Goal: Contribute content: Contribute content

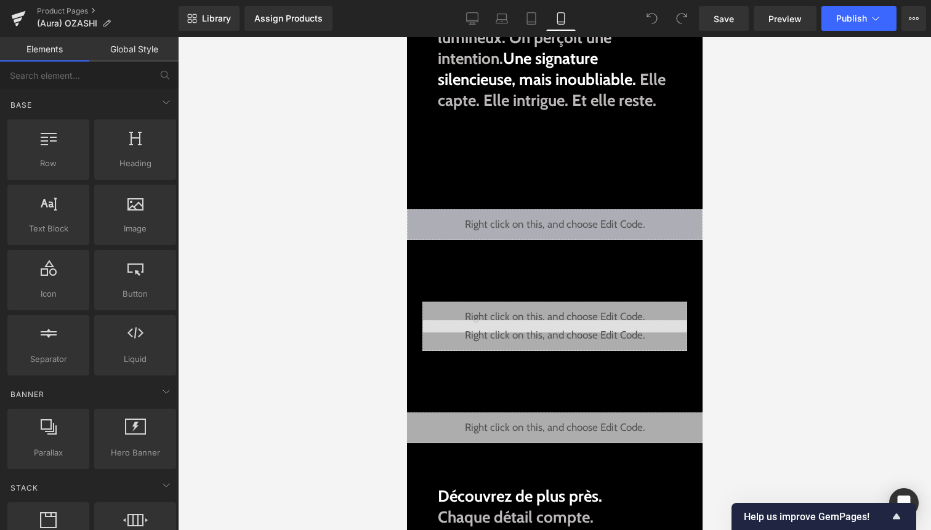
scroll to position [345, 0]
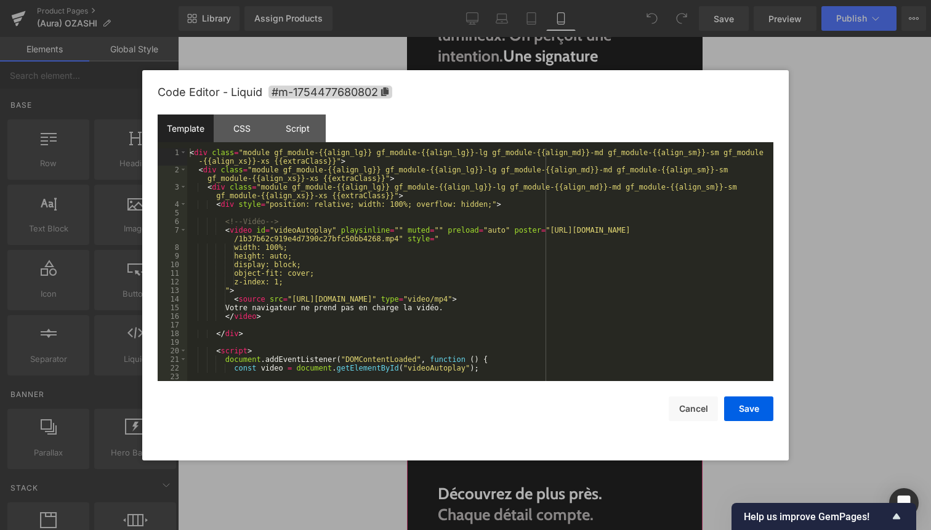
click at [573, 233] on div "Liquid" at bounding box center [554, 222] width 296 height 31
click at [398, 239] on div "< div class = "module gf_module-{{align_lg}} gf_module-{{align_lg}}-lg gf_modul…" at bounding box center [477, 277] width 581 height 259
click at [485, 297] on div "< div class = "module gf_module-{{align_lg}} gf_module-{{align_lg}}-lg gf_modul…" at bounding box center [477, 277] width 581 height 259
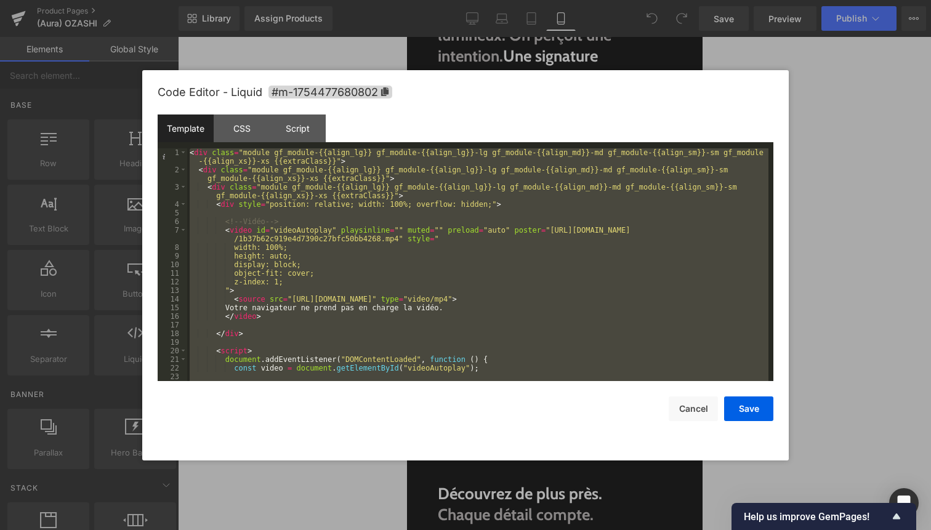
scroll to position [198, 0]
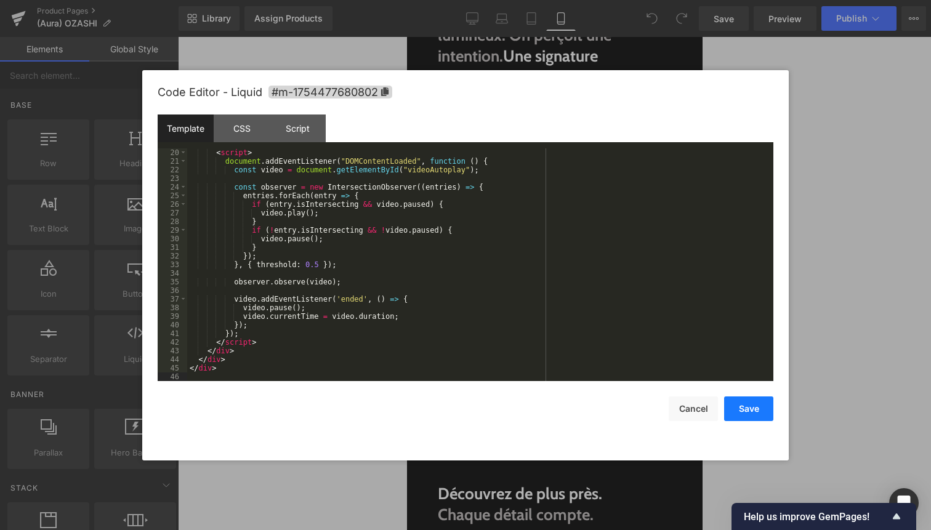
click at [747, 408] on button "Save" at bounding box center [748, 409] width 49 height 25
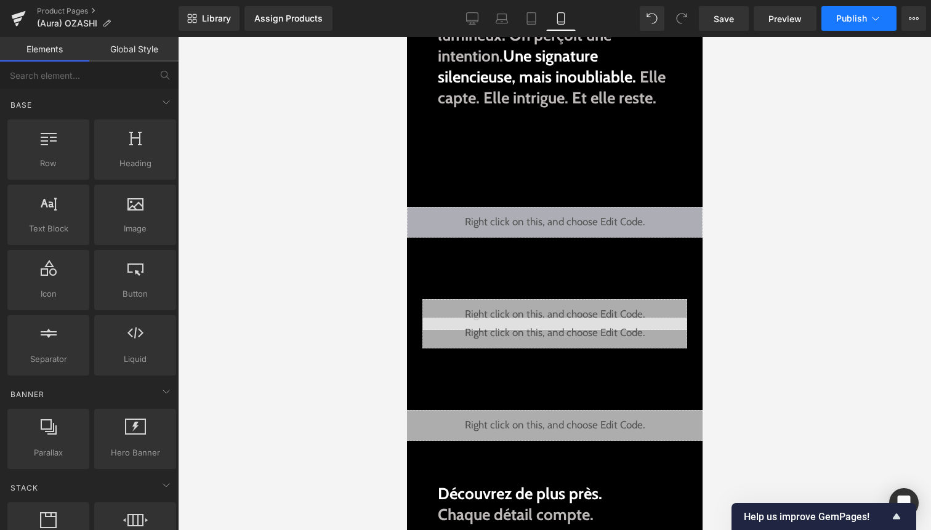
click at [861, 28] on button "Publish" at bounding box center [858, 18] width 75 height 25
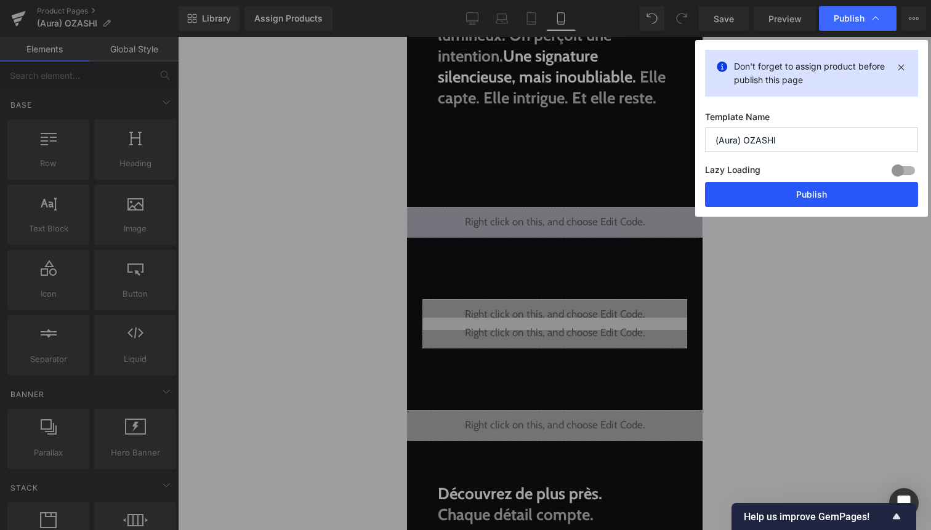
click at [811, 194] on button "Publish" at bounding box center [811, 194] width 213 height 25
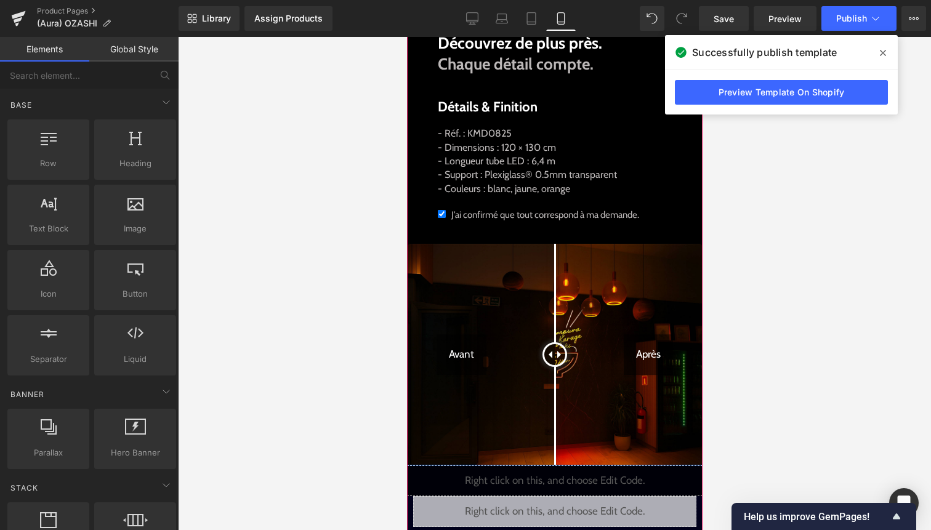
scroll to position [836, 0]
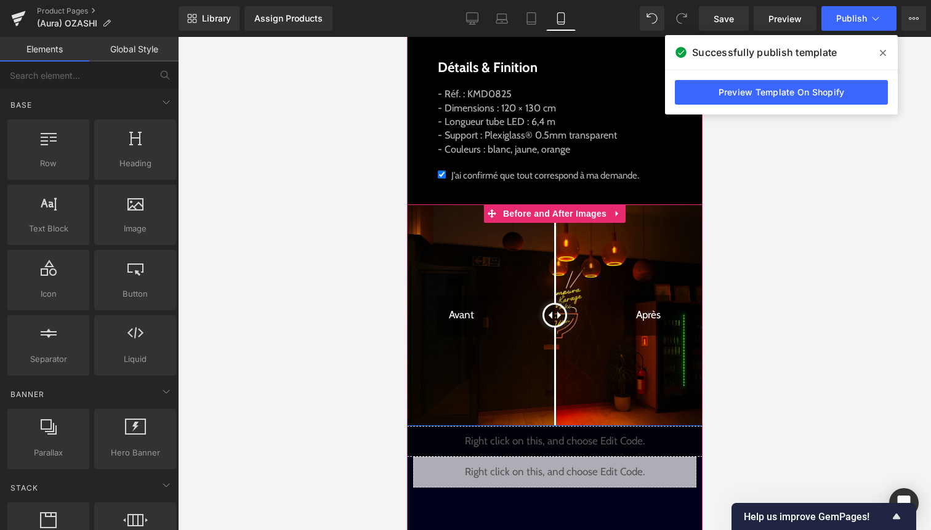
click at [497, 337] on img at bounding box center [554, 315] width 296 height 222
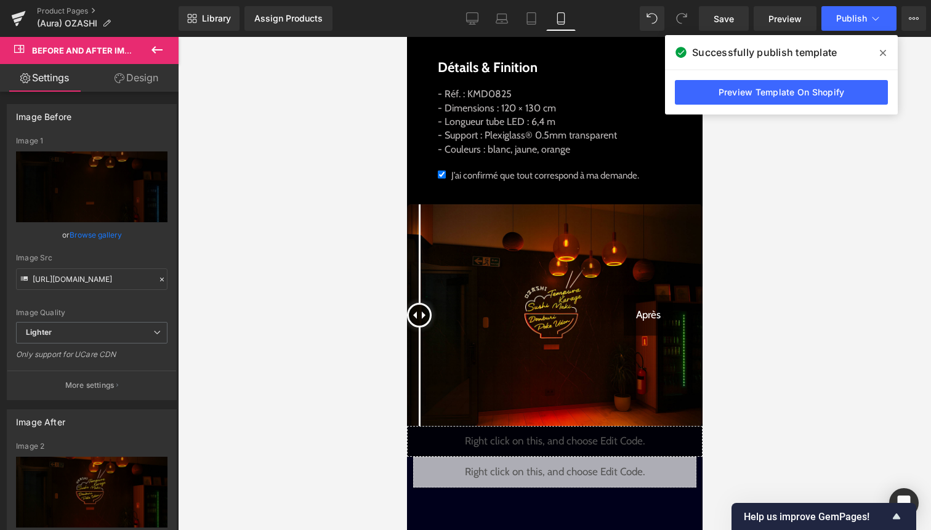
drag, startPoint x: 556, startPoint y: 318, endPoint x: 399, endPoint y: 330, distance: 157.5
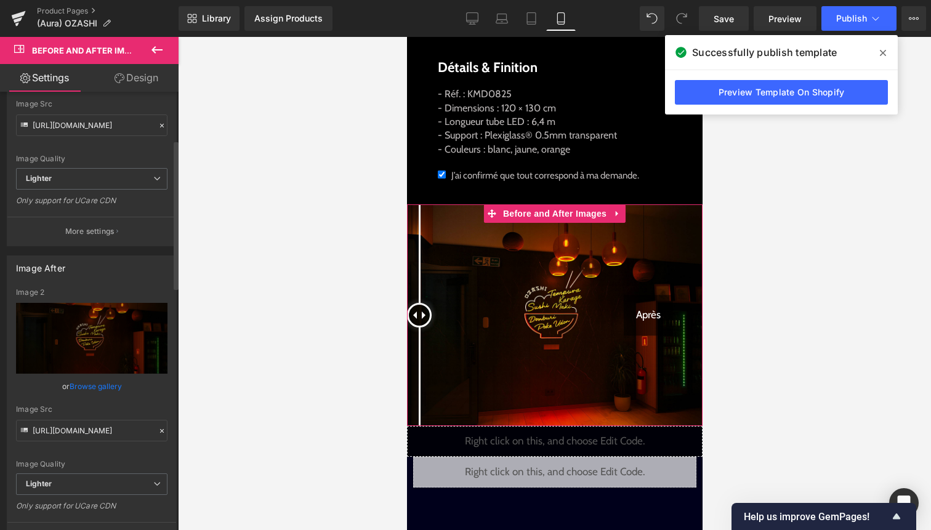
scroll to position [169, 0]
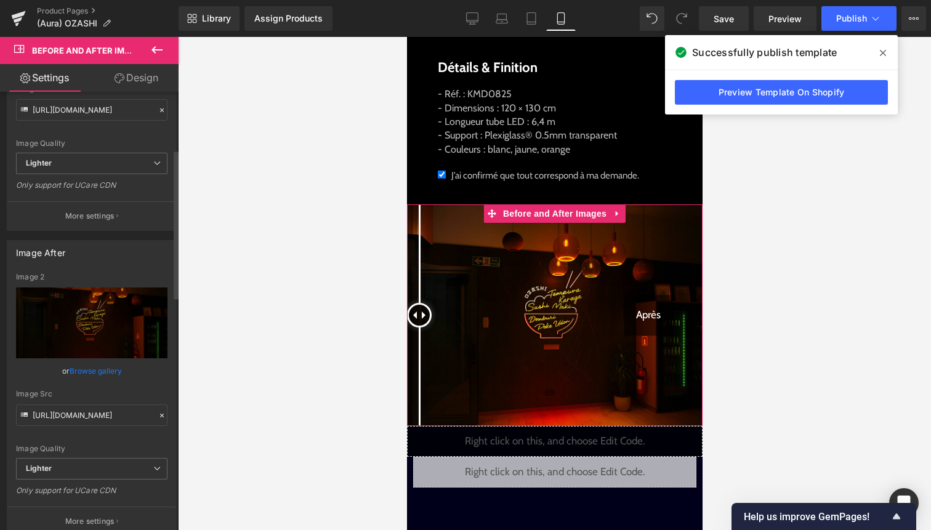
click at [112, 369] on link "Browse gallery" at bounding box center [96, 371] width 52 height 22
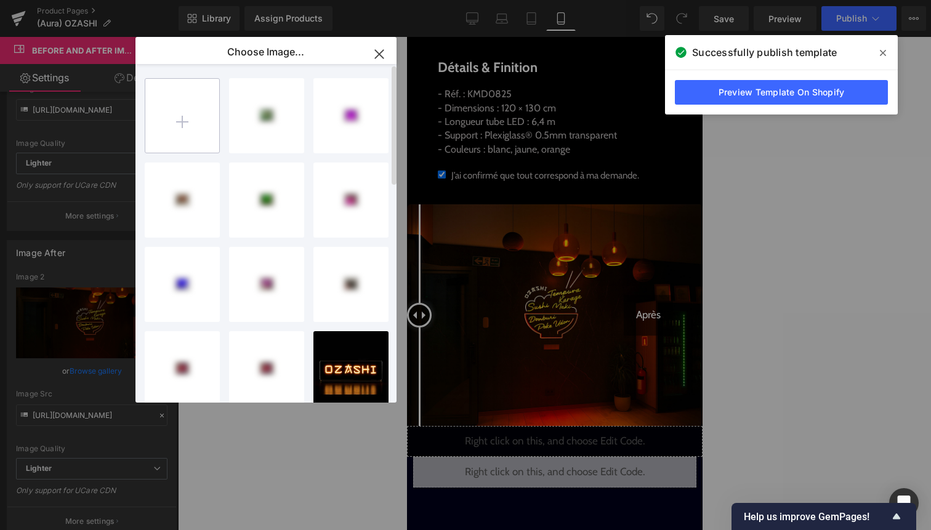
click at [193, 121] on input "file" at bounding box center [182, 116] width 74 height 74
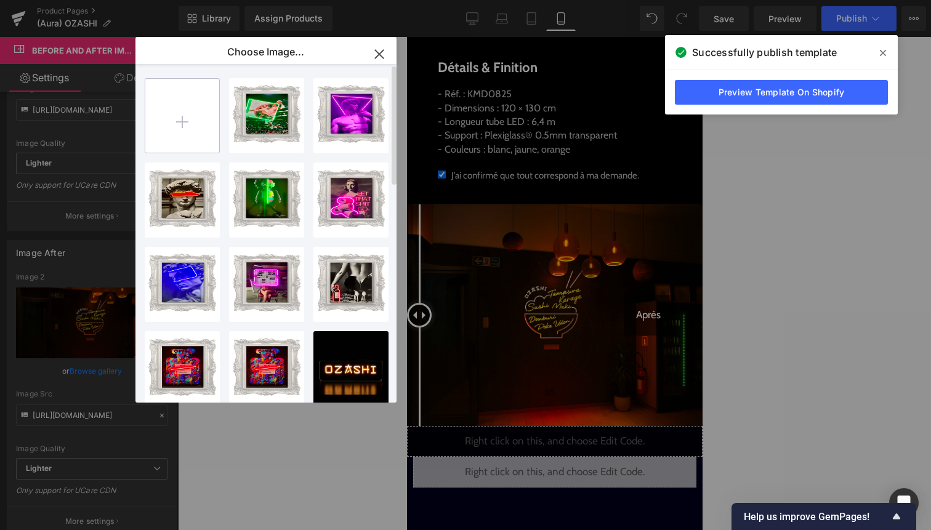
type input "C:\fakepath\after.jpg"
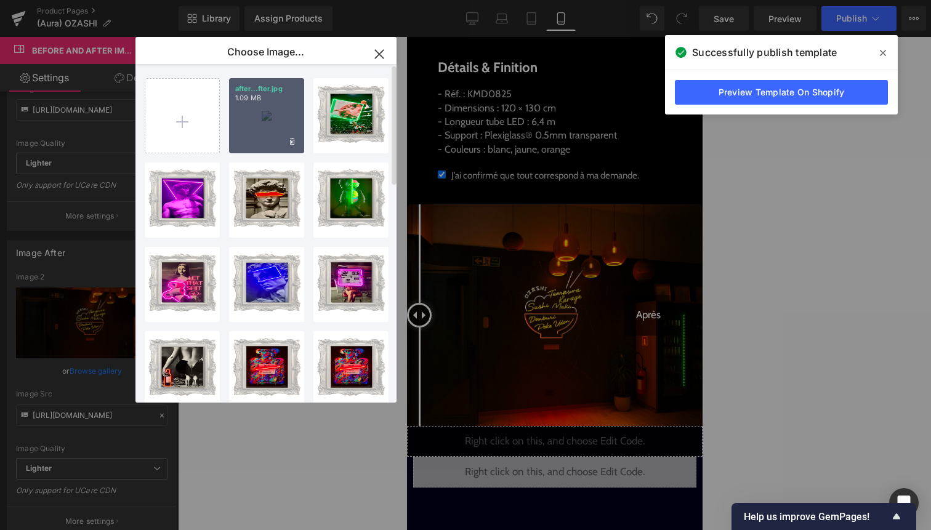
click at [259, 143] on div "after...fter.jpg 1.09 MB" at bounding box center [266, 115] width 75 height 75
type input "[URL][DOMAIN_NAME]"
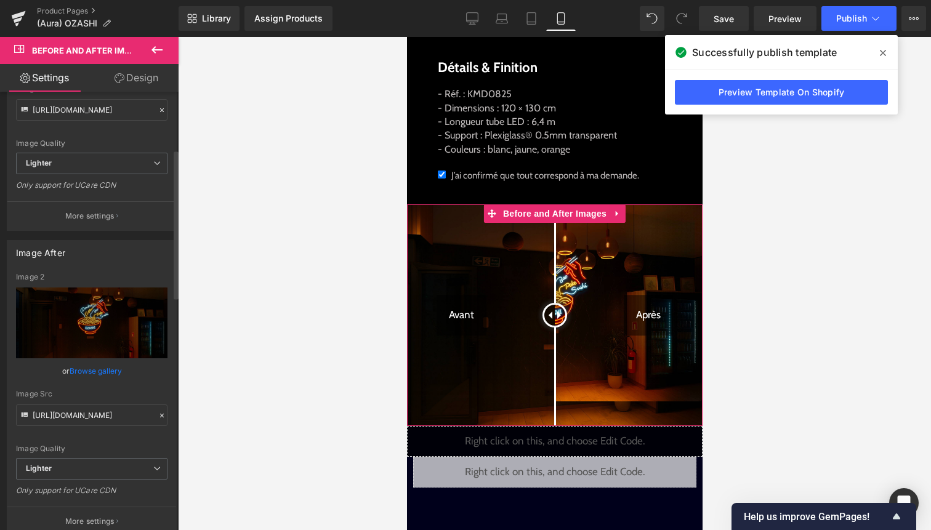
click at [107, 371] on link "Browse gallery" at bounding box center [96, 371] width 52 height 22
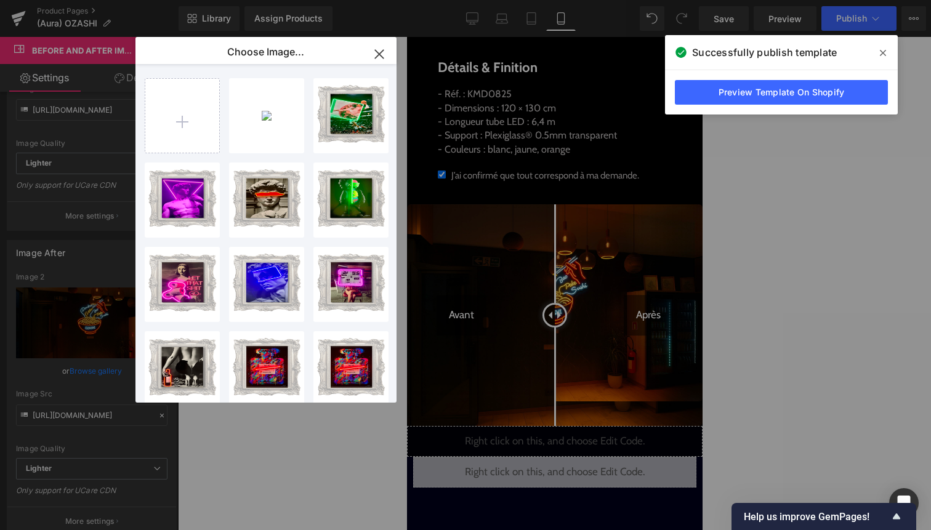
click at [760, 0] on div "You are previewing how the will restyle your page. You can not edit Elements in…" at bounding box center [465, 0] width 931 height 0
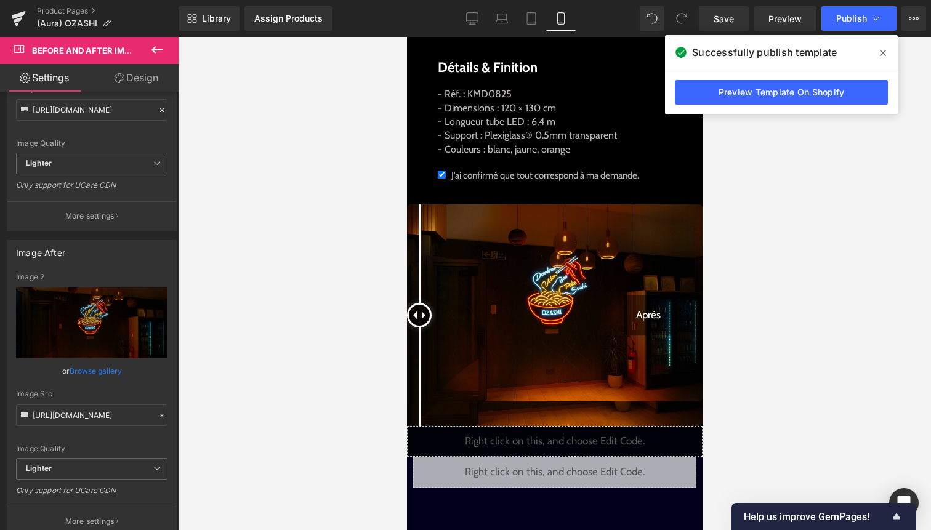
drag, startPoint x: 557, startPoint y: 314, endPoint x: 365, endPoint y: 361, distance: 198.3
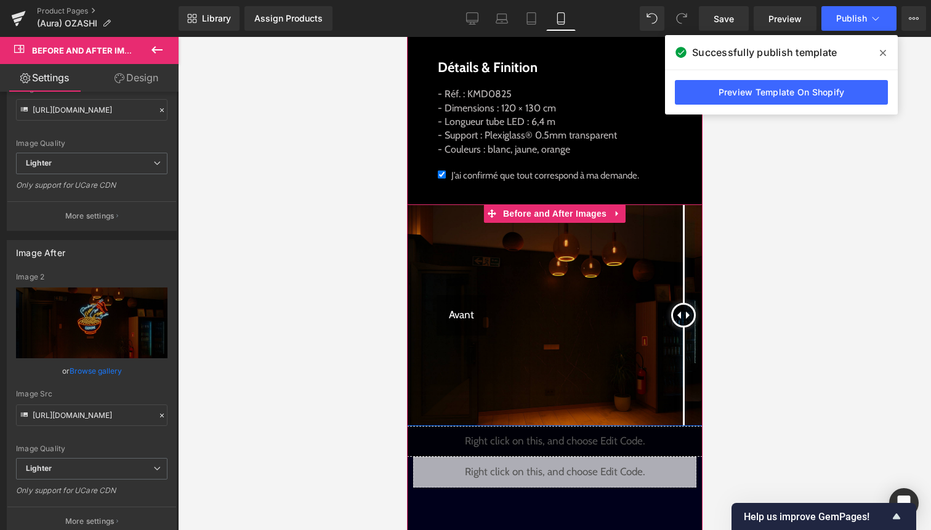
drag, startPoint x: 421, startPoint y: 318, endPoint x: 714, endPoint y: 348, distance: 295.2
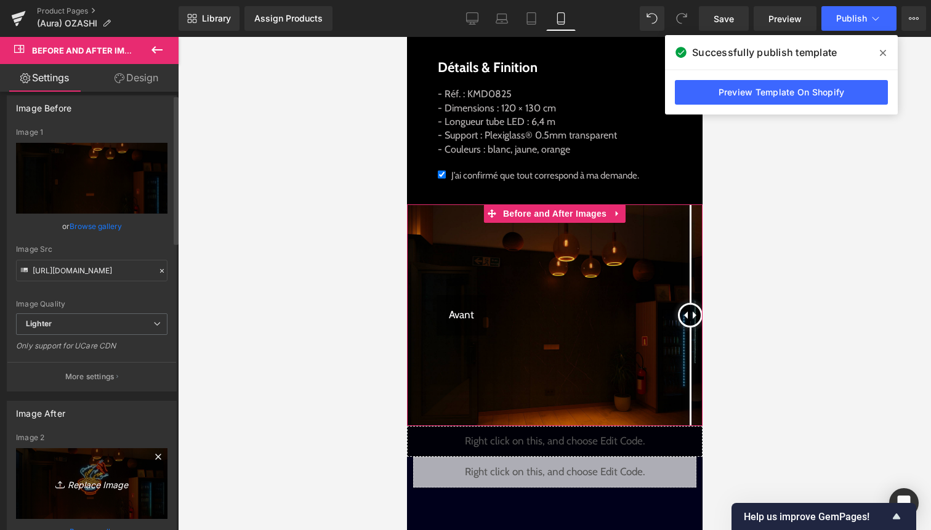
scroll to position [0, 0]
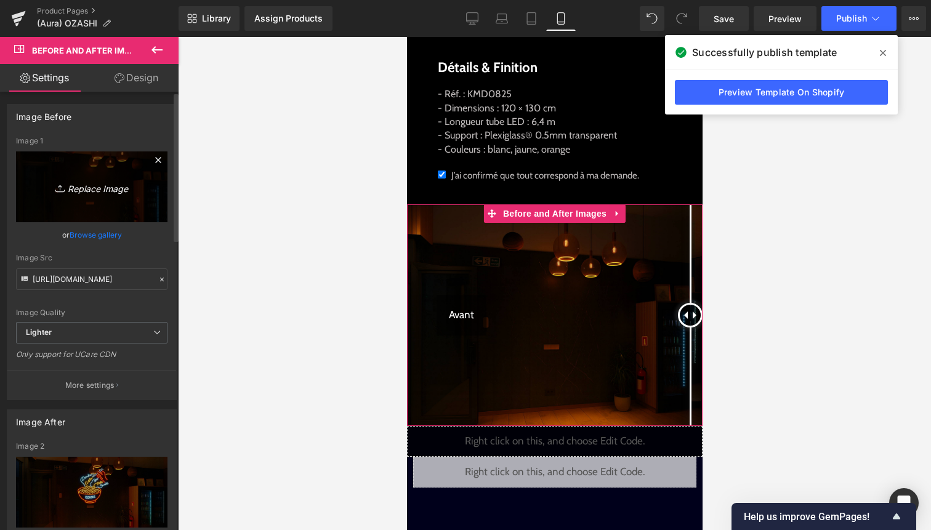
click at [92, 172] on link "Replace Image" at bounding box center [91, 186] width 151 height 71
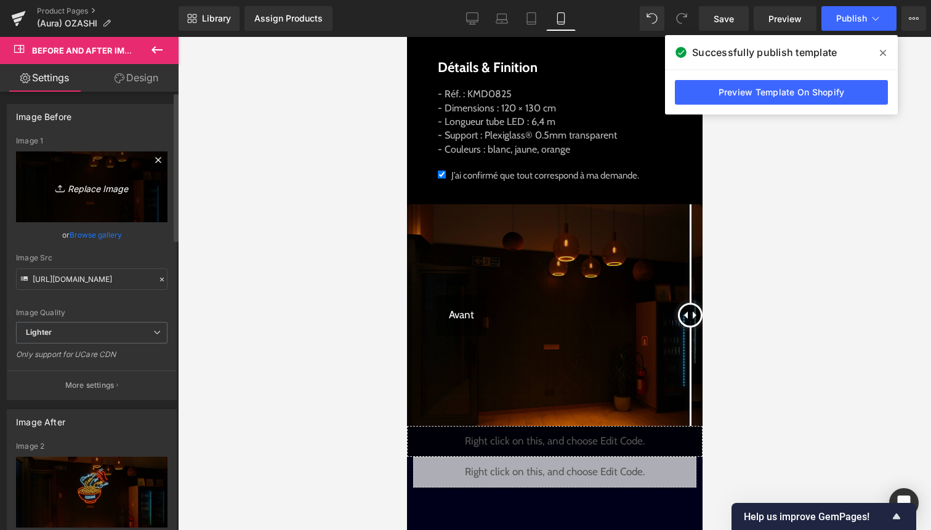
type input "C:\fakepath\before.jpg"
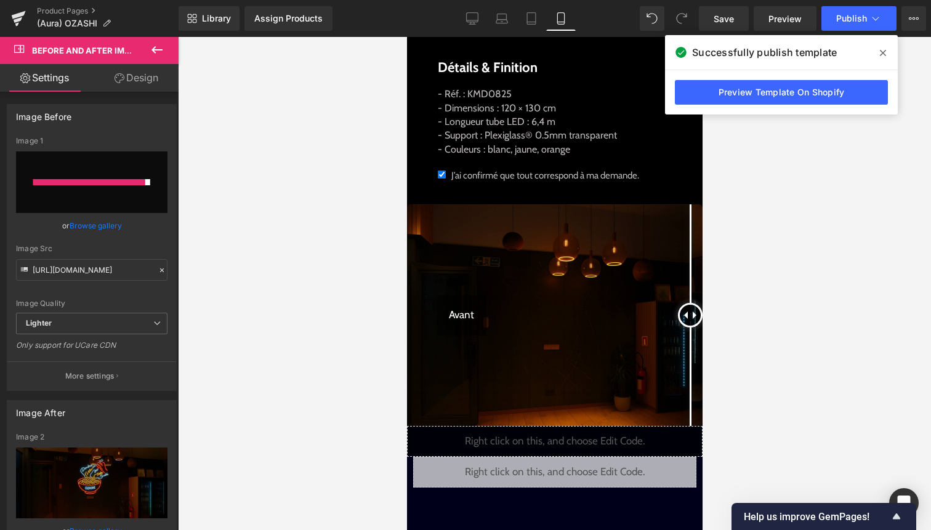
type input "[URL][DOMAIN_NAME]"
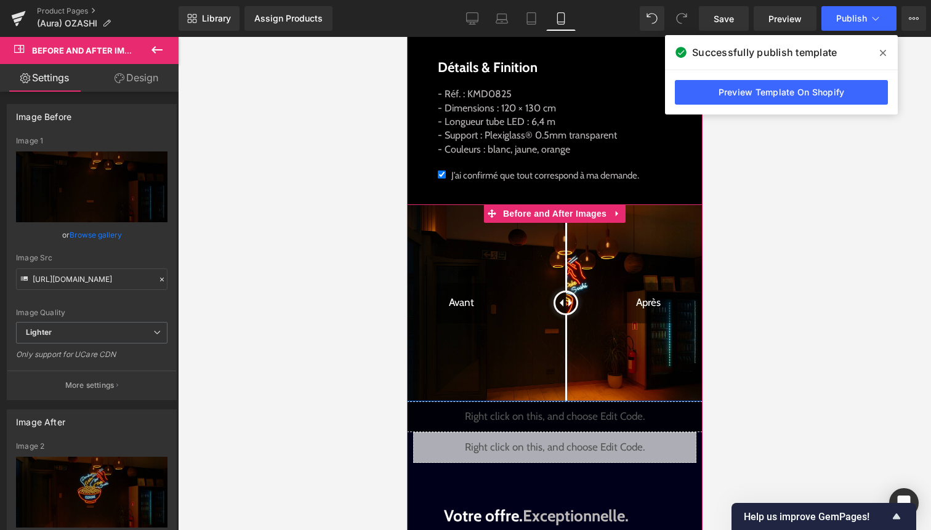
drag, startPoint x: 558, startPoint y: 306, endPoint x: 565, endPoint y: 333, distance: 27.9
click at [565, 315] on div at bounding box center [565, 303] width 25 height 25
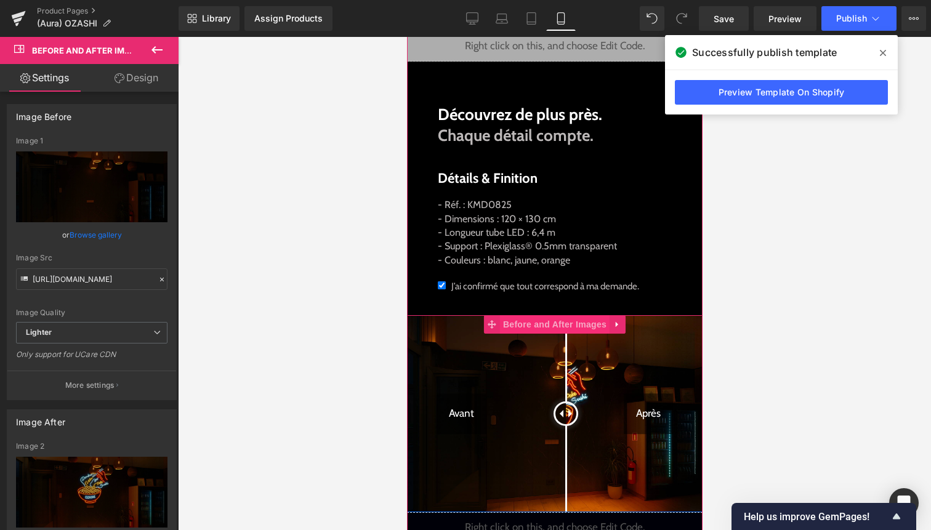
scroll to position [719, 0]
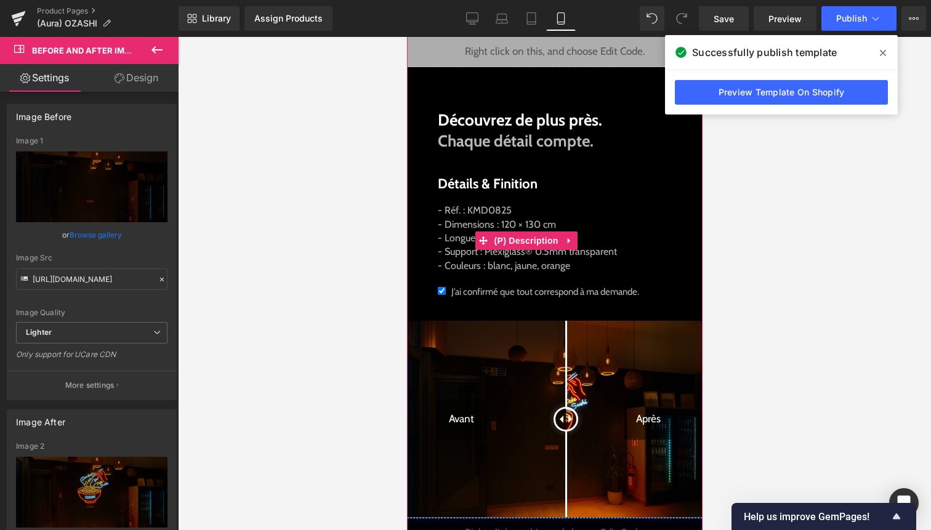
click at [542, 228] on p "- Réf. : KMD0825 - Dimensions : 120 × 130 cm - Longueur tube LED : 6,4 m - Supp…" at bounding box center [526, 238] width 179 height 69
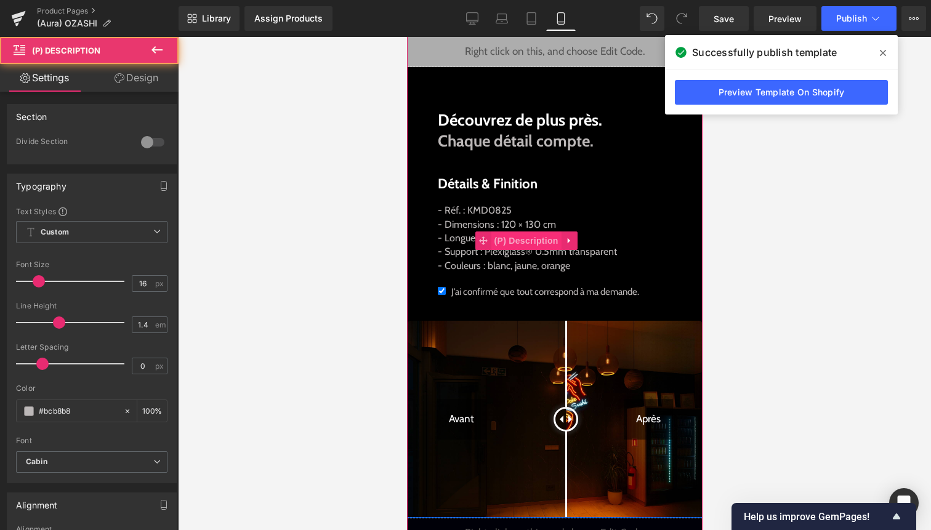
click at [536, 236] on span "(P) Description" at bounding box center [526, 241] width 70 height 18
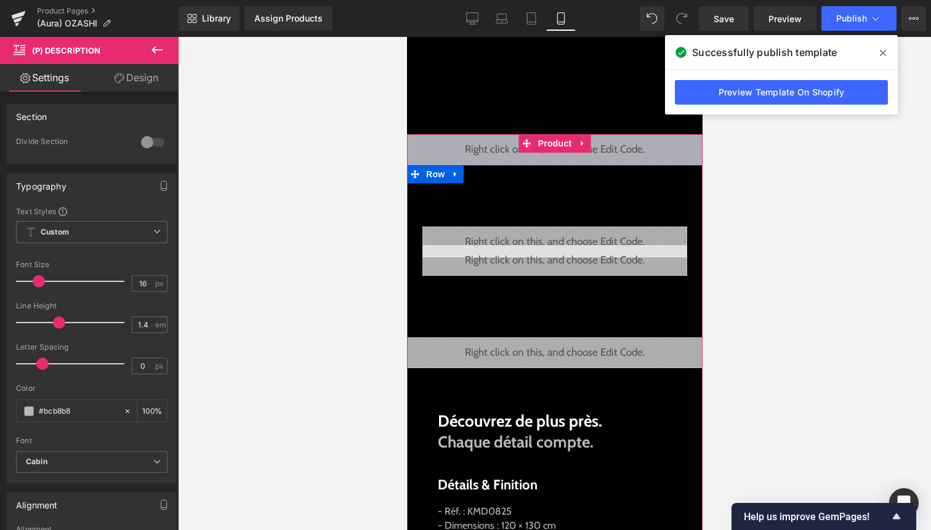
scroll to position [416, 0]
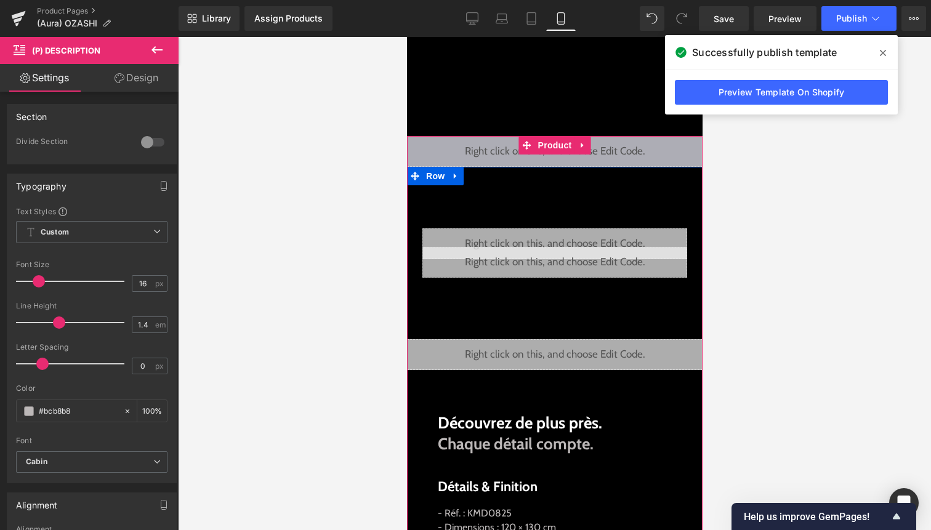
click at [569, 352] on div "Liquid" at bounding box center [554, 354] width 308 height 31
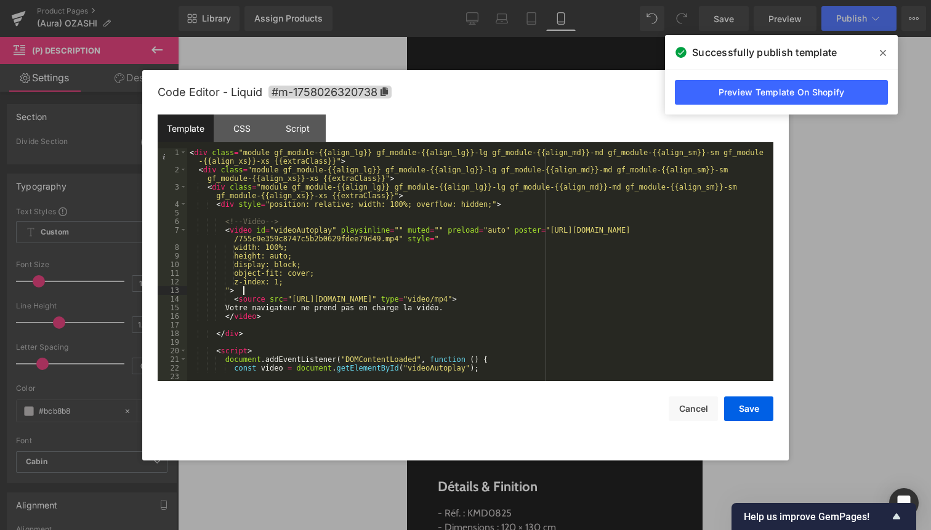
click at [432, 288] on div "< div class = "module gf_module-{{align_lg}} gf_module-{{align_lg}}-lg gf_modul…" at bounding box center [477, 277] width 581 height 259
click at [697, 416] on button "Cancel" at bounding box center [693, 409] width 49 height 25
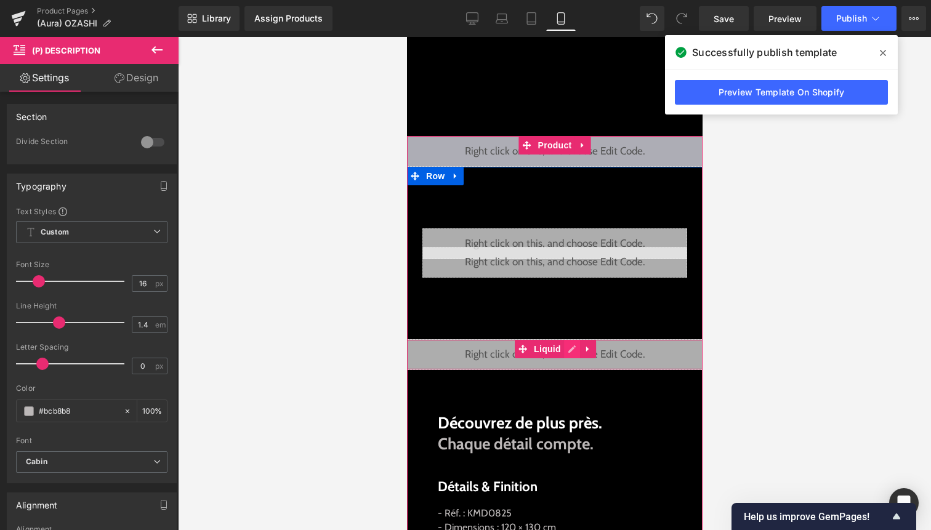
click at [569, 353] on div "Liquid" at bounding box center [554, 354] width 308 height 31
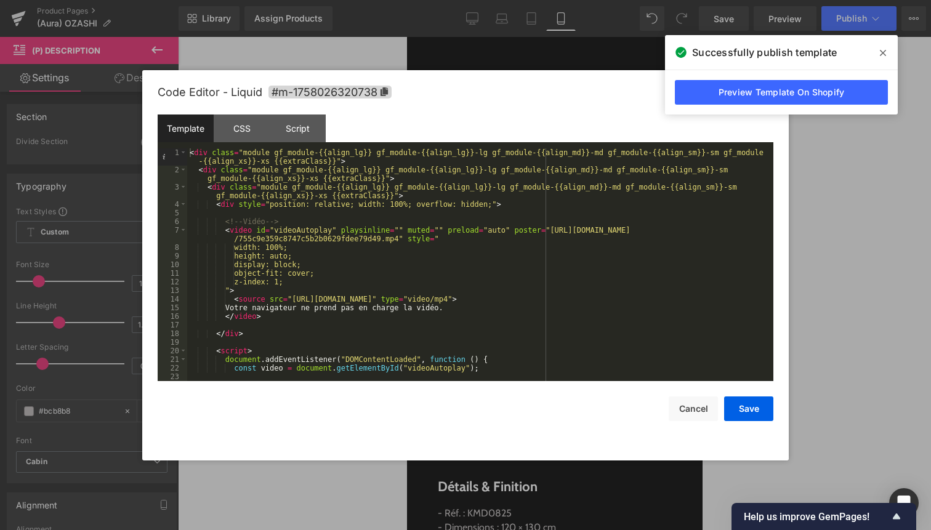
click at [633, 350] on div "< div class = "module gf_module-{{align_lg}} gf_module-{{align_lg}}-lg gf_modul…" at bounding box center [477, 277] width 581 height 259
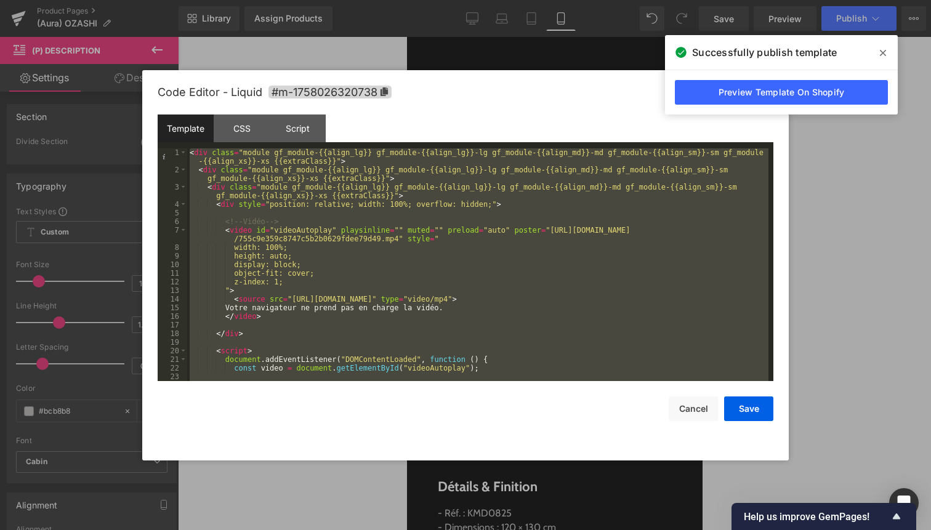
scroll to position [198, 0]
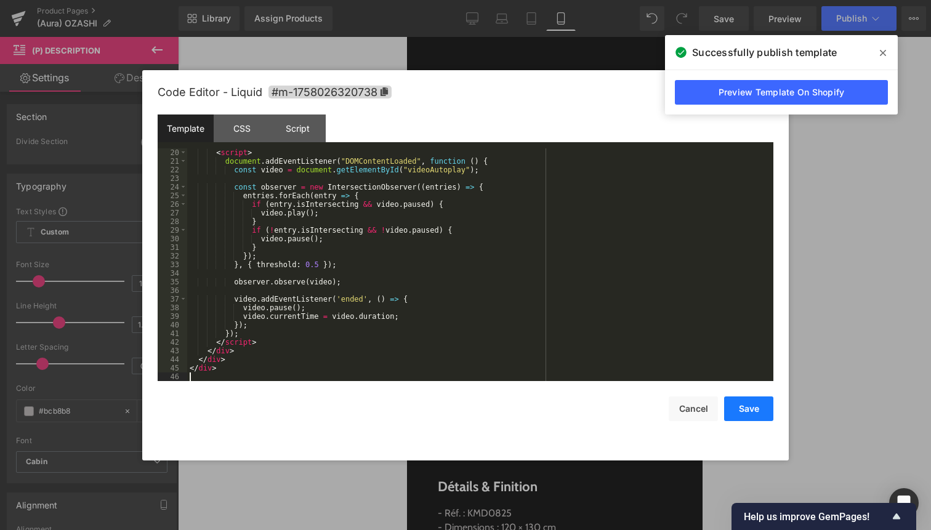
click at [736, 416] on button "Save" at bounding box center [748, 409] width 49 height 25
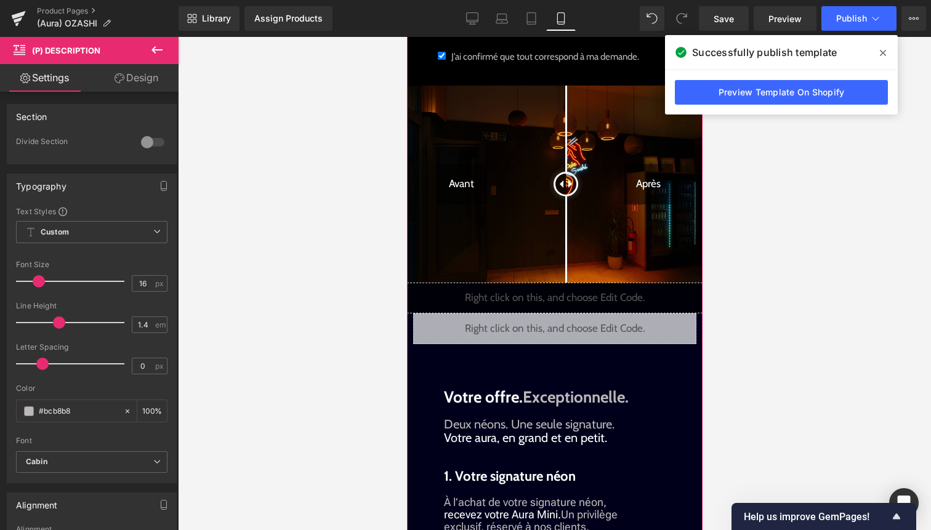
scroll to position [956, 0]
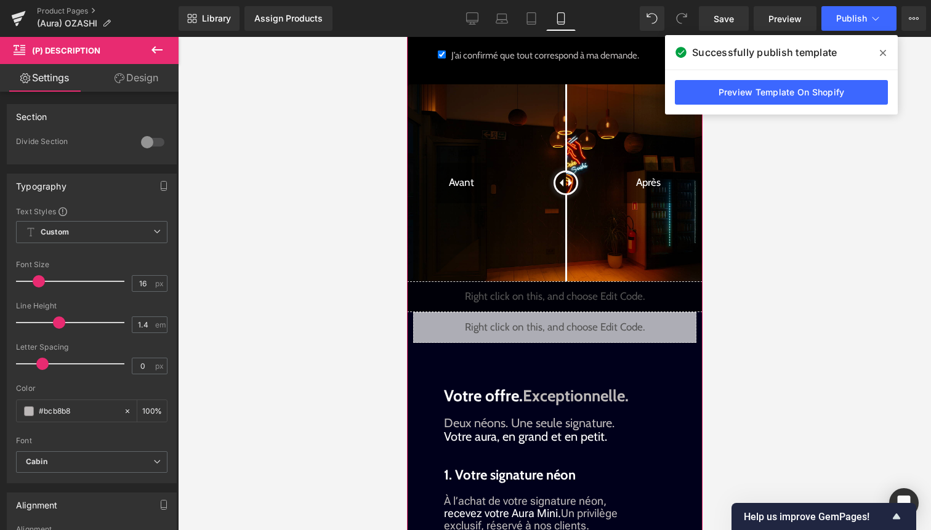
click at [574, 308] on div "Liquid" at bounding box center [554, 296] width 296 height 31
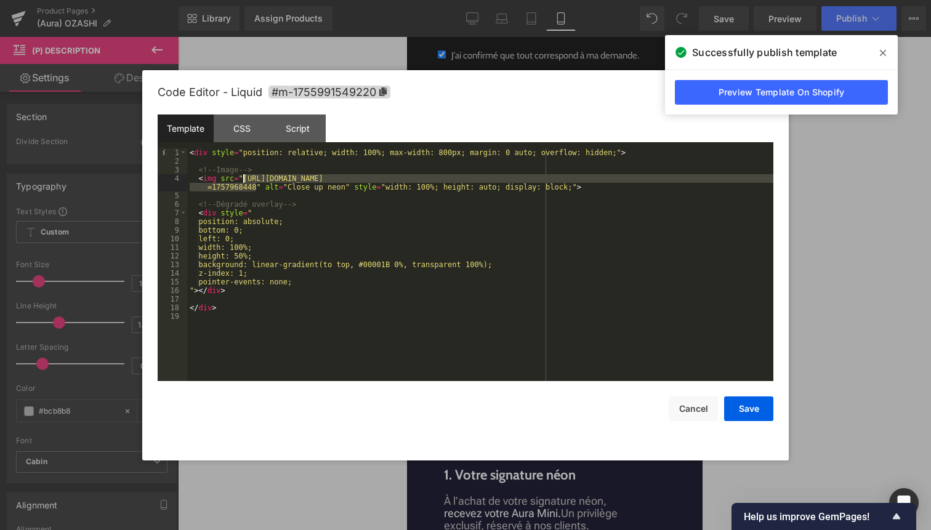
drag, startPoint x: 256, startPoint y: 185, endPoint x: 243, endPoint y: 177, distance: 15.7
click at [243, 177] on div "< div style = "position: relative; width: 100%; max-width: 800px; margin: 0 aut…" at bounding box center [480, 273] width 586 height 250
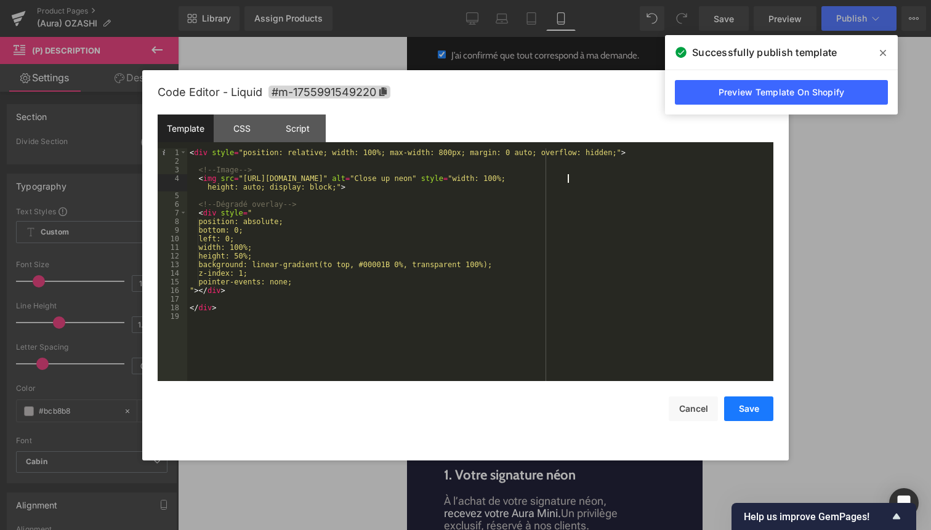
click at [738, 406] on button "Save" at bounding box center [748, 409] width 49 height 25
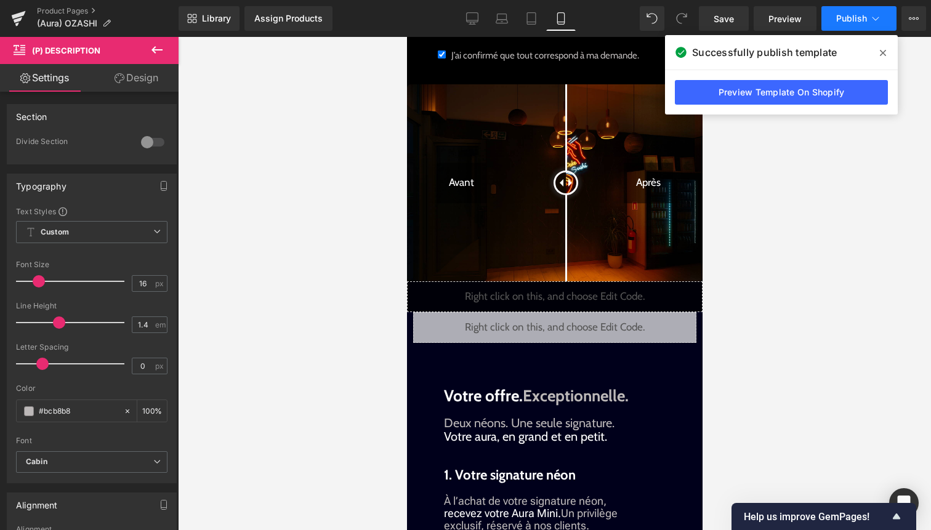
click at [862, 18] on span "Publish" at bounding box center [851, 19] width 31 height 10
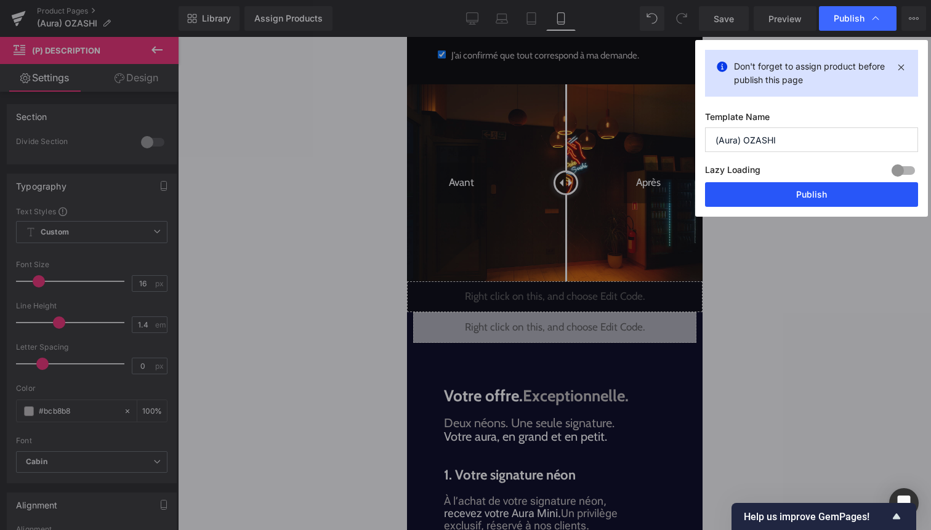
click at [833, 202] on button "Publish" at bounding box center [811, 194] width 213 height 25
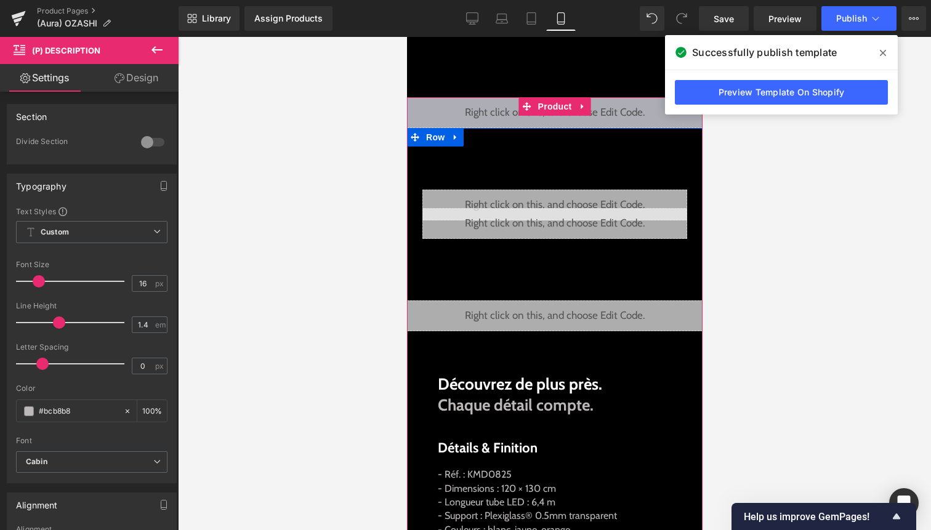
scroll to position [446, 0]
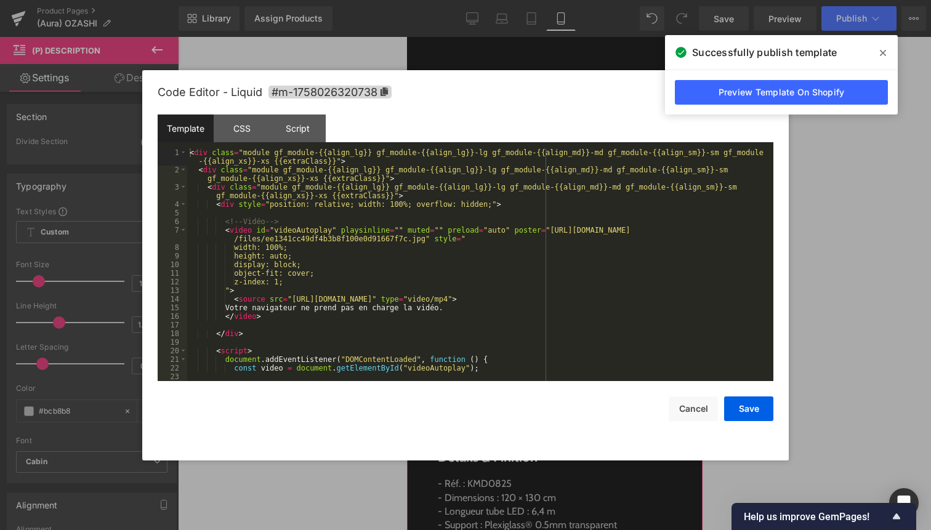
click at [565, 322] on link at bounding box center [571, 319] width 16 height 18
click at [680, 413] on button "Cancel" at bounding box center [693, 409] width 49 height 25
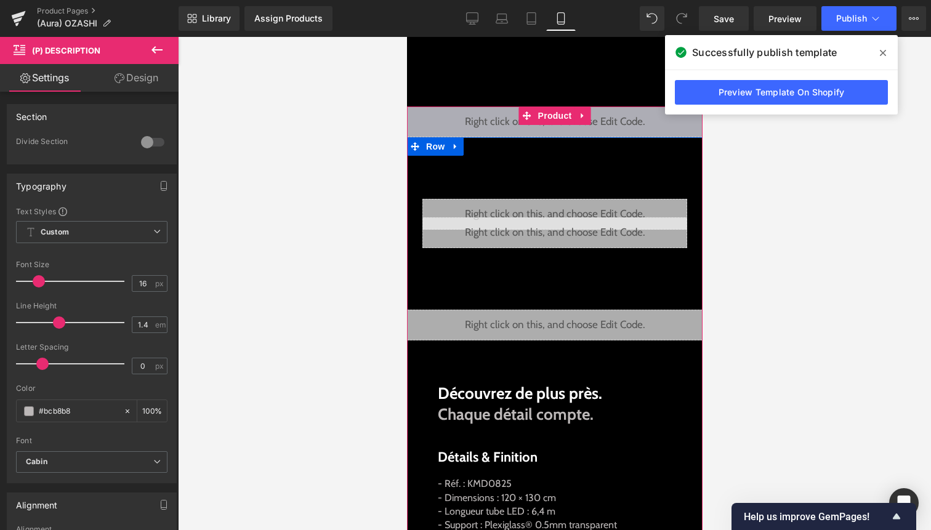
click at [571, 325] on div "Liquid" at bounding box center [554, 325] width 308 height 31
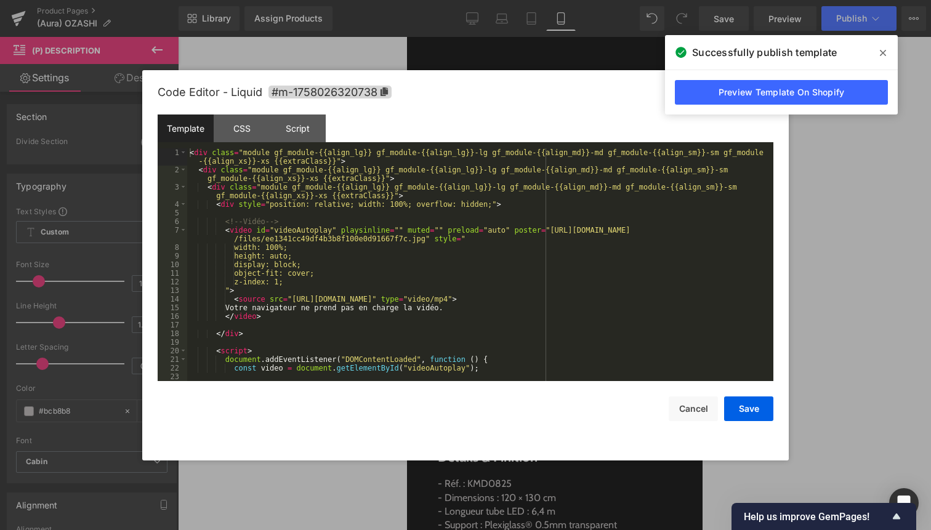
click at [507, 319] on div "< div class = "module gf_module-{{align_lg}} gf_module-{{align_lg}}-lg gf_modul…" at bounding box center [477, 277] width 581 height 259
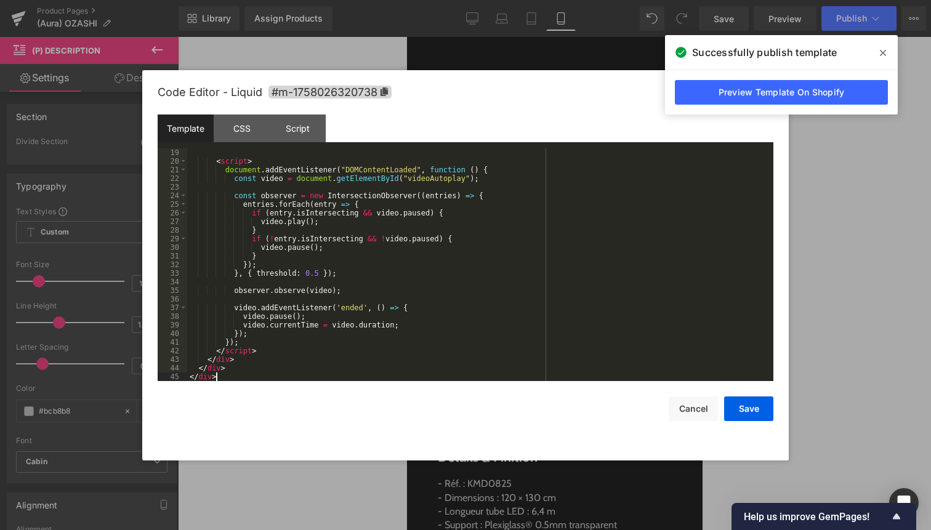
scroll to position [190, 0]
click at [744, 406] on button "Save" at bounding box center [748, 409] width 49 height 25
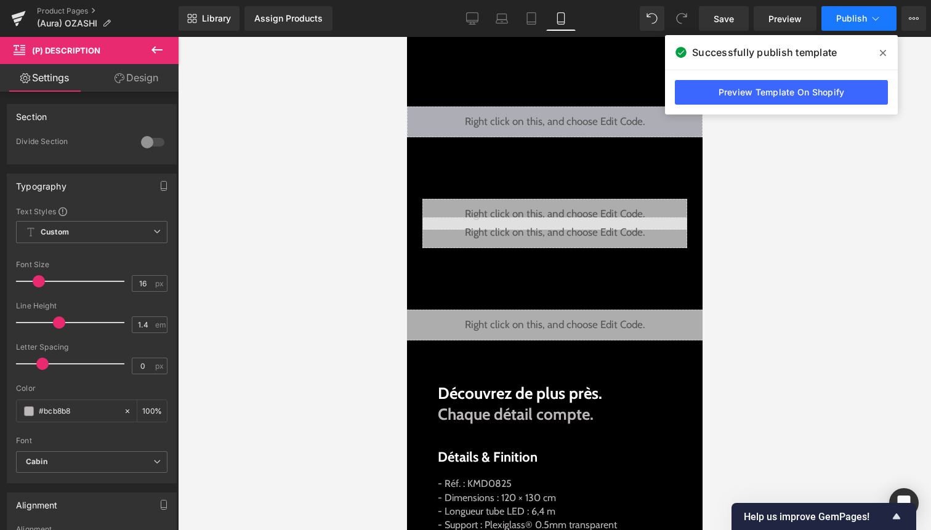
click at [871, 12] on icon at bounding box center [875, 18] width 12 height 12
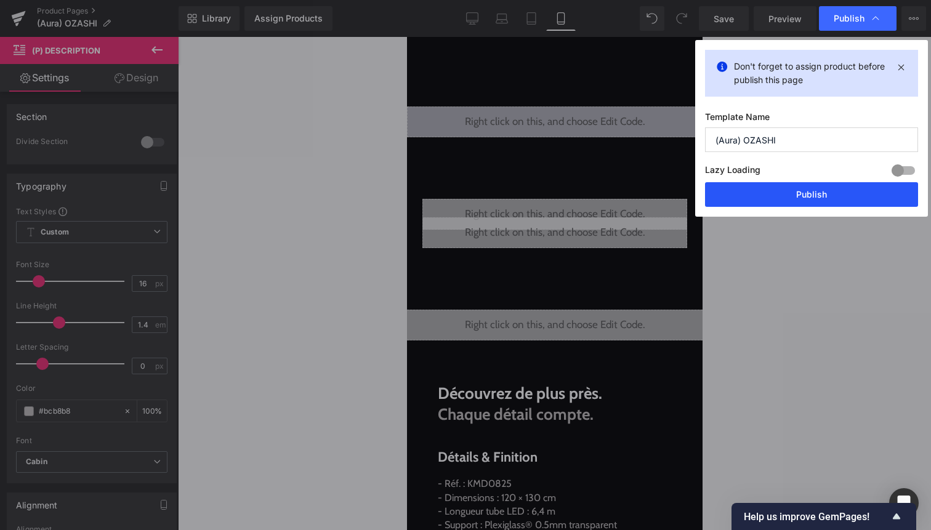
click at [813, 185] on button "Publish" at bounding box center [811, 194] width 213 height 25
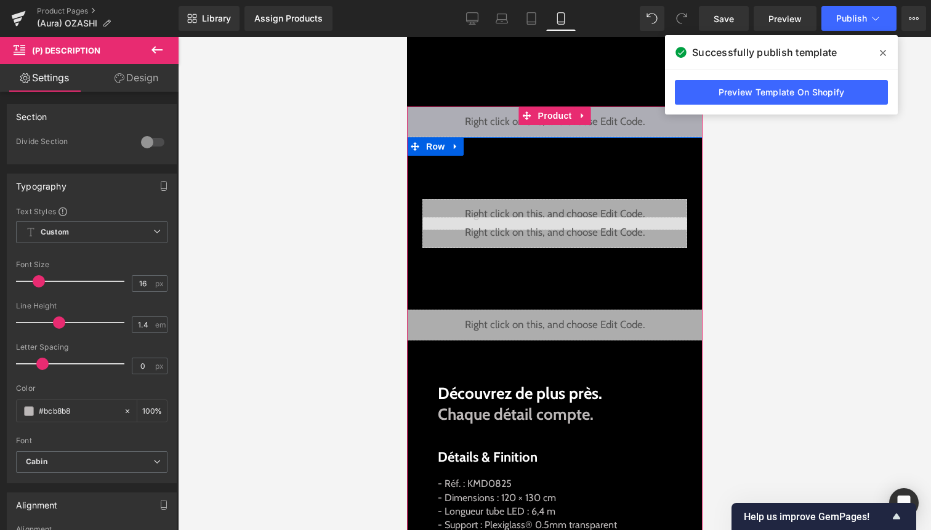
click at [566, 314] on div "Liquid" at bounding box center [554, 325] width 308 height 31
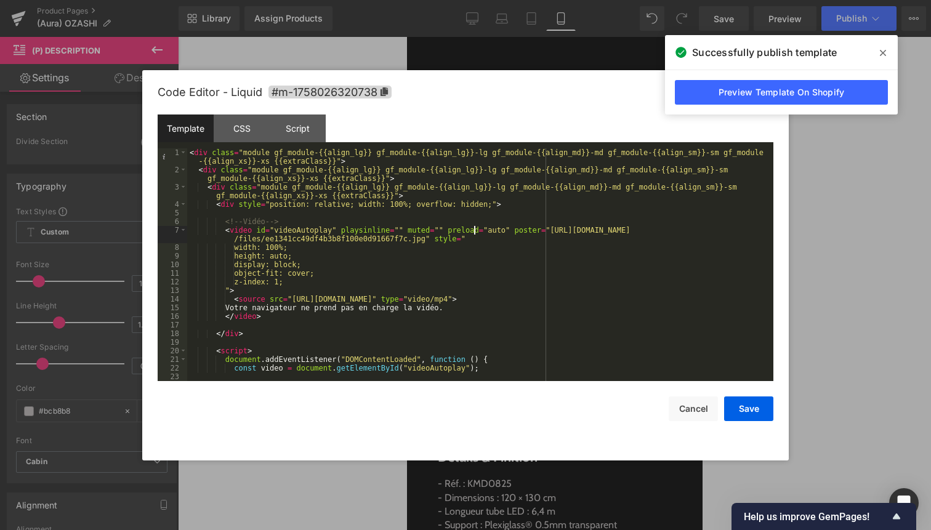
click at [474, 228] on div "< div class = "module gf_module-{{align_lg}} gf_module-{{align_lg}}-lg gf_modul…" at bounding box center [477, 277] width 581 height 259
click at [531, 268] on div "< div class = "module gf_module-{{align_lg}} gf_module-{{align_lg}}-lg gf_modul…" at bounding box center [477, 277] width 581 height 259
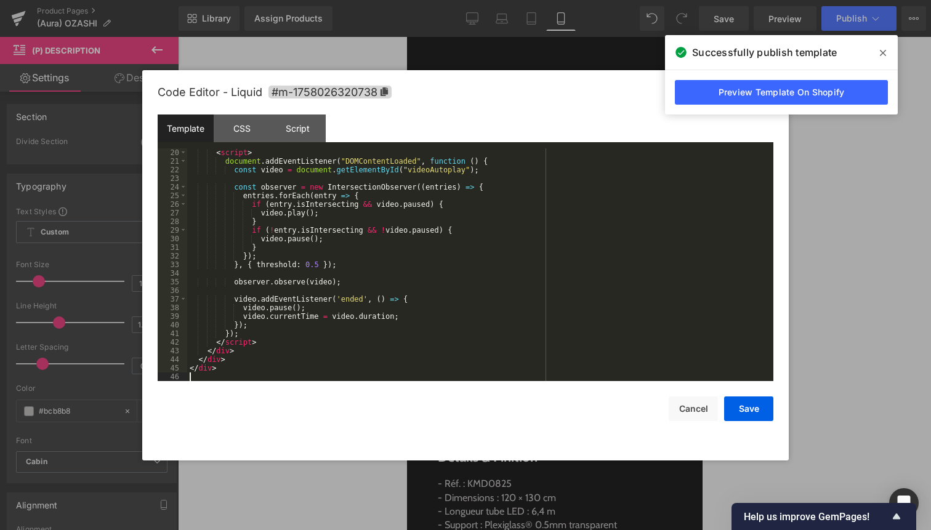
scroll to position [198, 0]
click at [749, 408] on button "Save" at bounding box center [748, 409] width 49 height 25
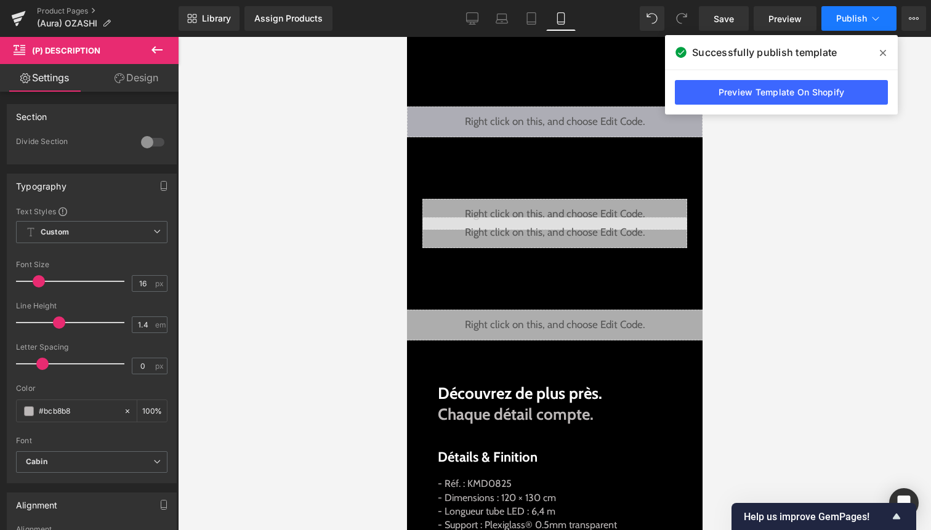
click at [858, 23] on span "Publish" at bounding box center [851, 19] width 31 height 10
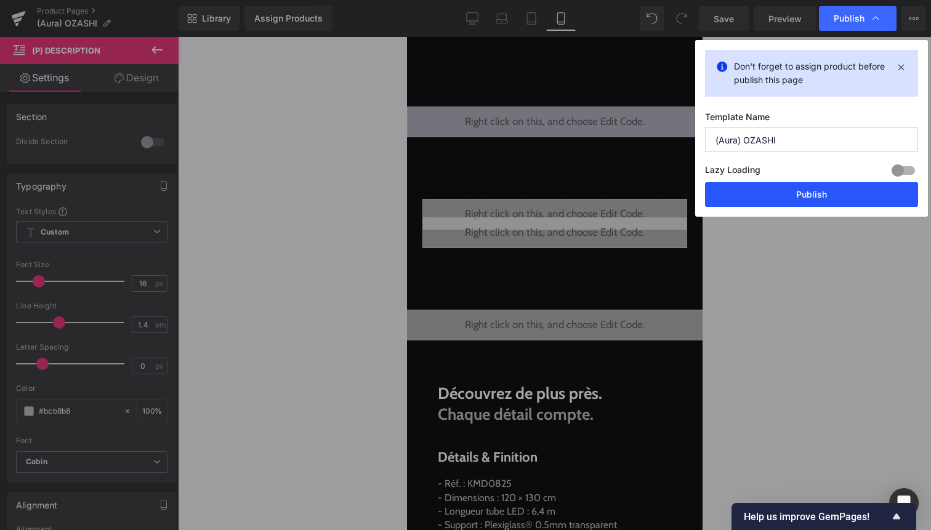
click at [840, 193] on button "Publish" at bounding box center [811, 194] width 213 height 25
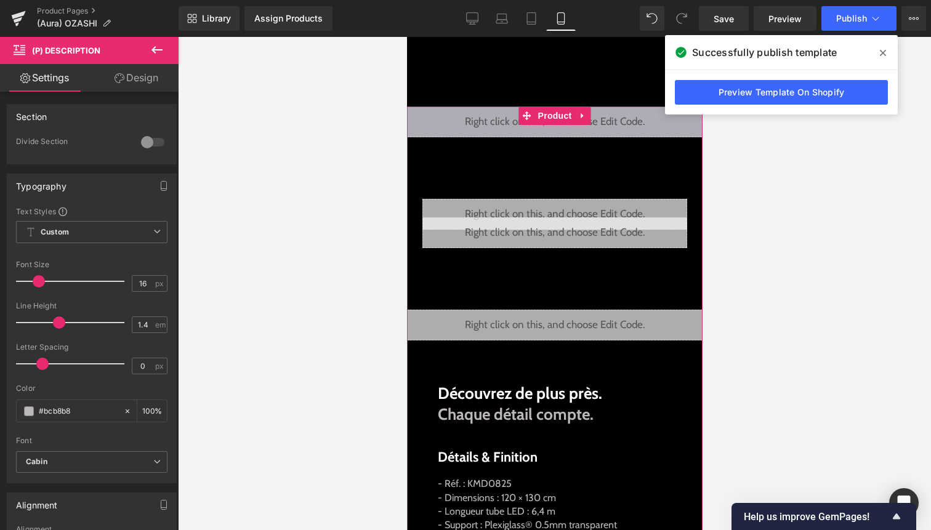
click at [571, 134] on icon at bounding box center [568, 135] width 6 height 6
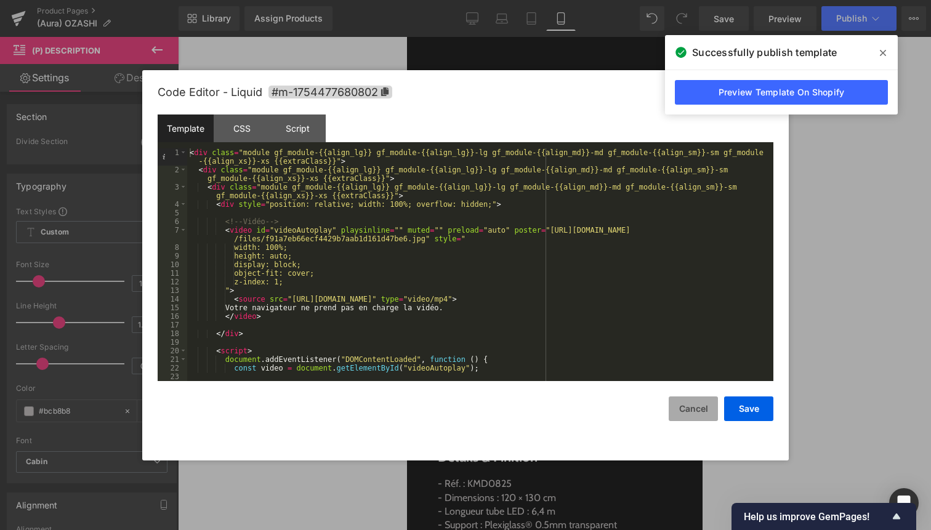
click at [704, 408] on button "Cancel" at bounding box center [693, 409] width 49 height 25
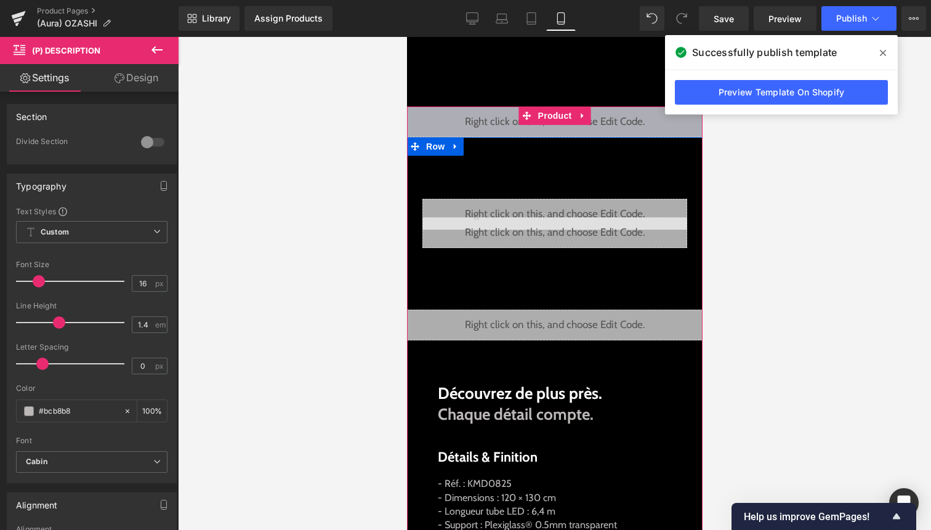
click at [573, 320] on div "Liquid" at bounding box center [554, 325] width 308 height 31
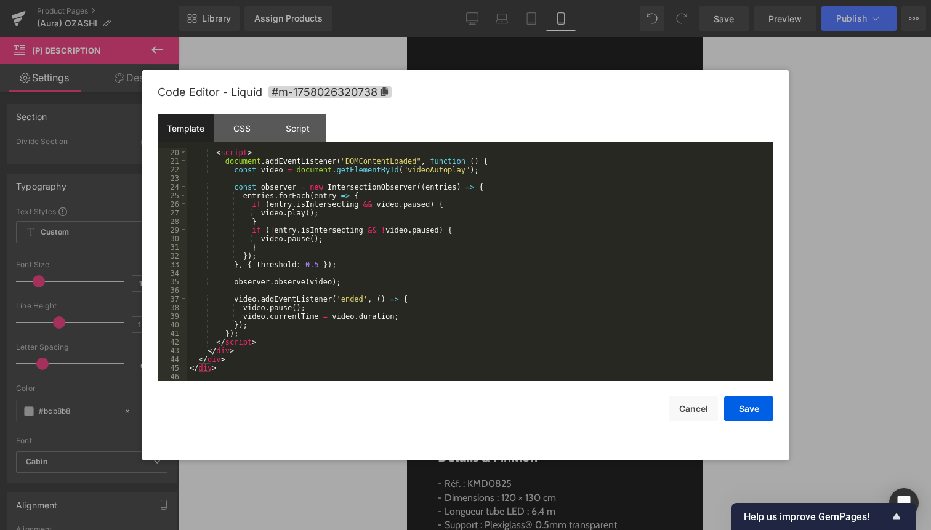
click at [434, 292] on div "< script > document . addEventListener ( "DOMContentLoaded" , function ( ) { co…" at bounding box center [477, 273] width 581 height 250
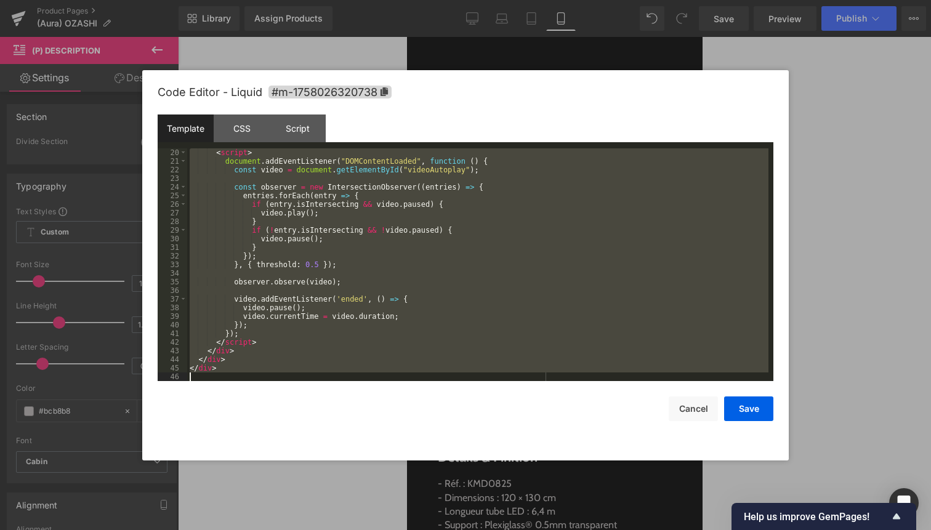
scroll to position [155, 0]
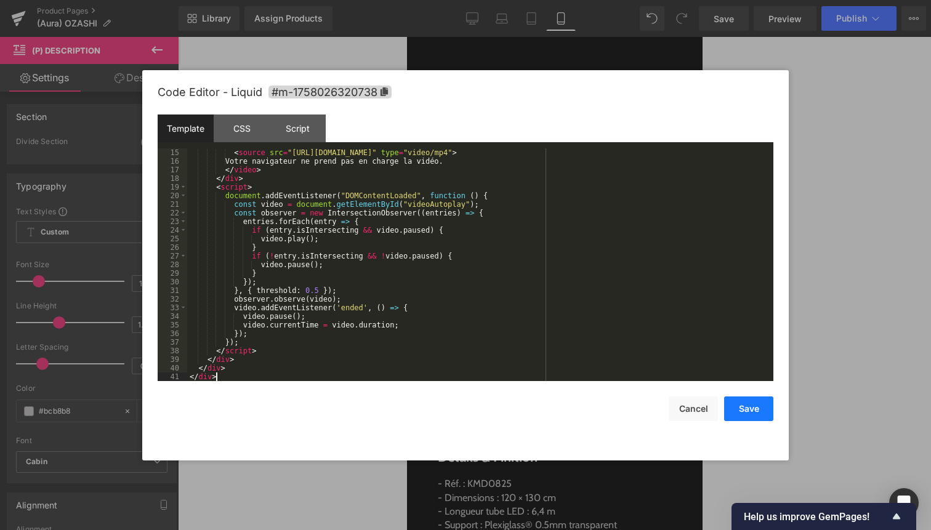
click at [768, 415] on button "Save" at bounding box center [748, 409] width 49 height 25
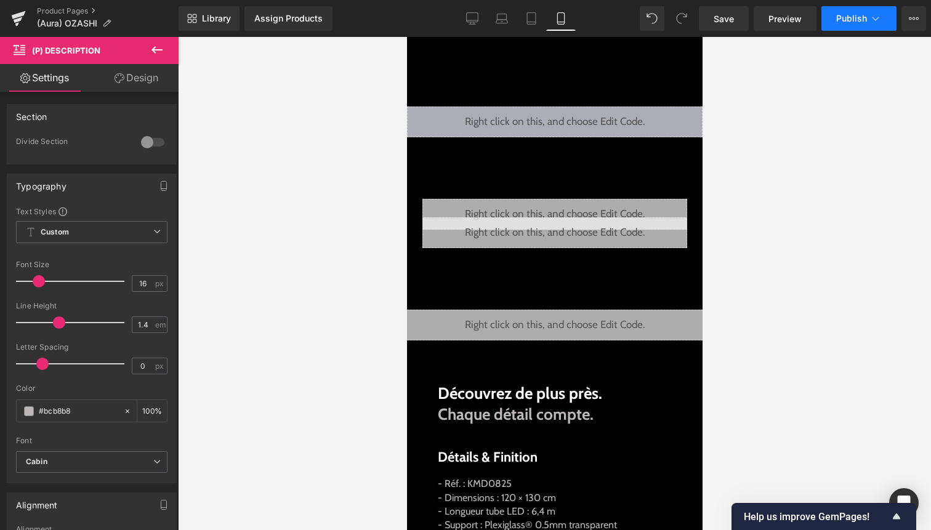
click at [845, 10] on button "Publish" at bounding box center [858, 18] width 75 height 25
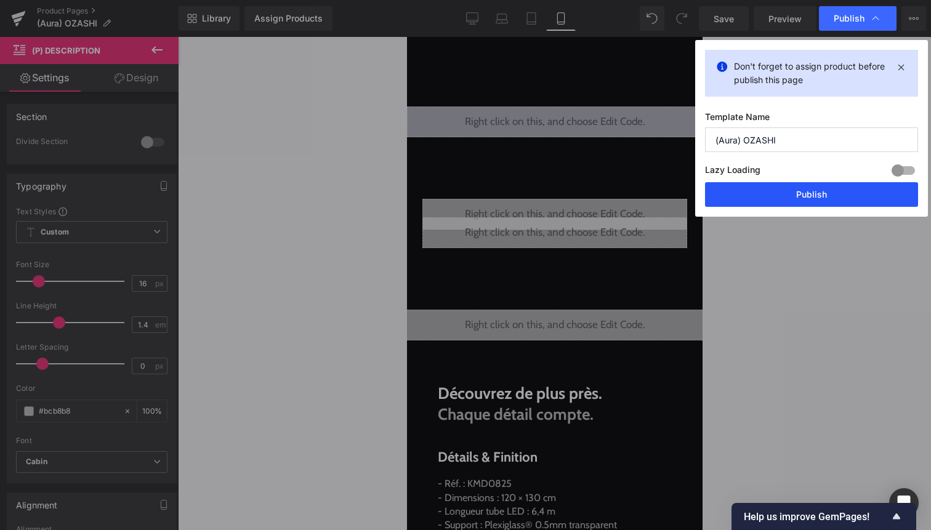
click at [807, 191] on button "Publish" at bounding box center [811, 194] width 213 height 25
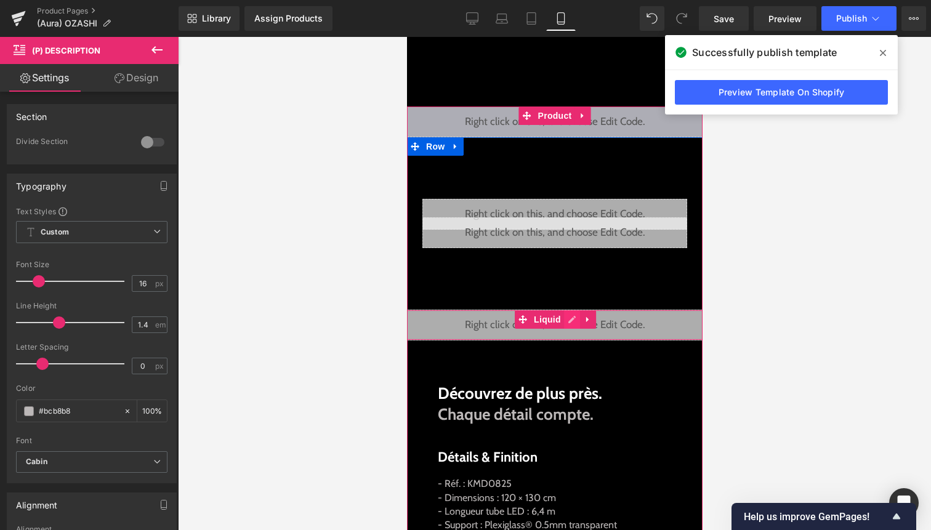
click at [568, 326] on div "Liquid" at bounding box center [554, 325] width 308 height 31
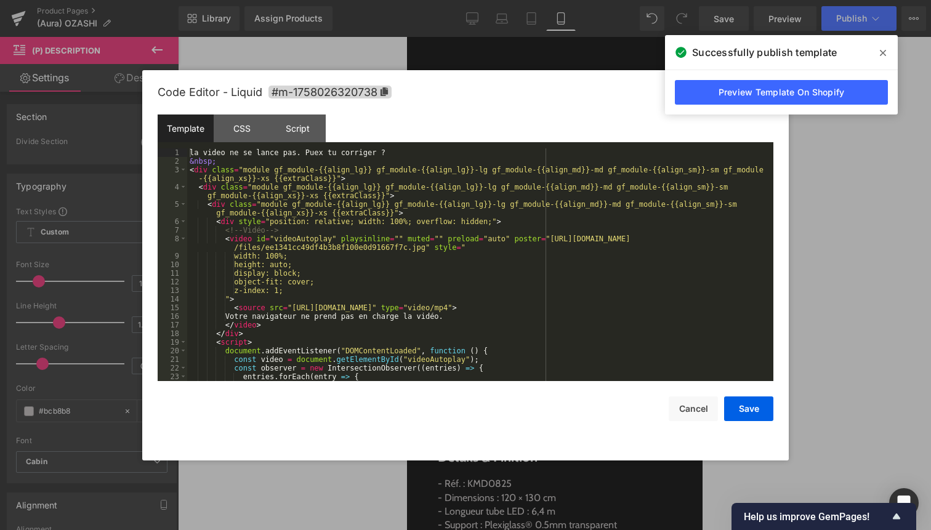
click at [520, 351] on div "la video ne se lance pas. Puex tu corriger ? &nbsp; < div class = "module gf_mo…" at bounding box center [477, 273] width 581 height 250
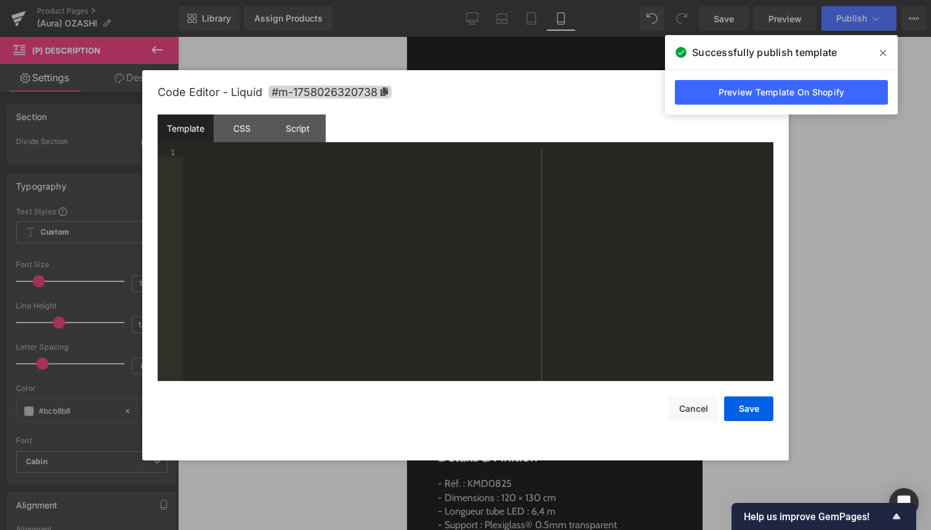
scroll to position [138, 0]
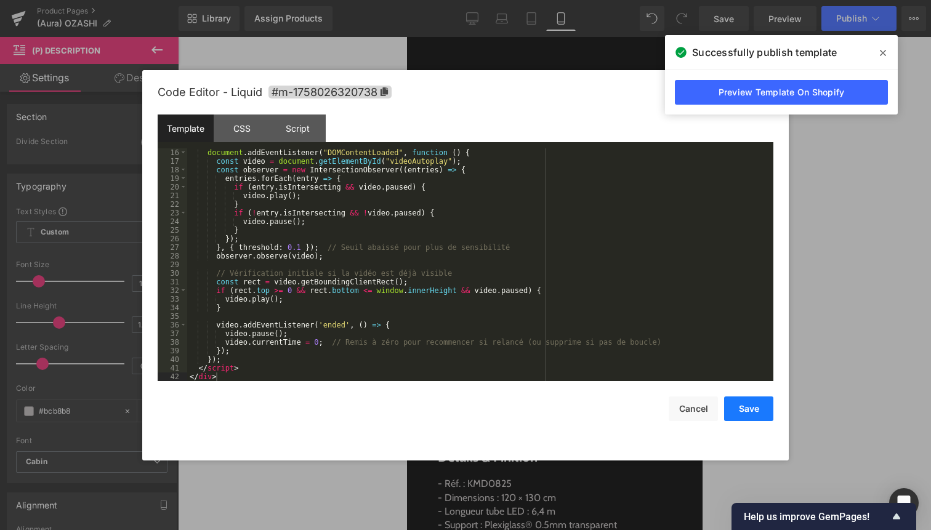
click at [747, 407] on button "Save" at bounding box center [748, 409] width 49 height 25
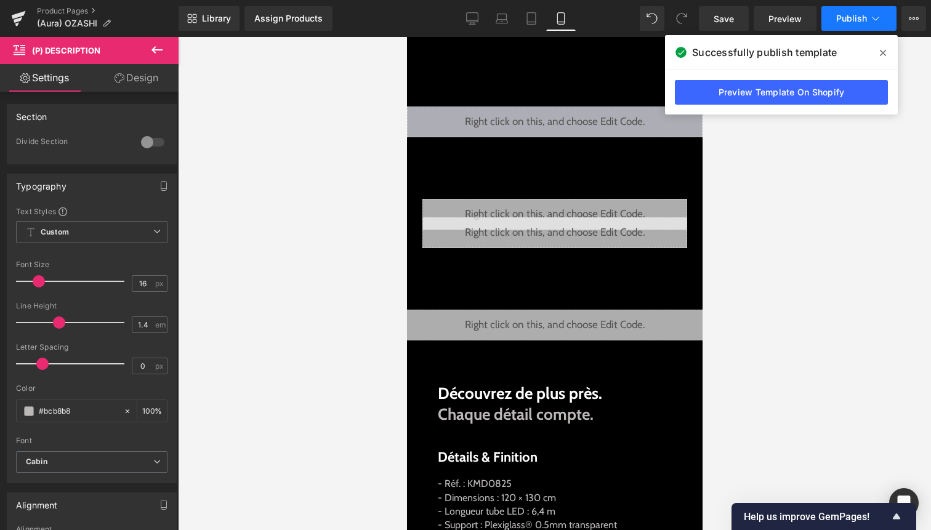
click at [849, 17] on span "Publish" at bounding box center [851, 19] width 31 height 10
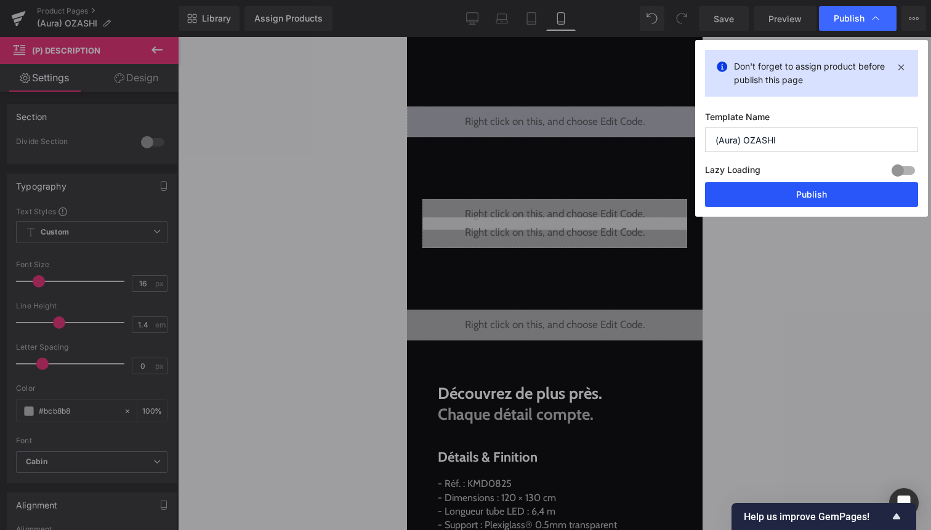
click at [824, 185] on button "Publish" at bounding box center [811, 194] width 213 height 25
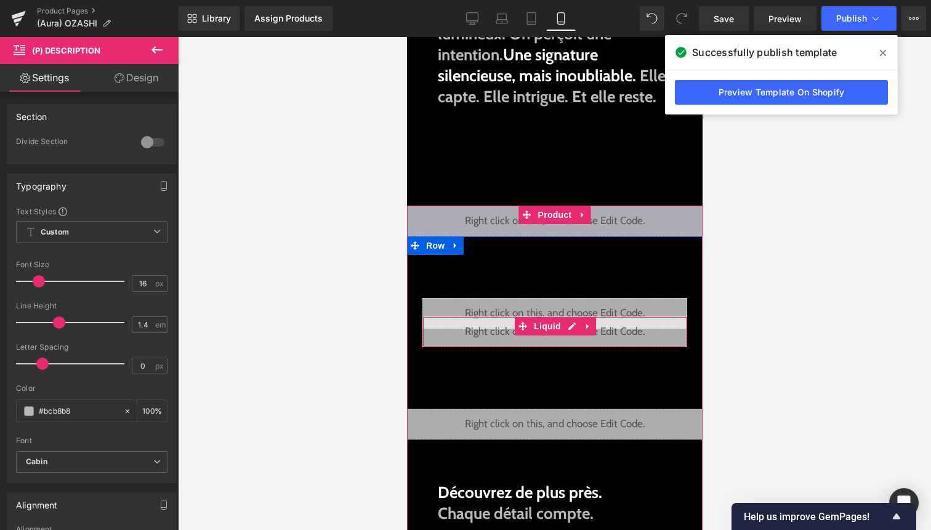
scroll to position [355, 0]
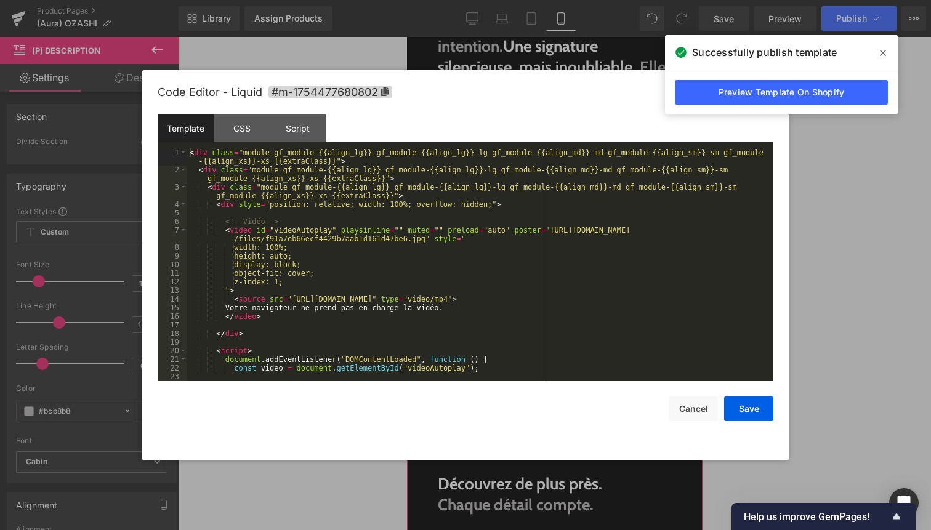
click at [574, 223] on div "Liquid" at bounding box center [554, 212] width 296 height 31
click at [501, 308] on div "< div class = "module gf_module-{{align_lg}} gf_module-{{align_lg}}-lg gf_modul…" at bounding box center [477, 277] width 581 height 259
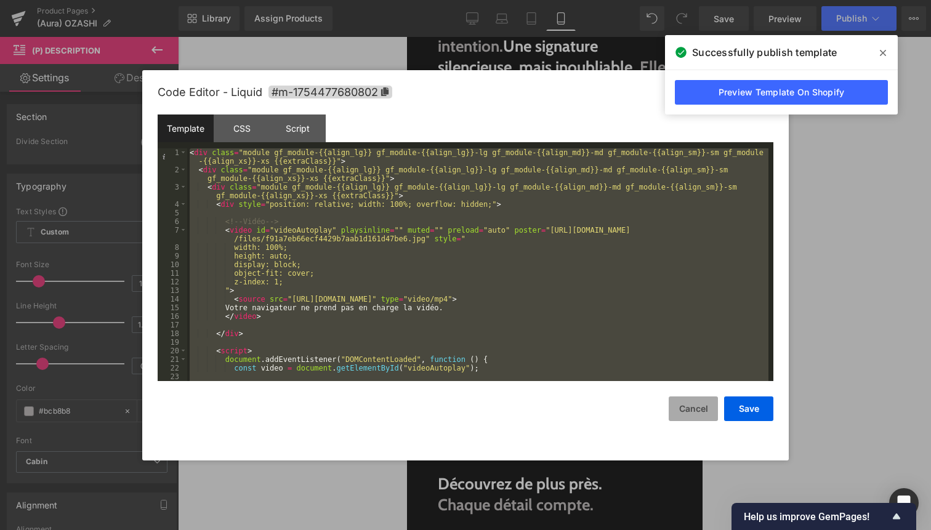
click at [693, 405] on button "Cancel" at bounding box center [693, 409] width 49 height 25
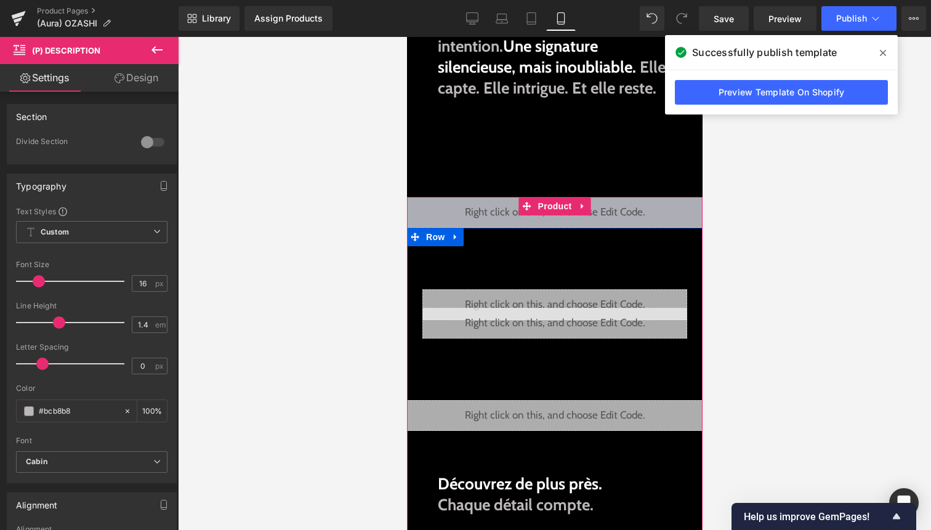
click at [574, 413] on div "Liquid" at bounding box center [554, 415] width 308 height 31
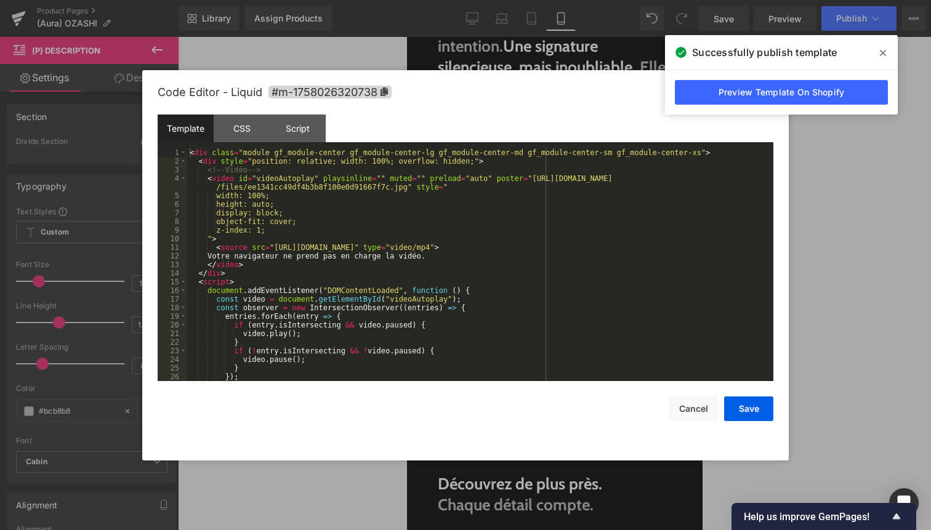
click at [546, 360] on div "< div class = "module gf_module-center gf_module-center-lg gf_module-center-md …" at bounding box center [477, 273] width 581 height 250
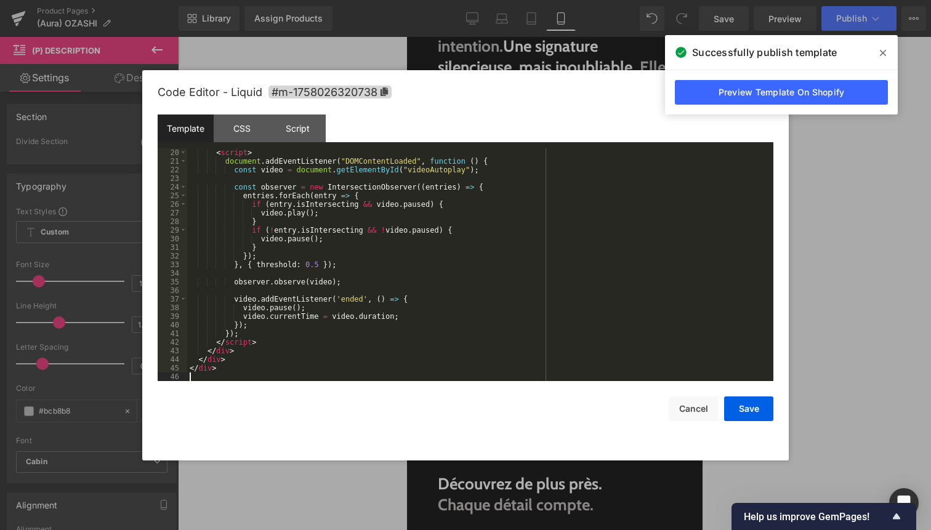
scroll to position [198, 0]
click at [770, 408] on button "Save" at bounding box center [748, 409] width 49 height 25
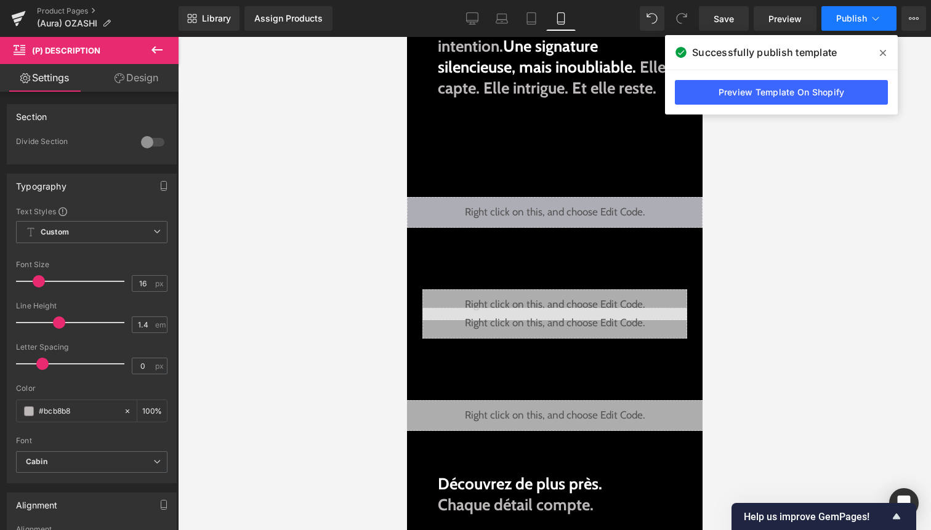
click at [860, 23] on span "Publish" at bounding box center [851, 19] width 31 height 10
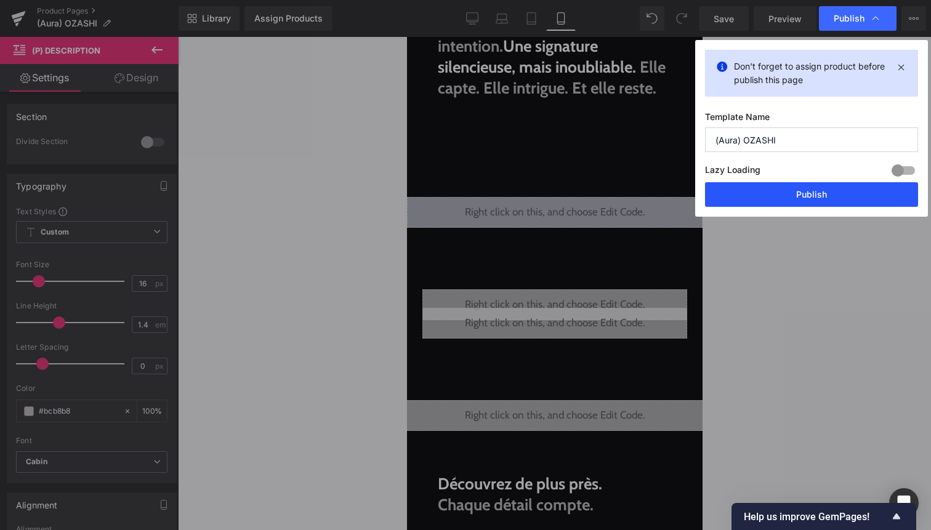
click at [813, 192] on button "Publish" at bounding box center [811, 194] width 213 height 25
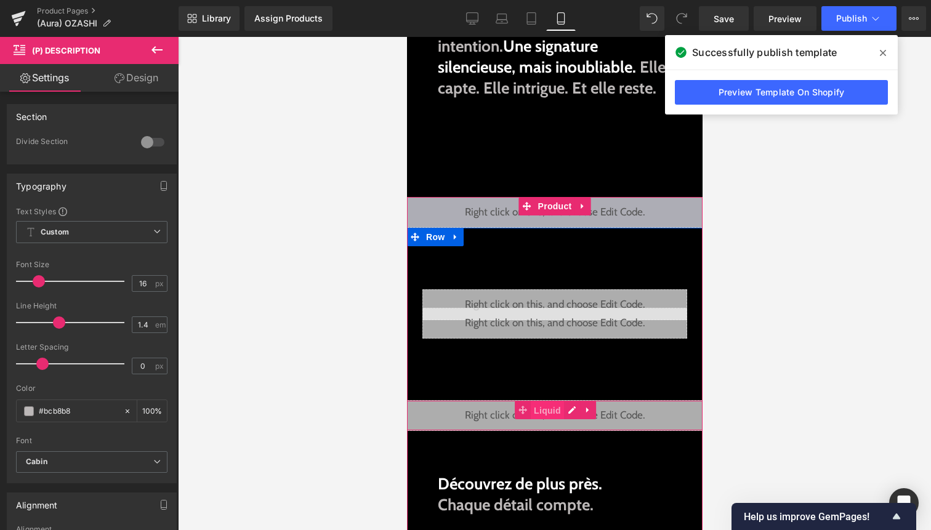
click at [551, 410] on span "Liquid" at bounding box center [546, 410] width 33 height 18
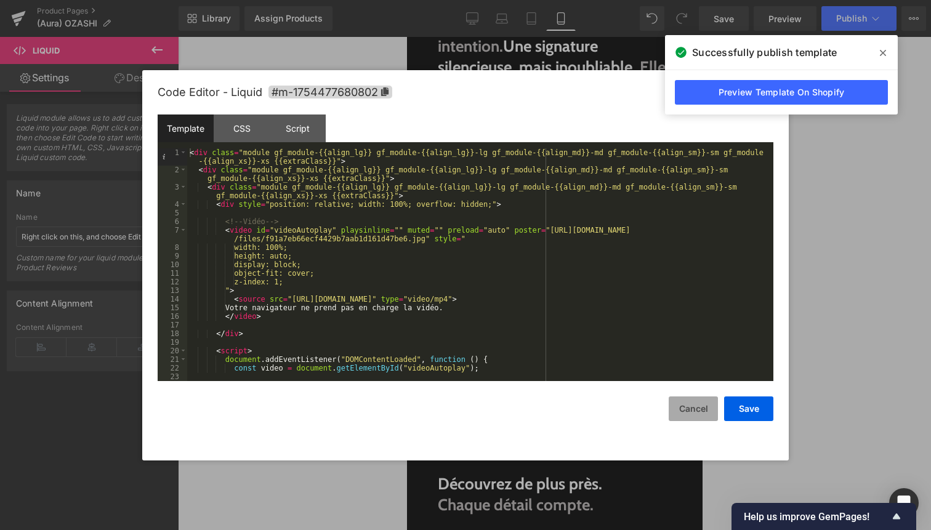
click at [707, 399] on button "Cancel" at bounding box center [693, 409] width 49 height 25
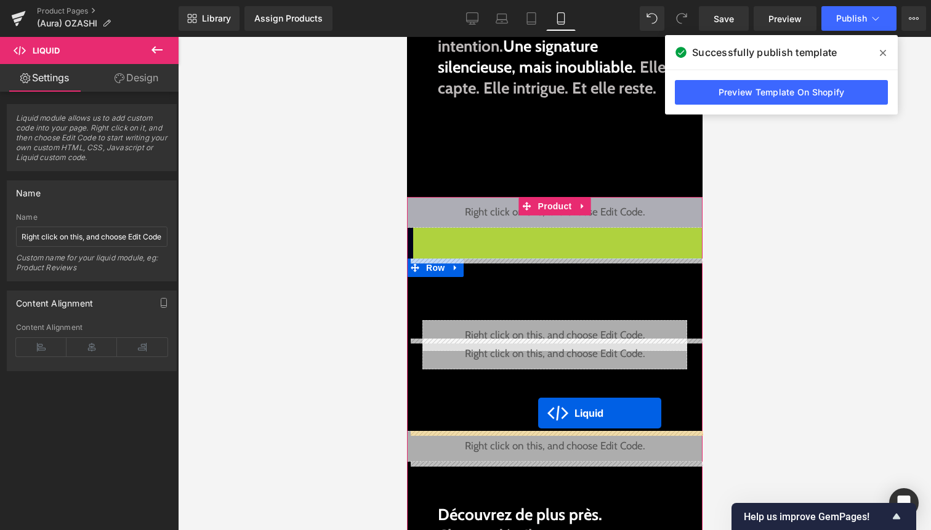
drag, startPoint x: 549, startPoint y: 252, endPoint x: 538, endPoint y: 413, distance: 161.7
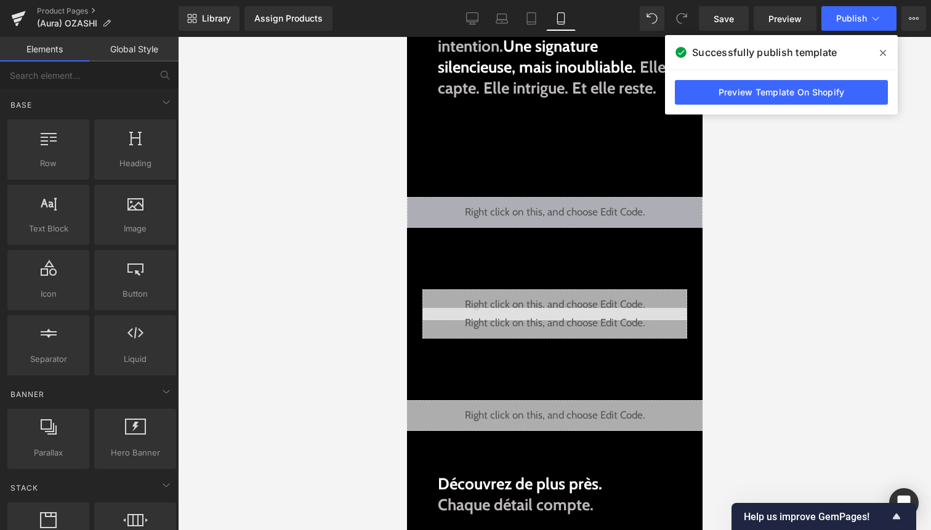
click at [852, 35] on div "Successfully publish template" at bounding box center [781, 52] width 233 height 34
click at [859, 21] on span "Publish" at bounding box center [851, 19] width 31 height 10
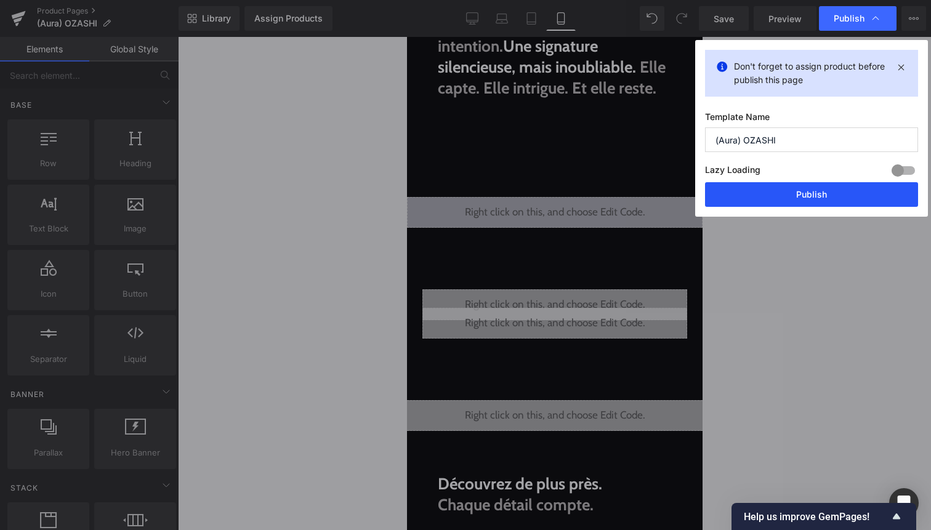
click at [844, 191] on button "Publish" at bounding box center [811, 194] width 213 height 25
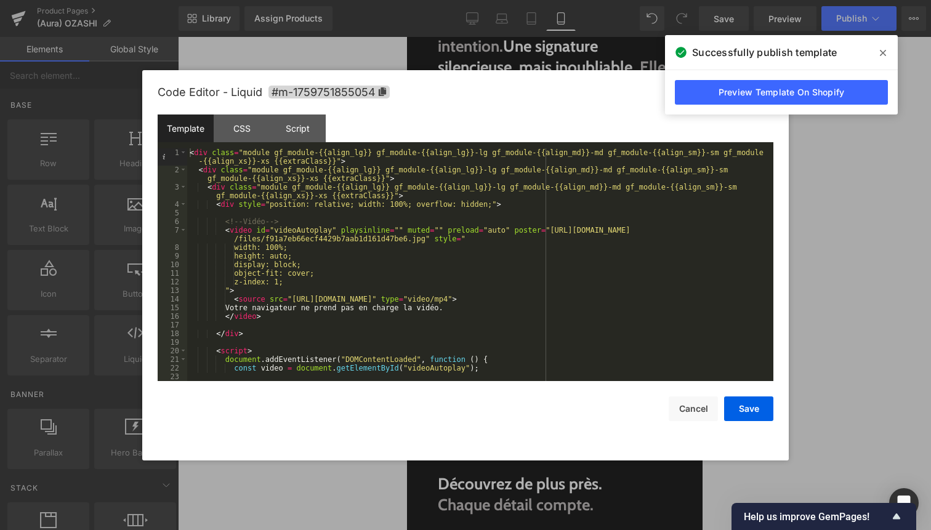
click at [381, 488] on div at bounding box center [465, 265] width 931 height 530
click at [703, 406] on button "Cancel" at bounding box center [693, 409] width 49 height 25
click at [397, 495] on div at bounding box center [465, 265] width 931 height 530
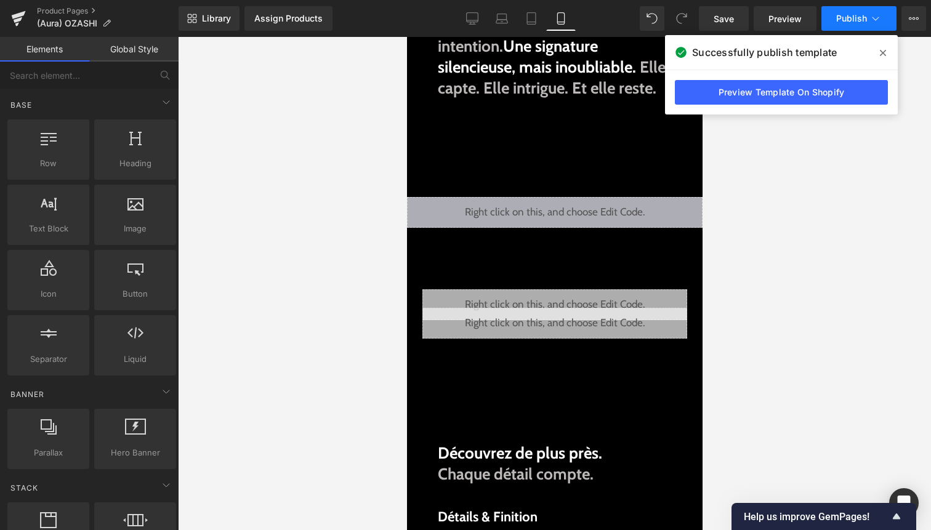
click at [864, 18] on span "Publish" at bounding box center [851, 19] width 31 height 10
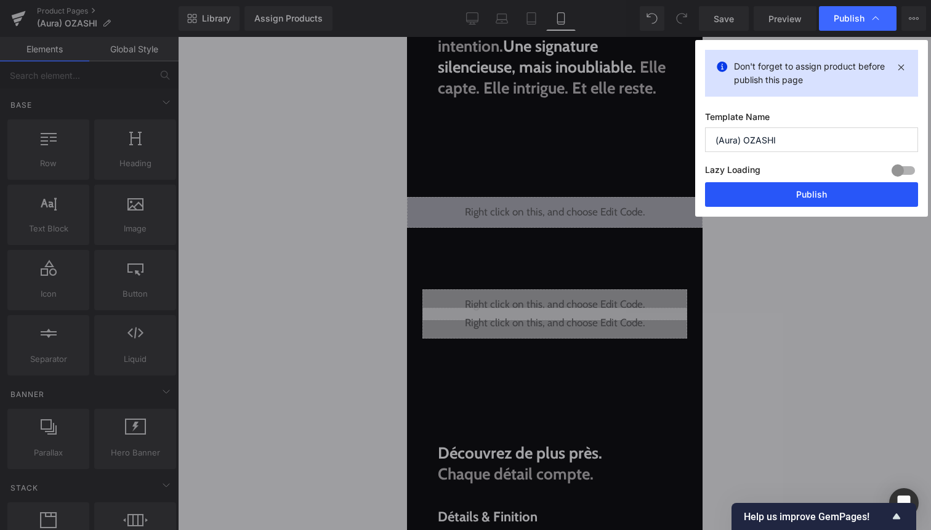
click at [817, 196] on button "Publish" at bounding box center [811, 194] width 213 height 25
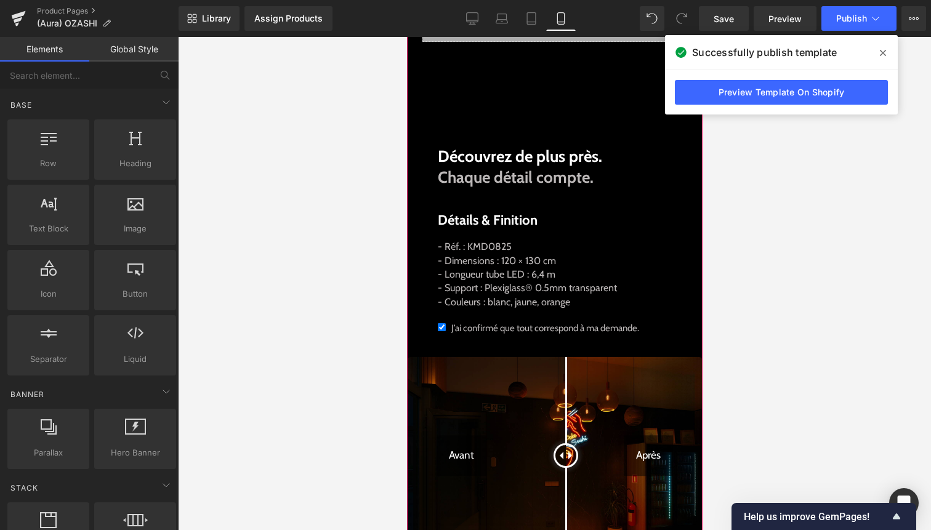
scroll to position [656, 0]
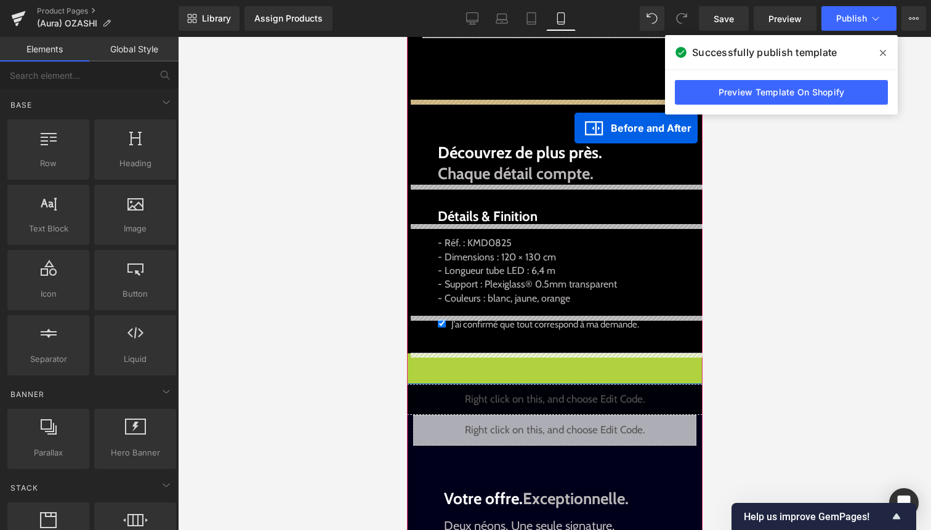
drag, startPoint x: 540, startPoint y: 362, endPoint x: 574, endPoint y: 128, distance: 236.4
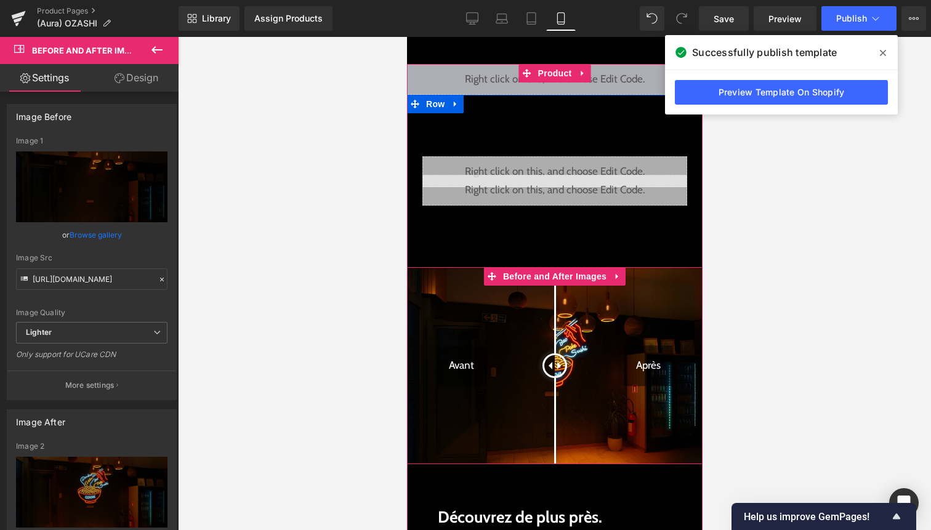
scroll to position [488, 0]
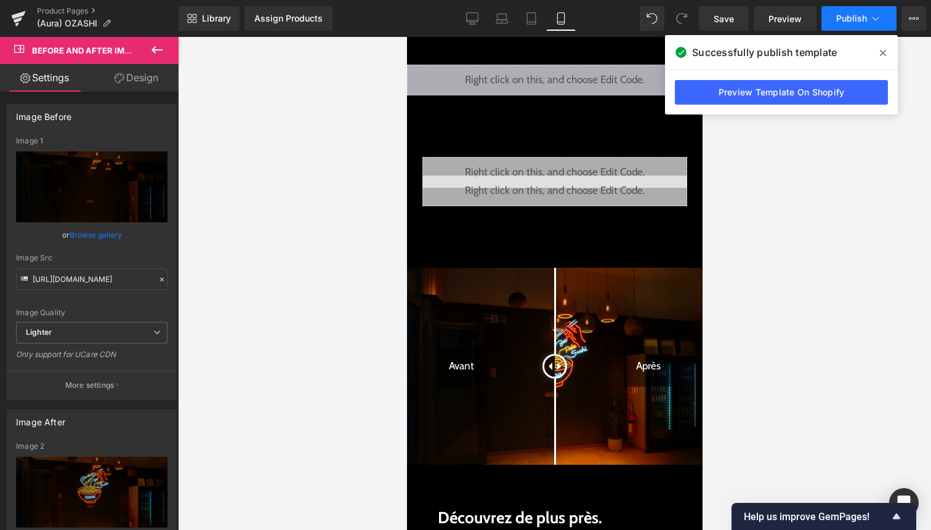
click at [861, 22] on span "Publish" at bounding box center [851, 19] width 31 height 10
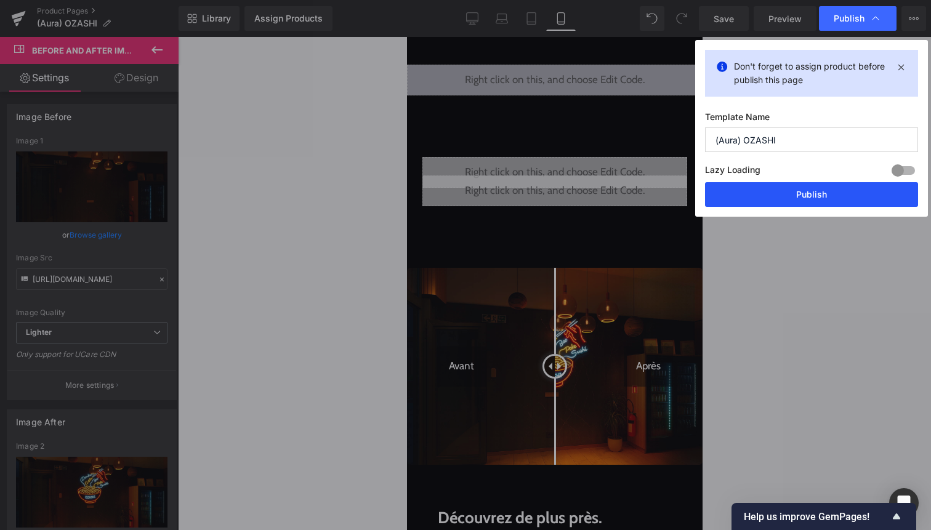
click at [818, 191] on button "Publish" at bounding box center [811, 194] width 213 height 25
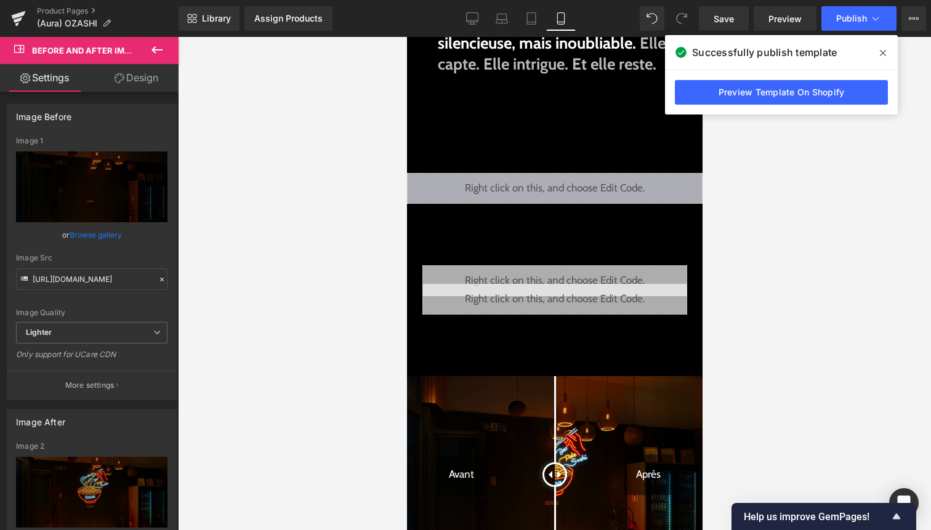
scroll to position [381, 0]
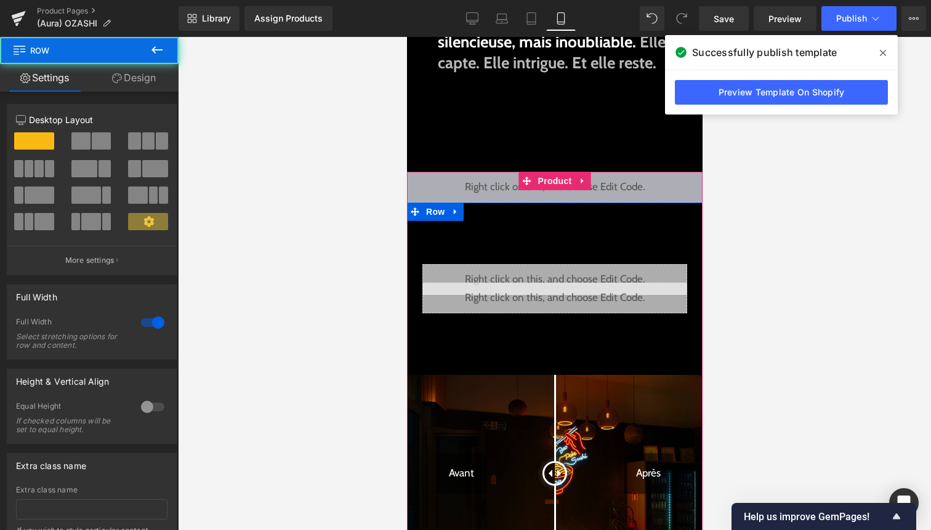
click at [535, 231] on div "Liquid Liquid Avant Après Before and After Images Découvrez de plus près. Chaqu…" at bounding box center [554, 514] width 296 height 623
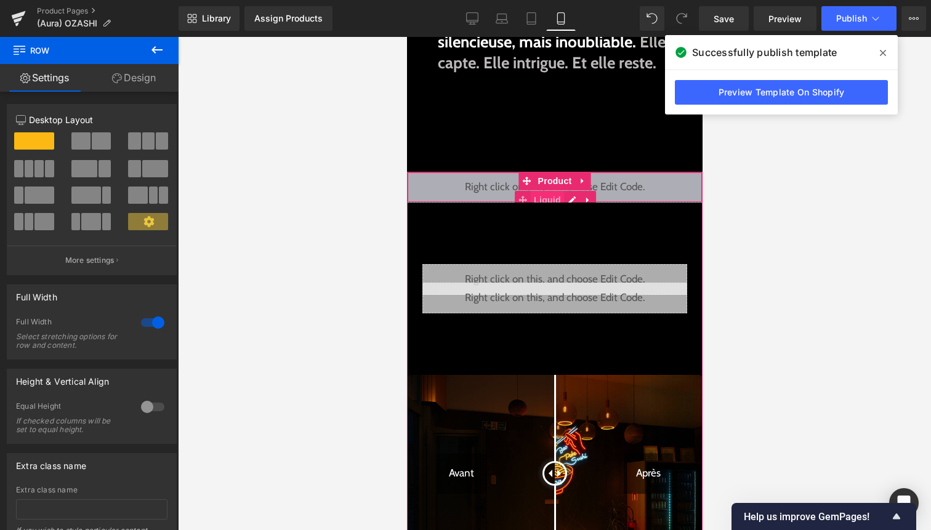
click at [538, 199] on span "Liquid" at bounding box center [546, 200] width 33 height 18
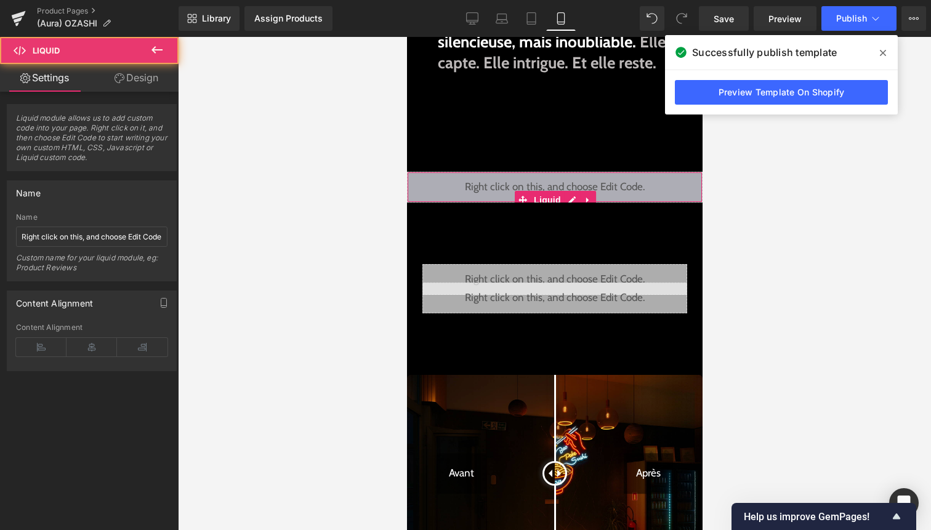
click at [153, 86] on link "Design" at bounding box center [136, 78] width 89 height 28
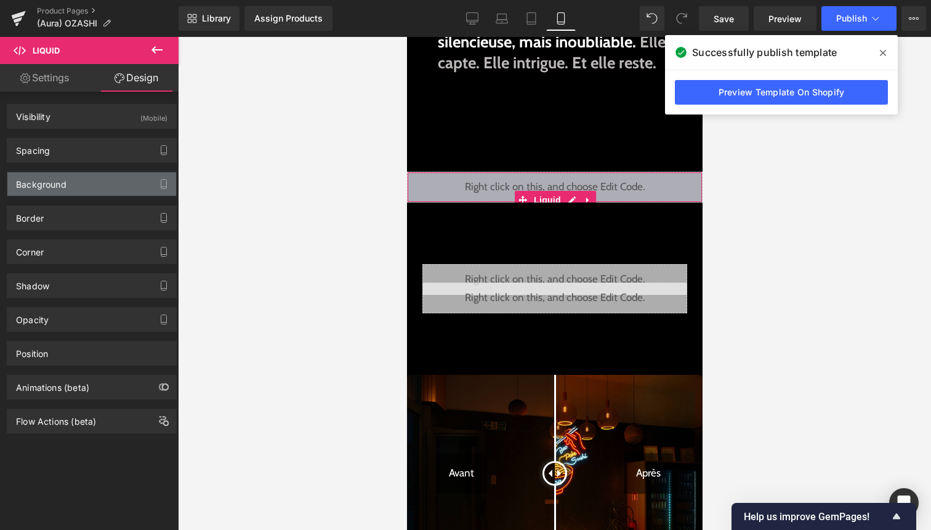
click at [93, 176] on div "Background" at bounding box center [91, 183] width 169 height 23
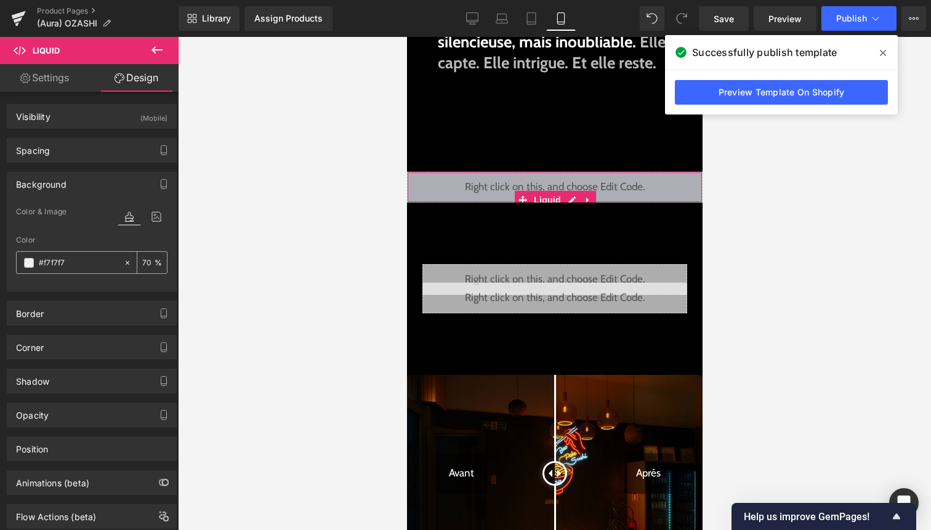
click at [25, 266] on span at bounding box center [29, 263] width 10 height 10
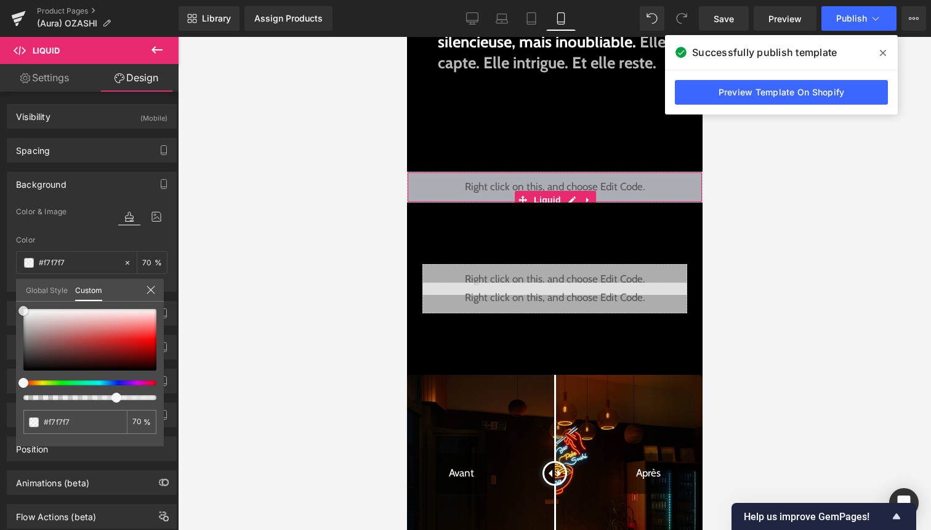
type input "#daaeae"
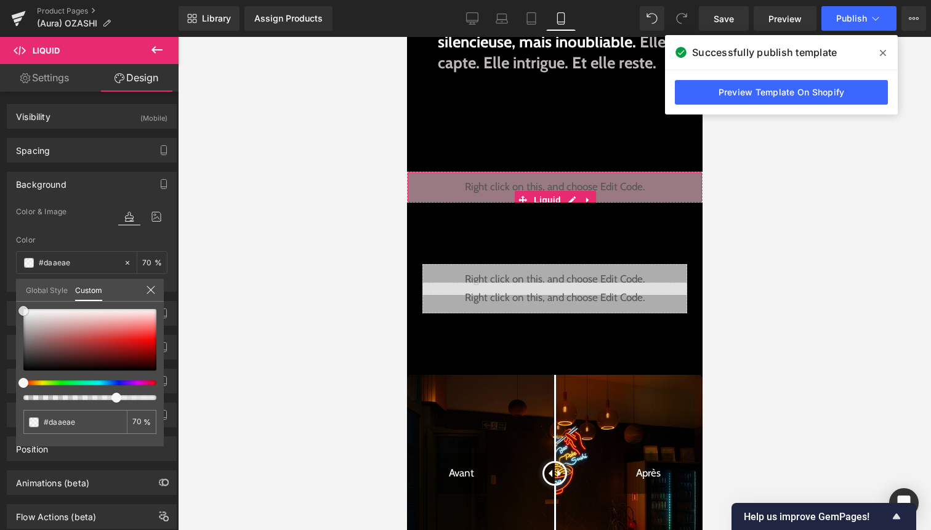
type input "#dcacac"
type input "#dfa9a9"
type input "#de8686"
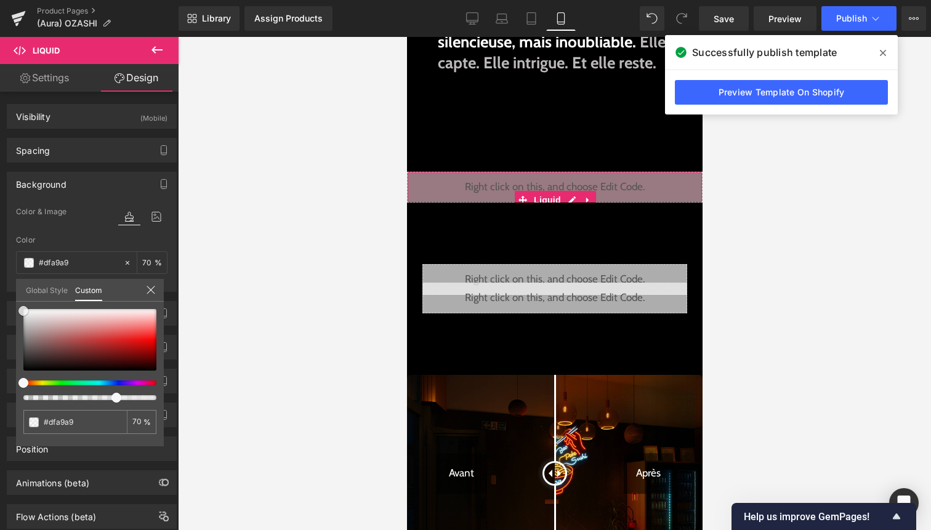
type input "#de8686"
type input "#dd6d6d"
type input "#e05b5b"
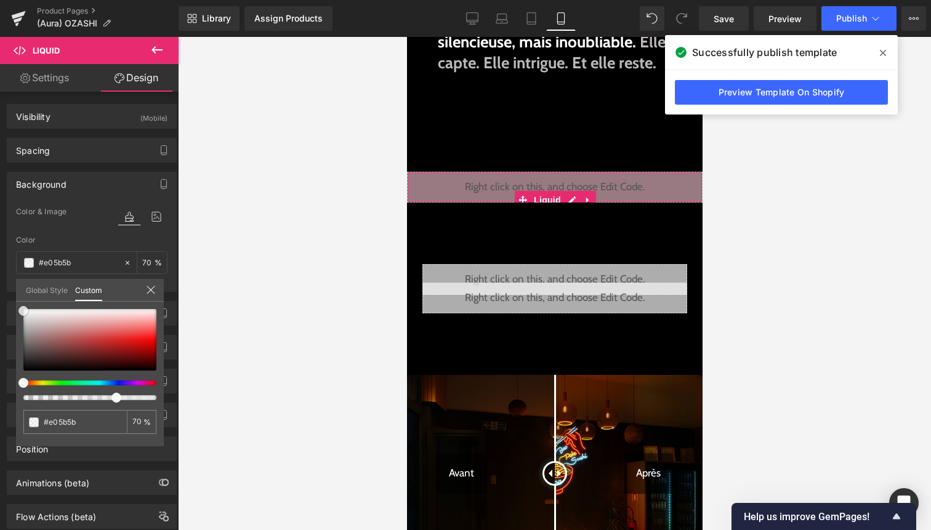
type input "#e14b4b"
type input "#de1b1b"
type input "#ba1111"
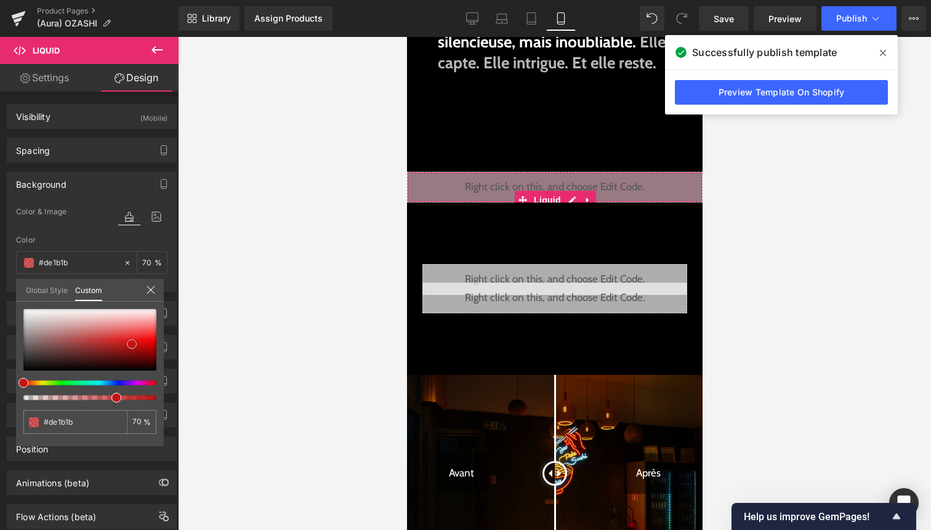
type input "#ba1111"
type input "#870707"
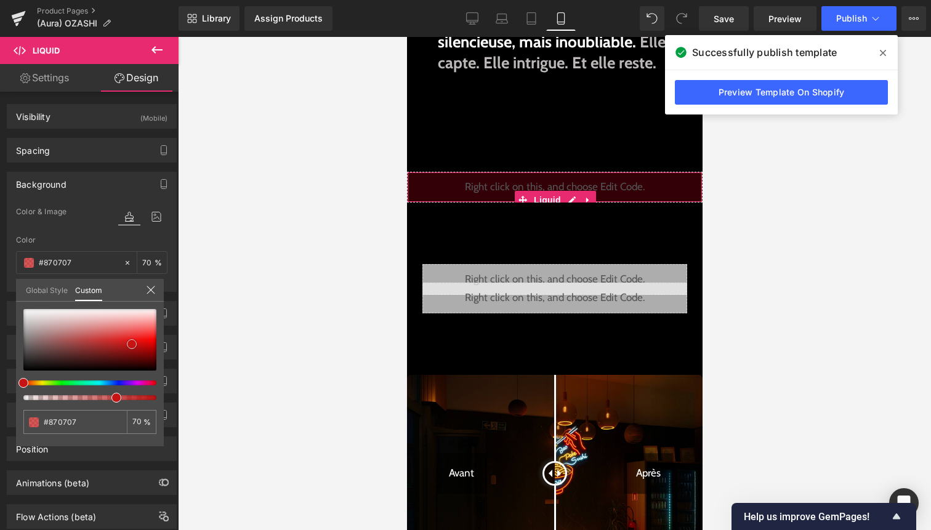
type input "#4a0101"
type input "#050000"
type input "#000000"
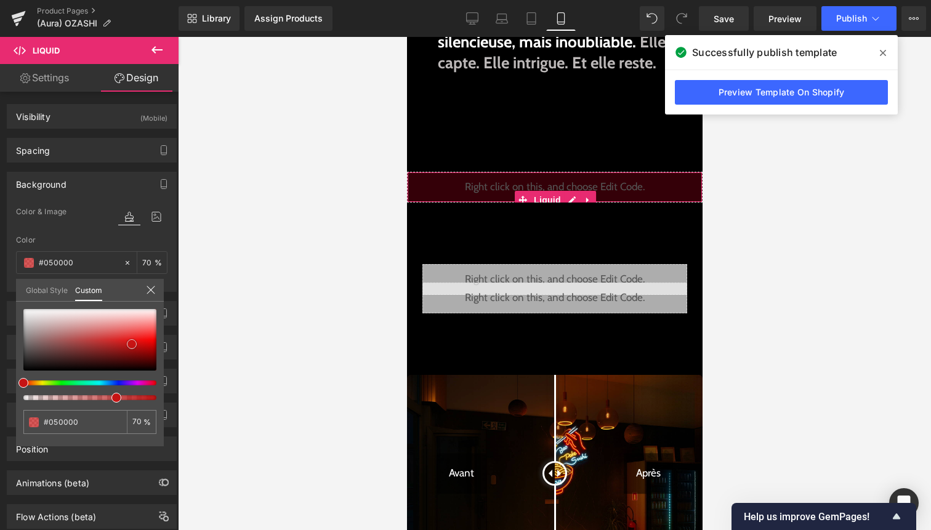
type input "#000000"
drag, startPoint x: 78, startPoint y: 323, endPoint x: 180, endPoint y: 393, distance: 124.5
click at [180, 393] on div "Liquid You are previewing how the will restyle your page. You can not edit Elem…" at bounding box center [465, 275] width 931 height 551
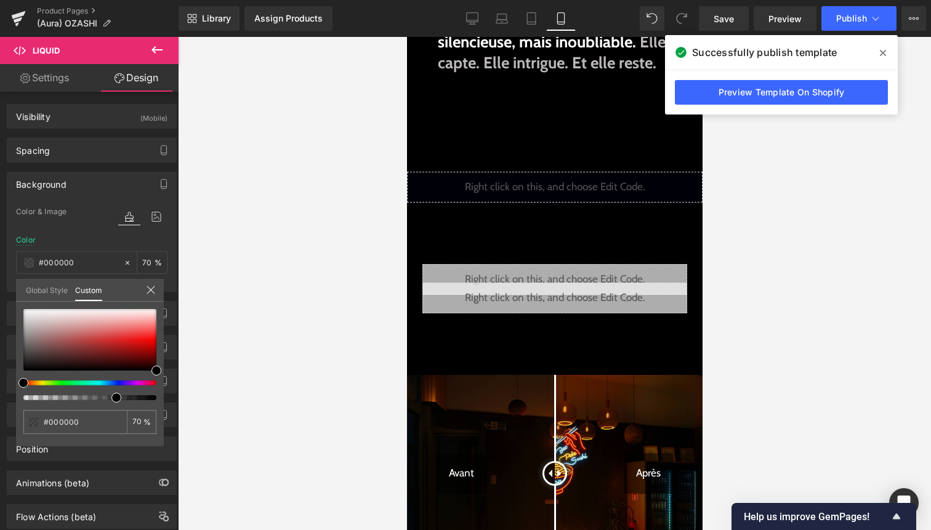
click at [219, 320] on div at bounding box center [554, 283] width 753 height 493
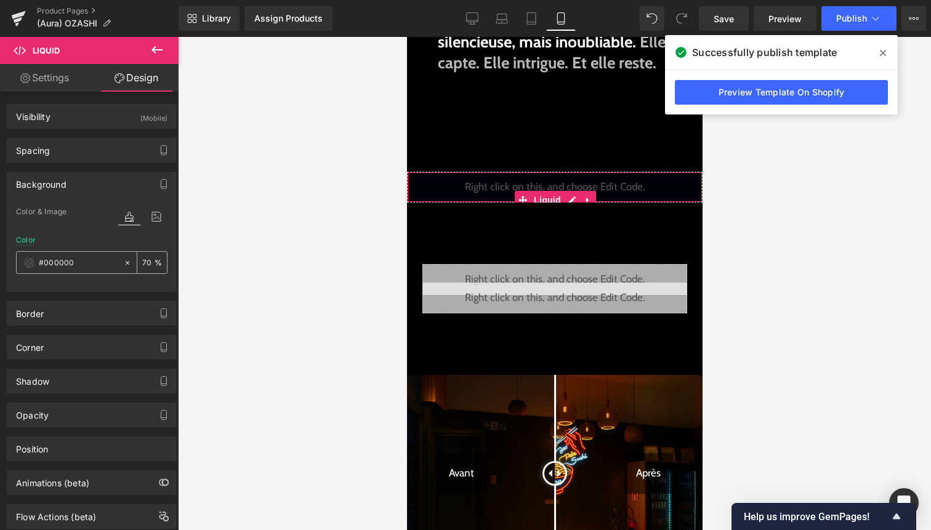
click at [155, 267] on div "70 %" at bounding box center [152, 263] width 30 height 22
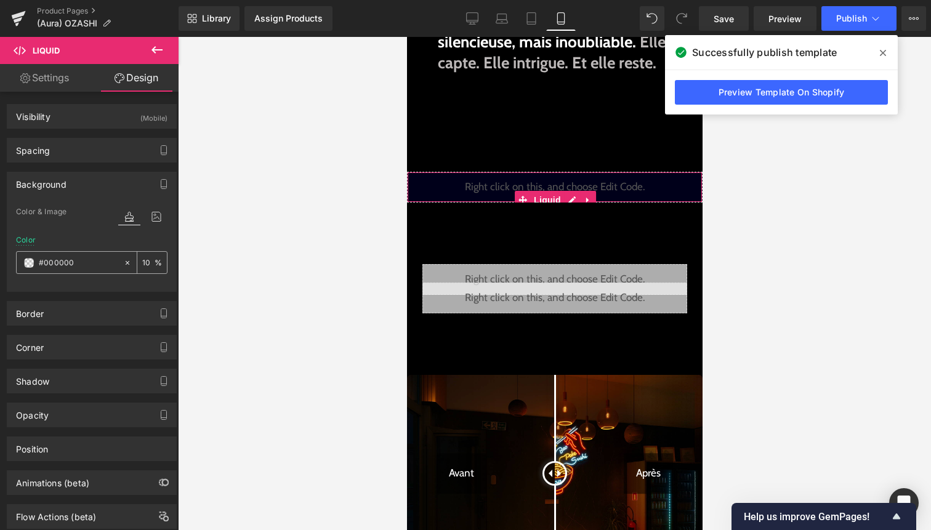
type input "100"
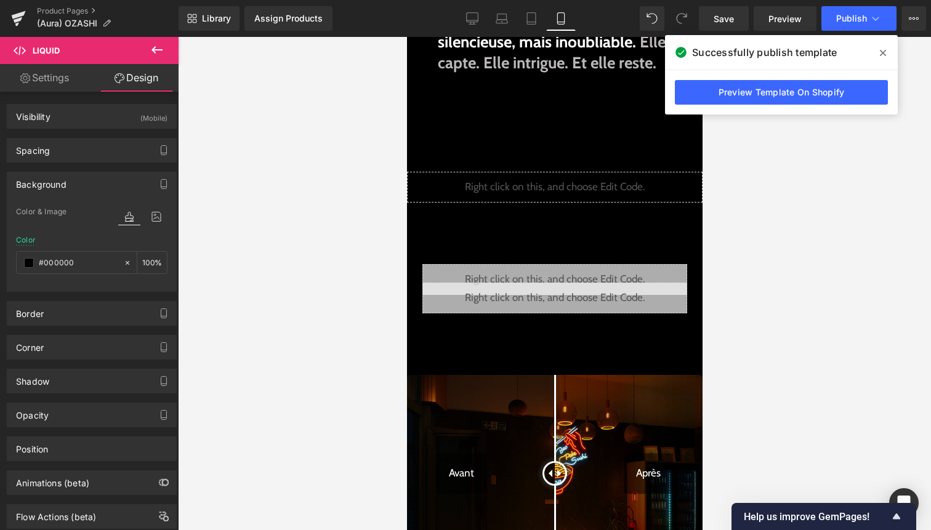
click at [247, 268] on div at bounding box center [554, 283] width 753 height 493
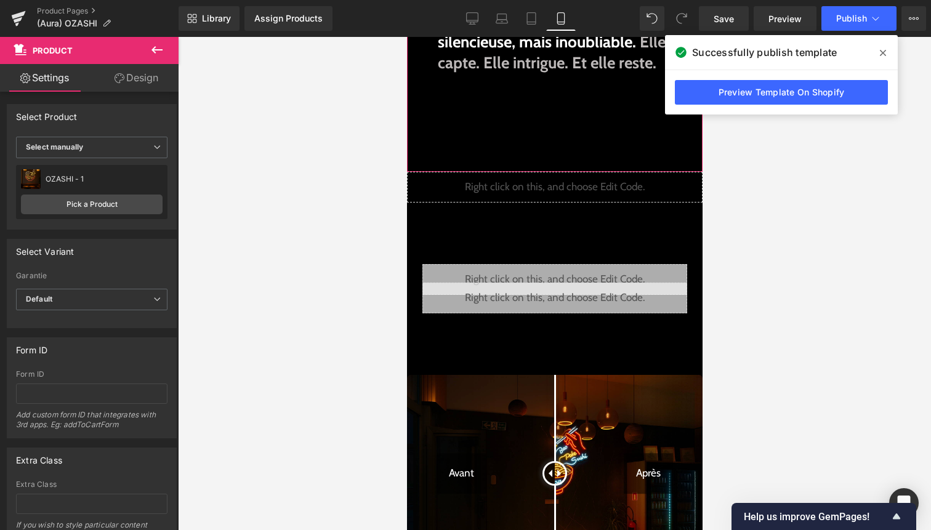
click at [150, 82] on link "Design" at bounding box center [136, 78] width 89 height 28
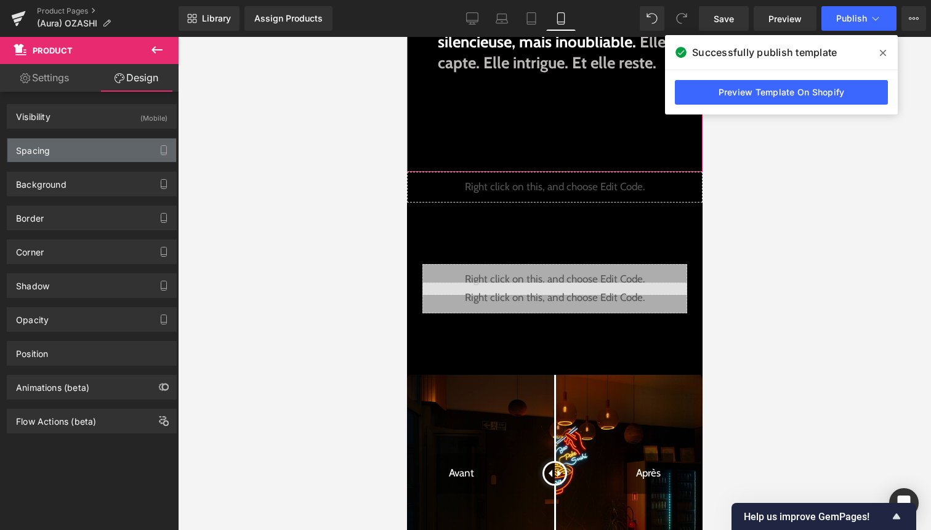
click at [113, 144] on div "Spacing" at bounding box center [91, 150] width 169 height 23
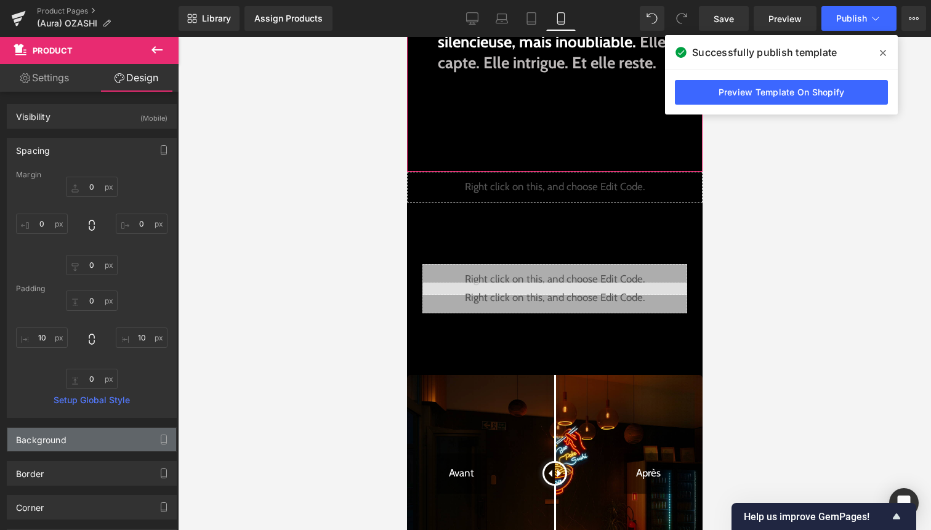
click at [86, 433] on div "Background" at bounding box center [91, 439] width 169 height 23
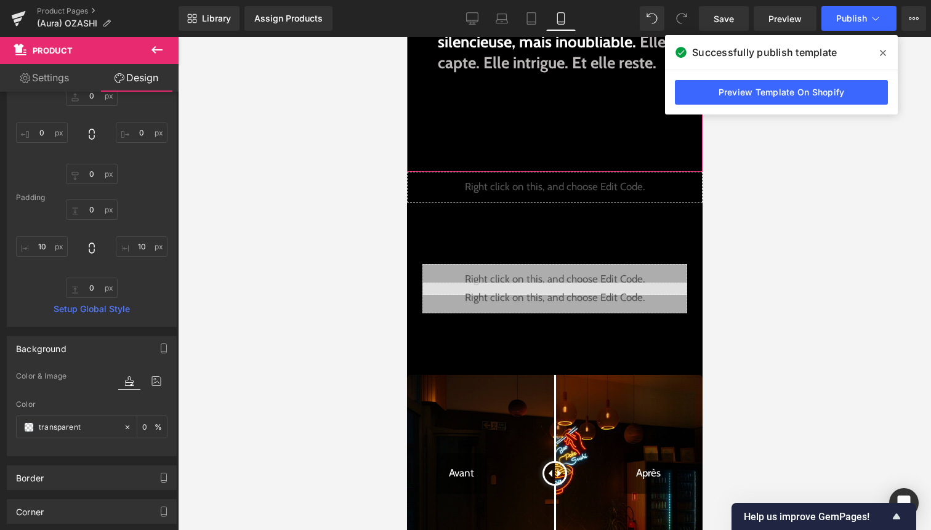
scroll to position [109, 0]
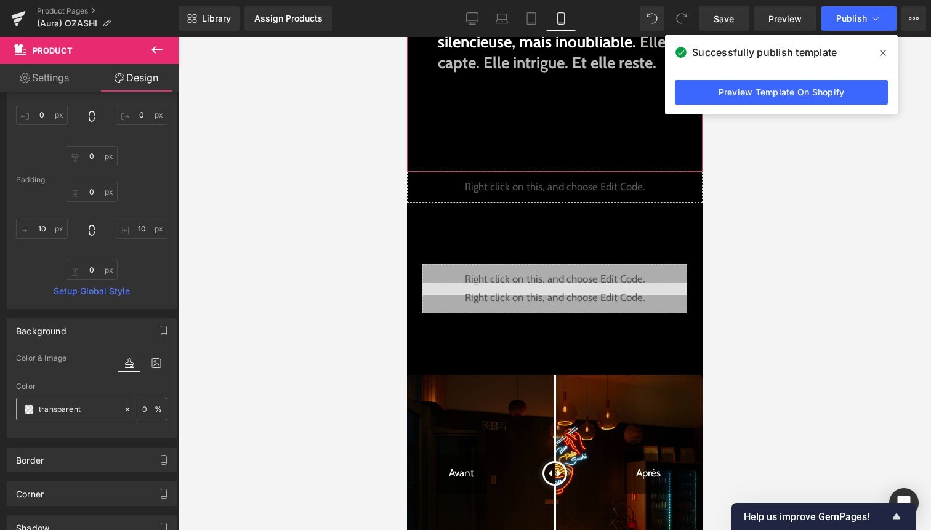
click at [36, 409] on div "transparent" at bounding box center [70, 409] width 107 height 22
click at [30, 409] on span at bounding box center [29, 410] width 10 height 10
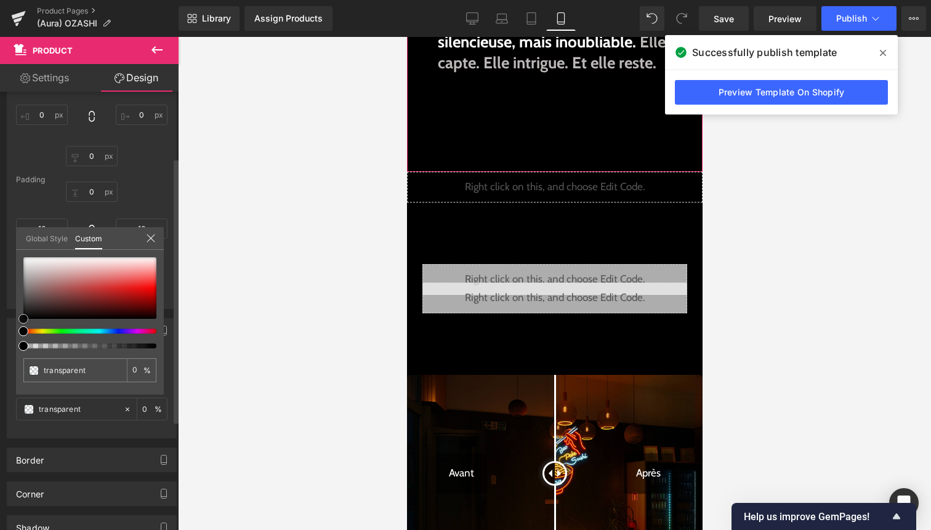
type input "#5c1414"
type input "100"
type input "#5c1414"
type input "100"
type input "#5d1313"
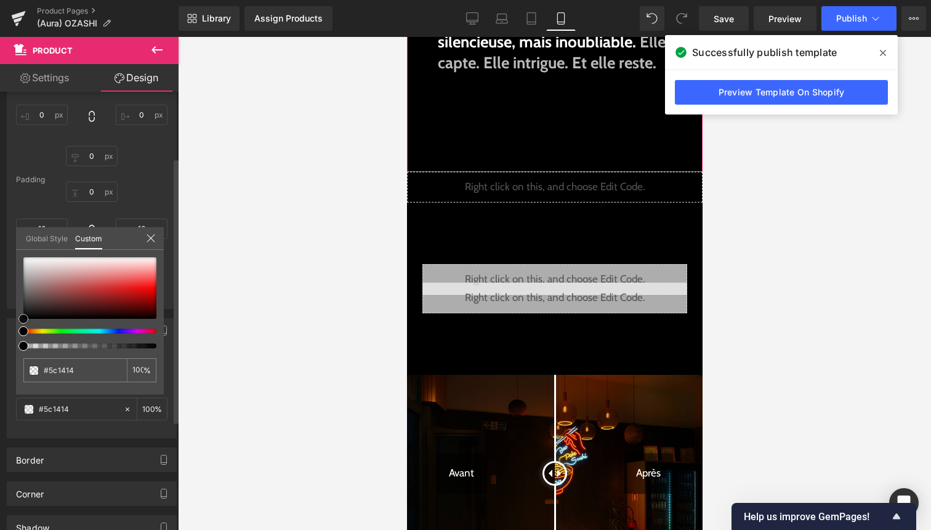
type input "#5d1313"
type input "#5f1010"
type input "#4d0909"
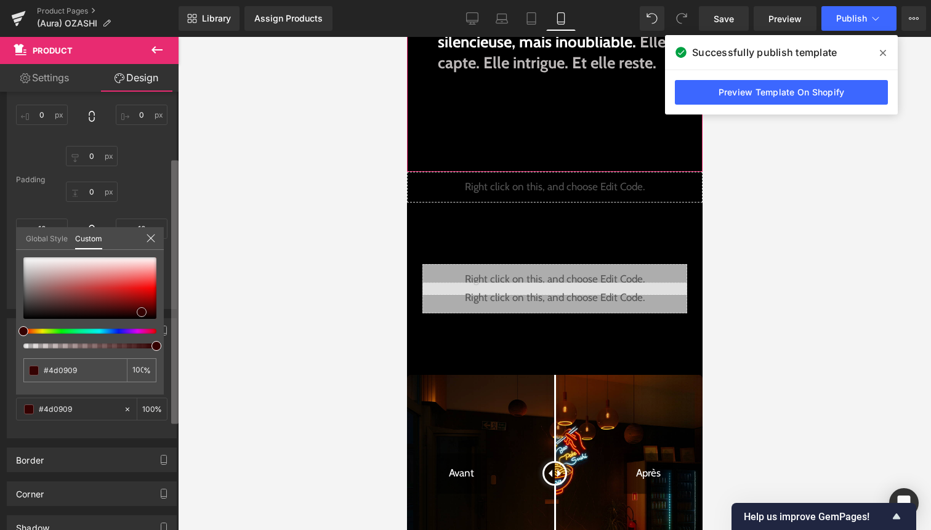
type input "#350202"
type input "#000000"
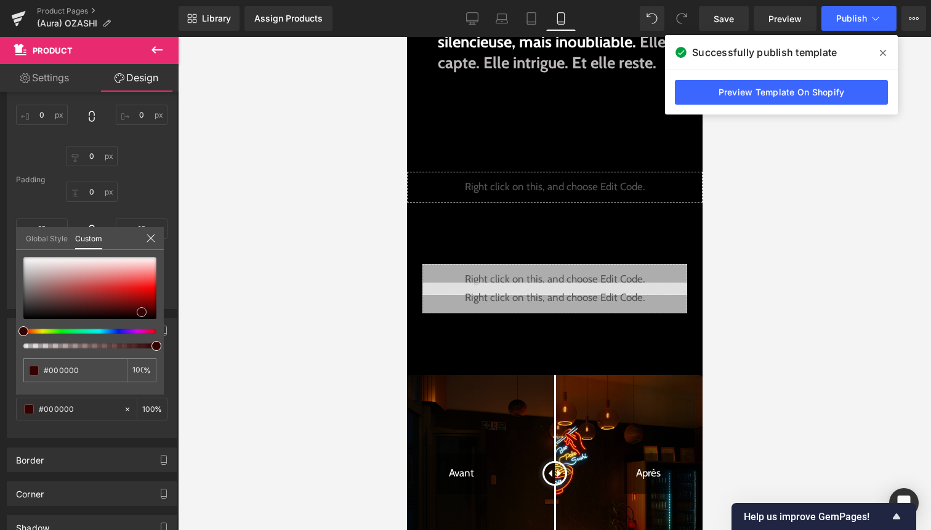
drag, startPoint x: 109, startPoint y: 305, endPoint x: 203, endPoint y: 345, distance: 101.5
click at [203, 345] on div "Liquid You are previewing how the will restyle your page. You can not edit Elem…" at bounding box center [465, 275] width 931 height 551
click at [230, 331] on div at bounding box center [554, 283] width 753 height 493
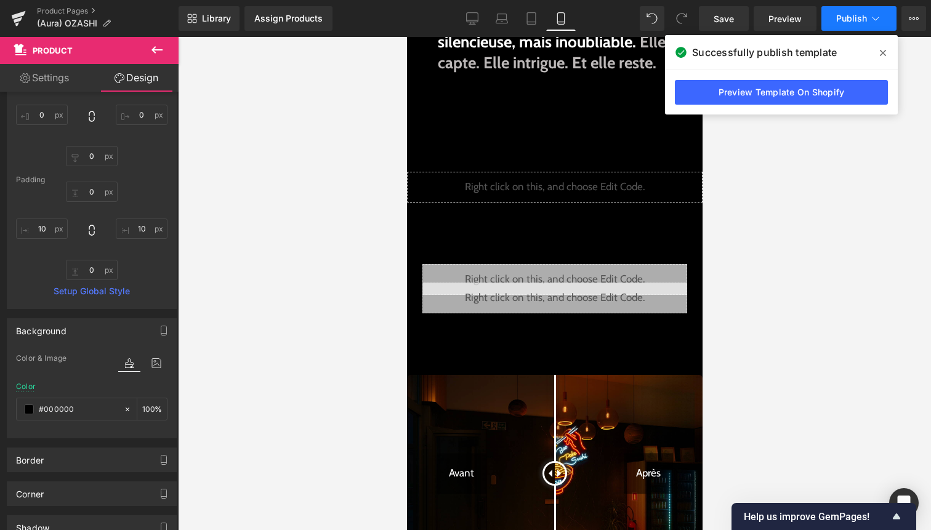
click at [885, 20] on button "Publish" at bounding box center [858, 18] width 75 height 25
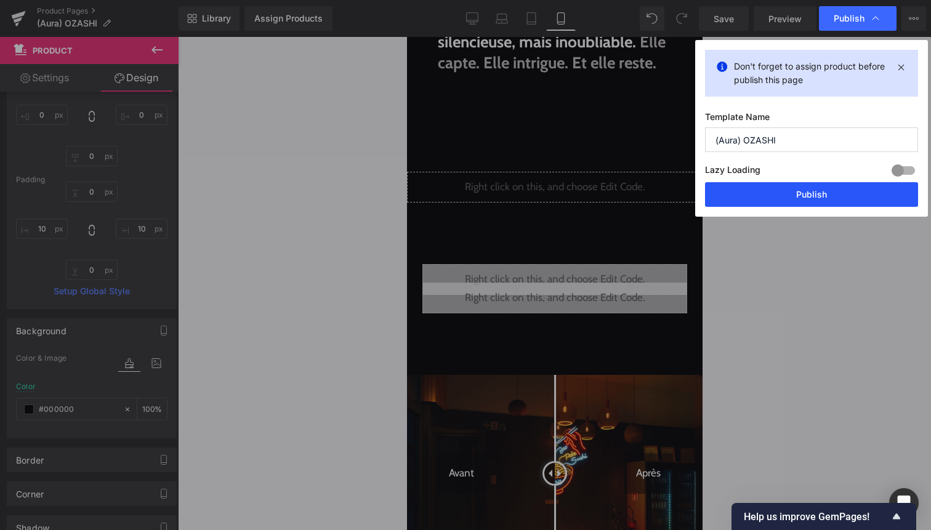
click at [829, 194] on button "Publish" at bounding box center [811, 194] width 213 height 25
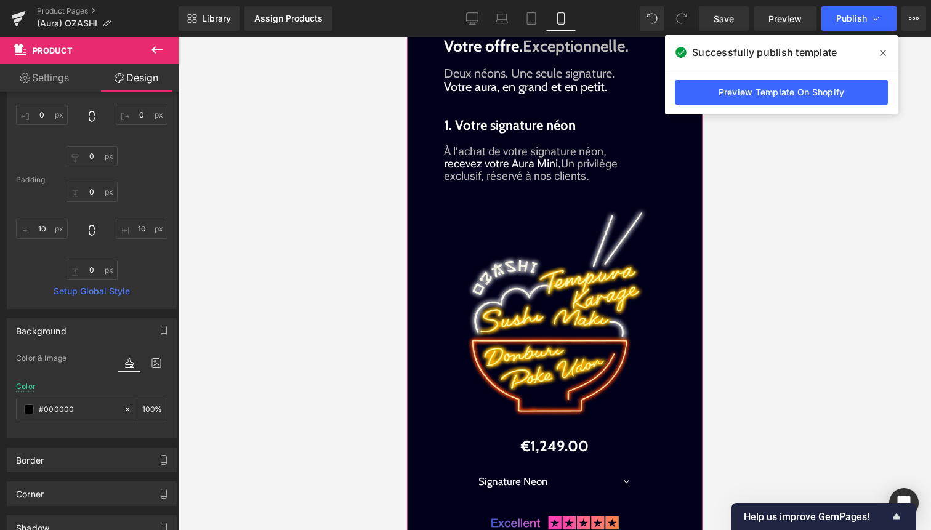
scroll to position [1297, 0]
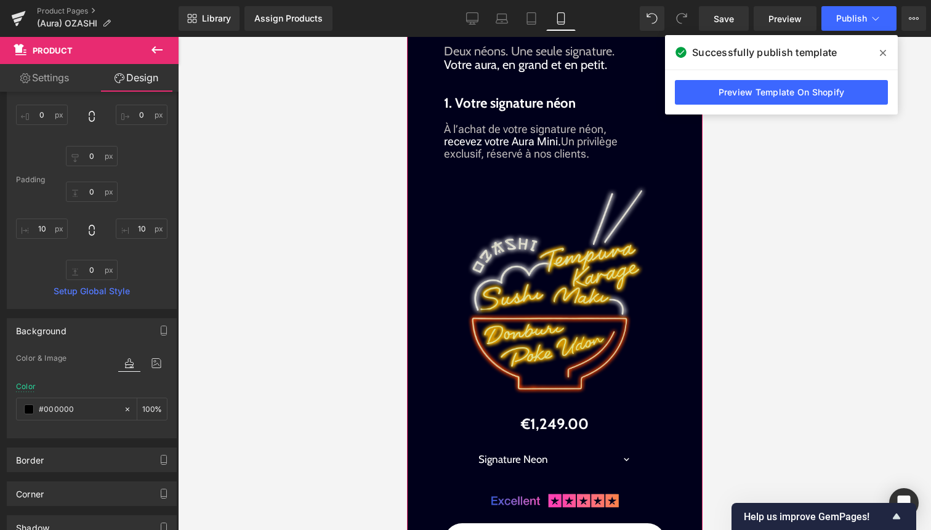
click at [565, 317] on img at bounding box center [554, 291] width 190 height 244
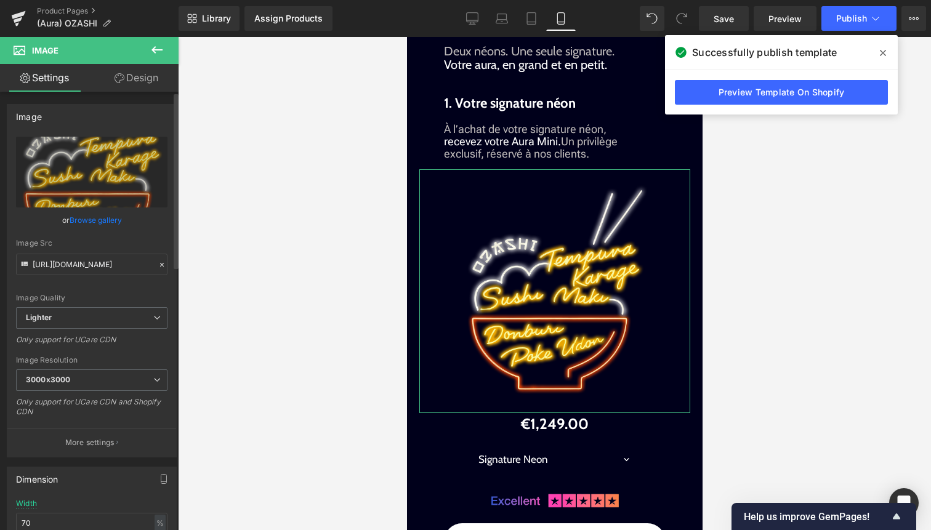
click at [102, 219] on link "Browse gallery" at bounding box center [96, 220] width 52 height 22
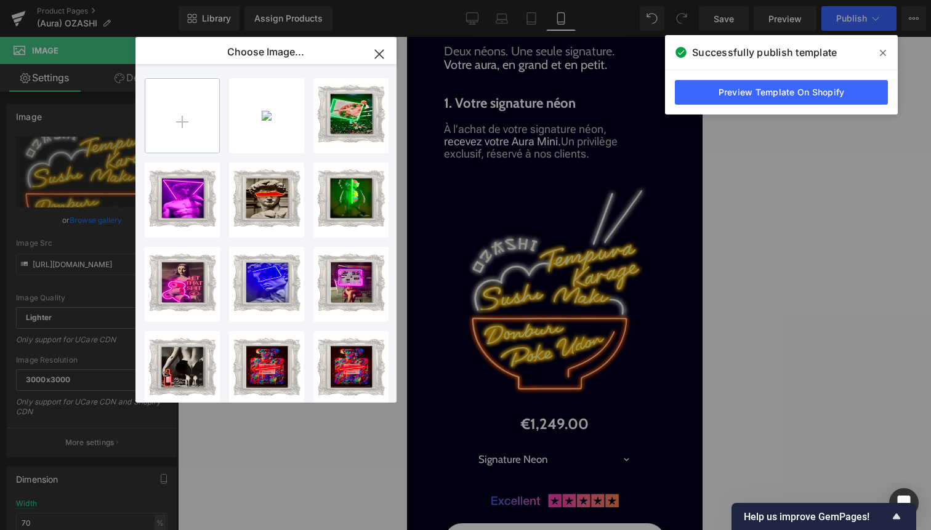
click at [173, 124] on input "file" at bounding box center [182, 116] width 74 height 74
type input "C:\fakepath\design only.jpg"
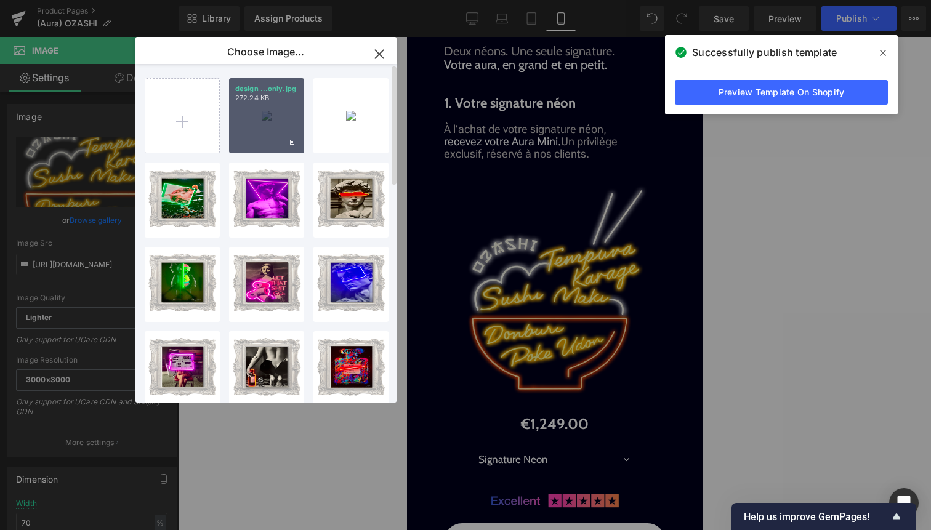
click at [273, 145] on div "design ...only.jpg 272.24 KB" at bounding box center [266, 115] width 75 height 75
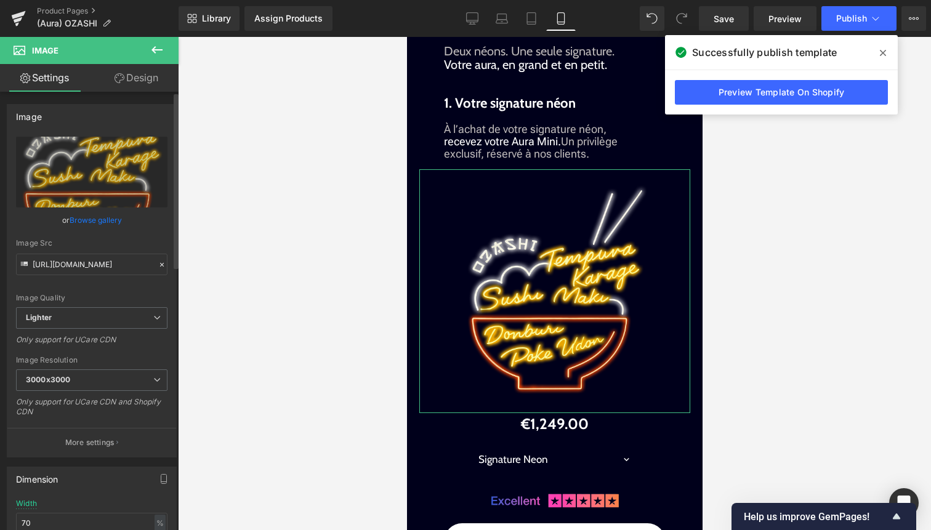
click at [88, 227] on link "Browse gallery" at bounding box center [96, 220] width 52 height 22
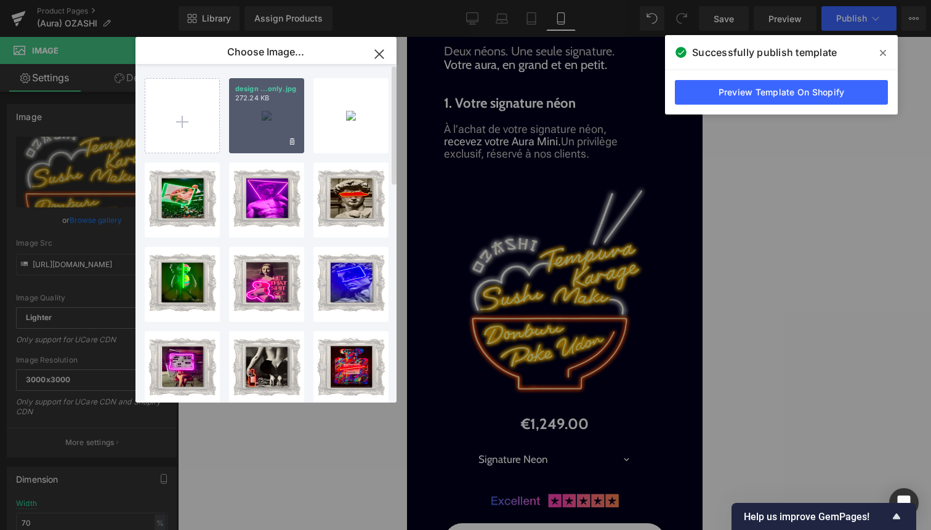
click at [248, 132] on div "design ...only.jpg 272.24 KB" at bounding box center [266, 115] width 75 height 75
type input "[URL][DOMAIN_NAME]"
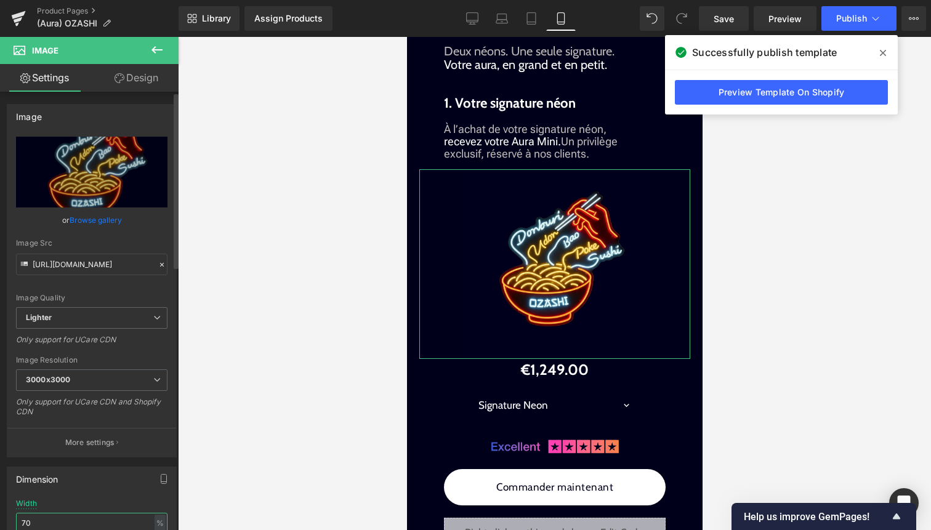
click at [114, 520] on input "70" at bounding box center [91, 523] width 151 height 20
type input "7"
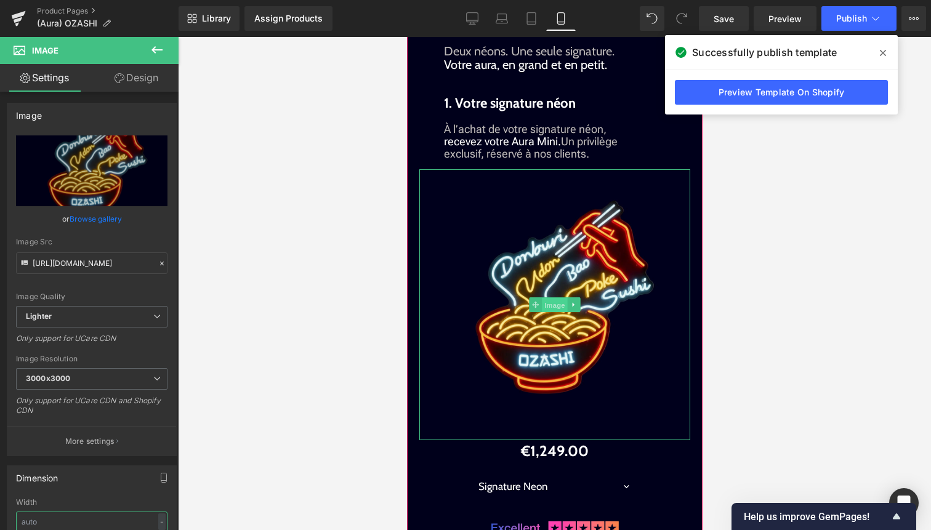
click at [552, 297] on span "Image" at bounding box center [554, 304] width 26 height 15
click at [157, 81] on link "Design" at bounding box center [136, 78] width 89 height 28
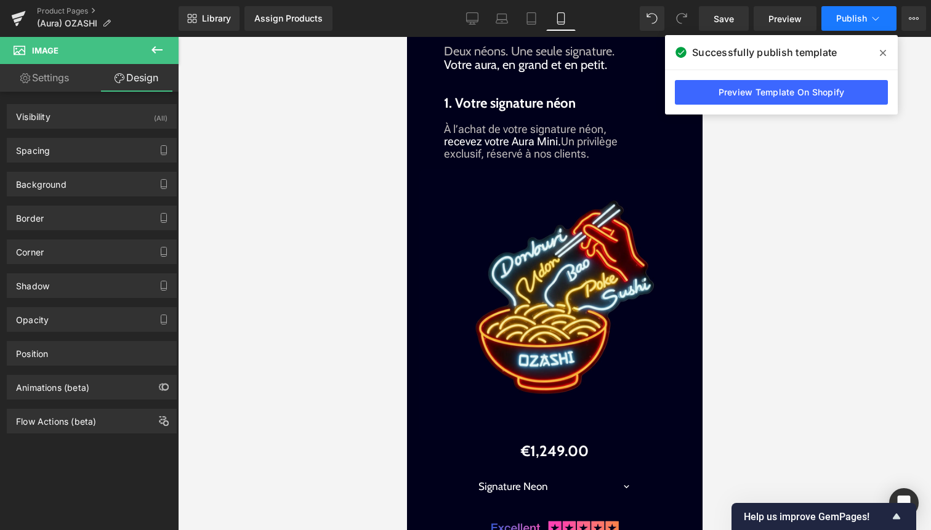
click at [872, 20] on icon at bounding box center [875, 18] width 12 height 12
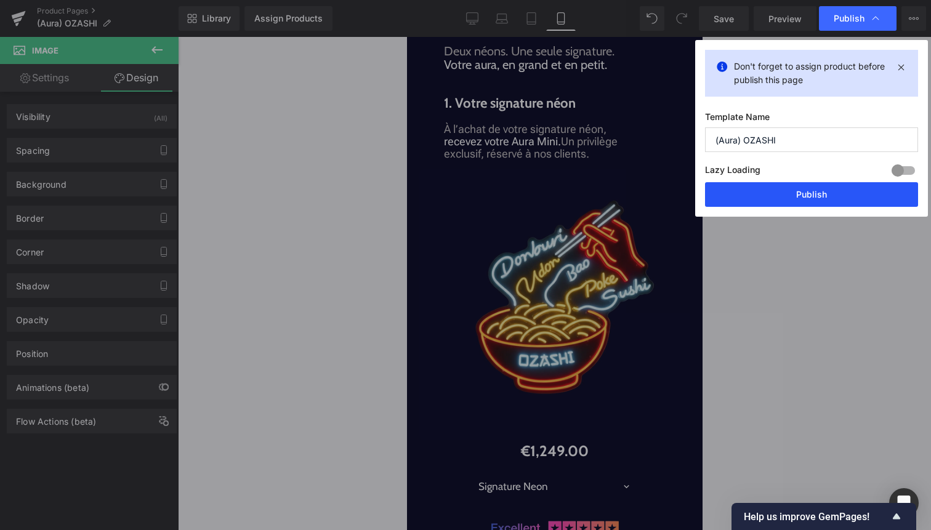
click at [852, 188] on button "Publish" at bounding box center [811, 194] width 213 height 25
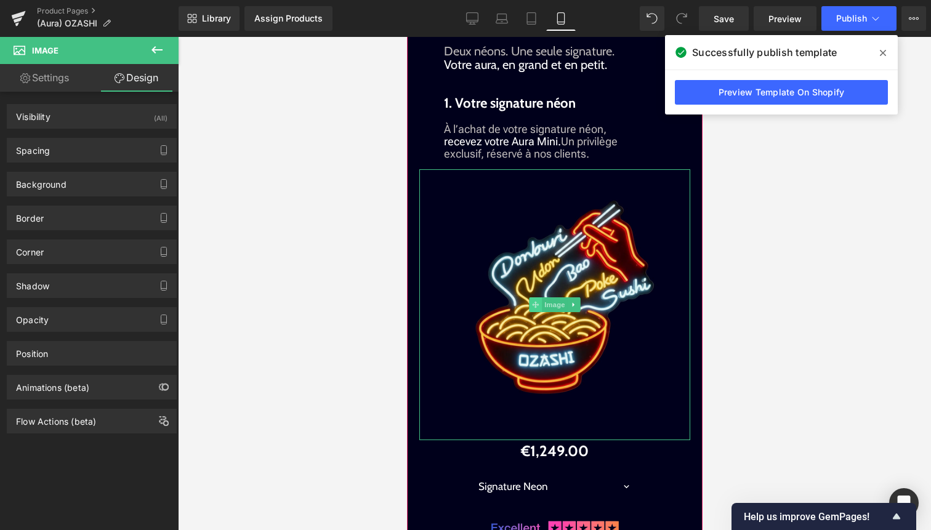
click at [534, 305] on icon at bounding box center [534, 304] width 7 height 7
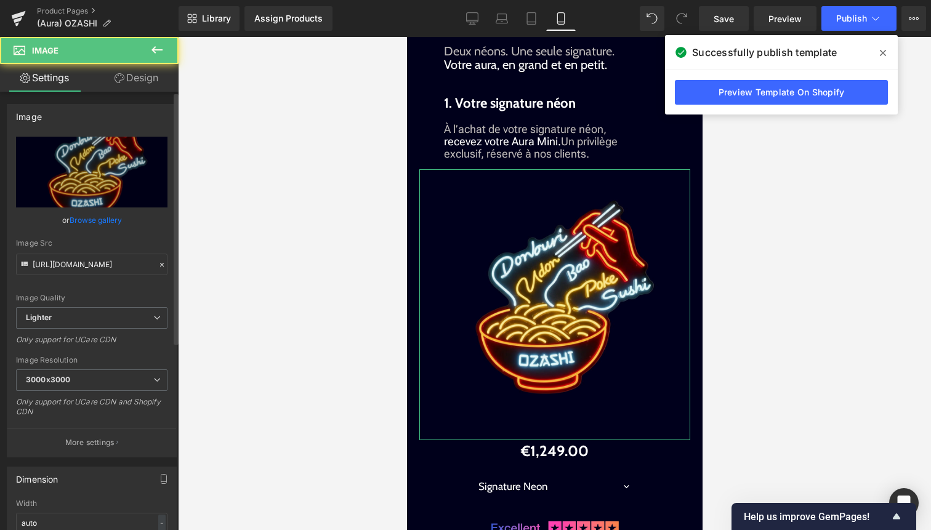
click at [102, 220] on link "Browse gallery" at bounding box center [96, 220] width 52 height 22
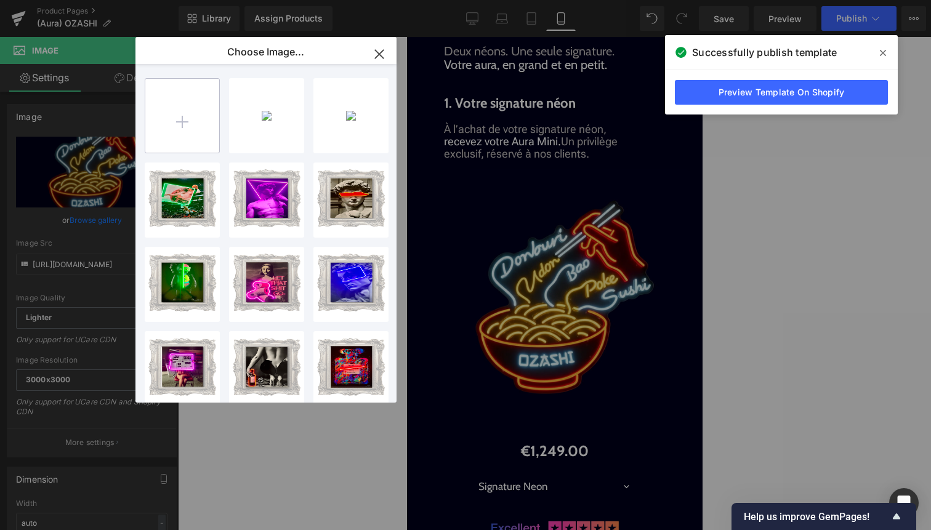
click at [185, 105] on input "file" at bounding box center [182, 116] width 74 height 74
type input "C:\fakepath\design only.png"
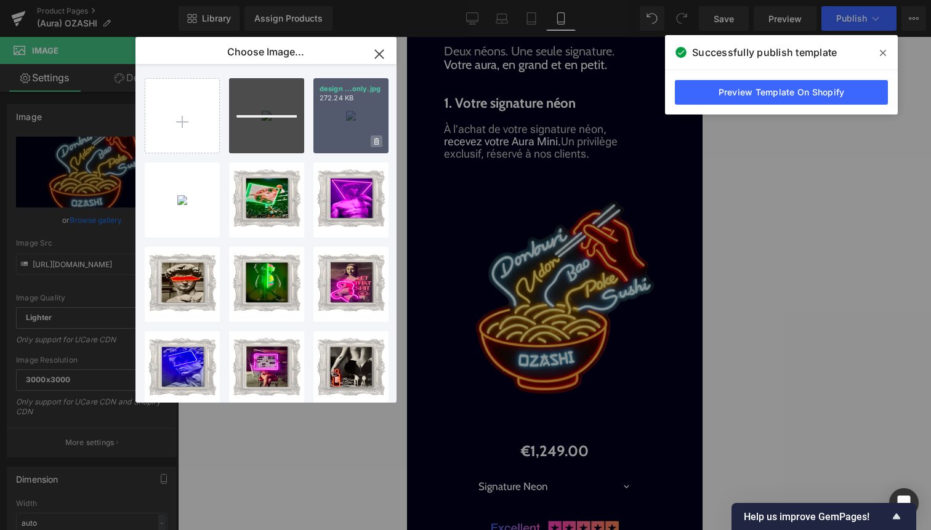
click at [374, 143] on icon at bounding box center [376, 141] width 4 height 7
click at [341, 143] on span "Yes" at bounding box center [335, 141] width 31 height 13
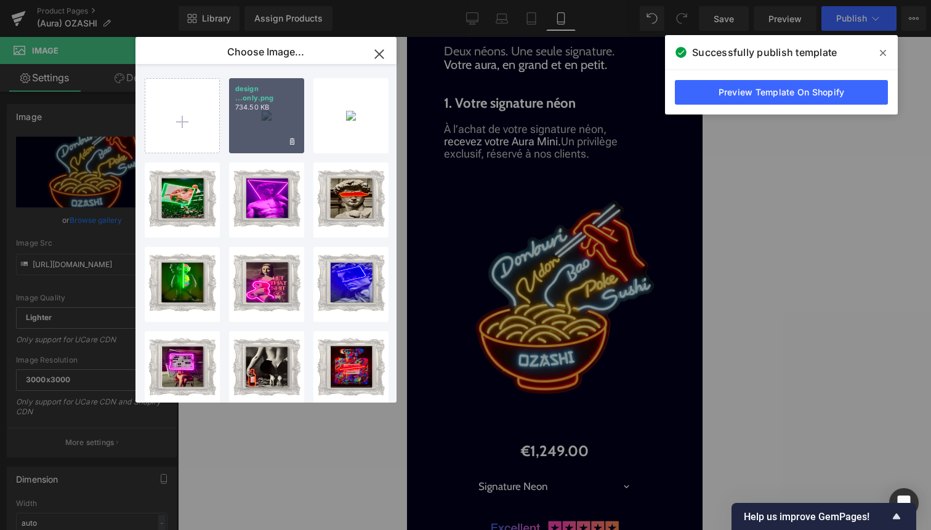
click at [268, 132] on div "design ...only.png 734.50 KB" at bounding box center [266, 115] width 75 height 75
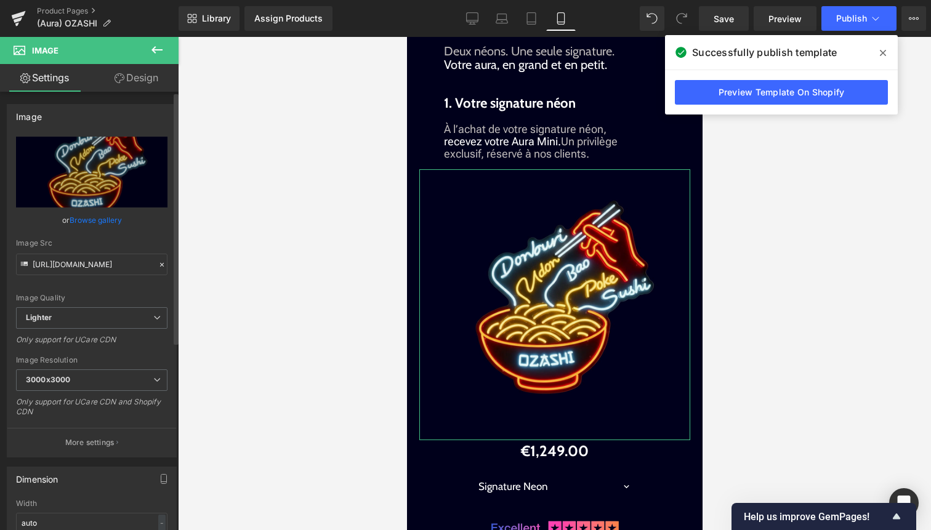
click at [103, 219] on link "Browse gallery" at bounding box center [96, 220] width 52 height 22
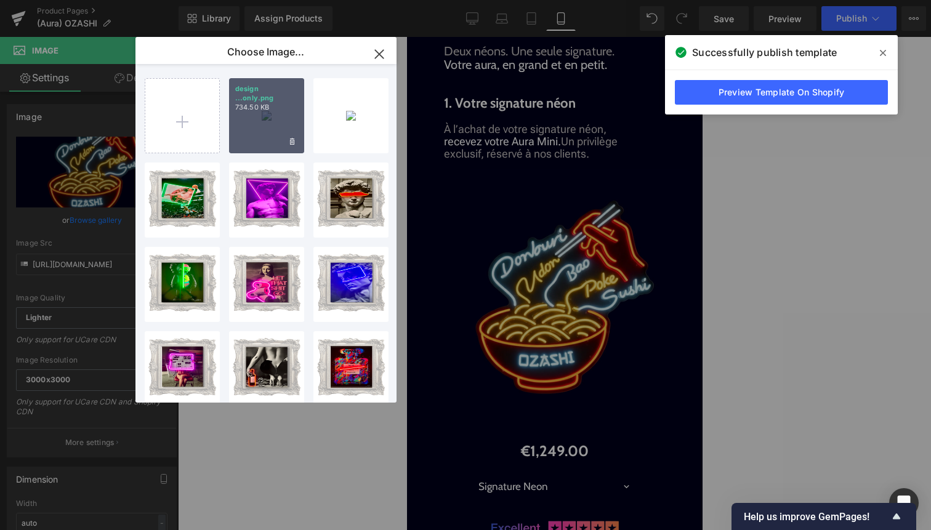
click at [265, 127] on div "design ...only.png 734.50 KB" at bounding box center [266, 115] width 75 height 75
type input "[URL][DOMAIN_NAME]"
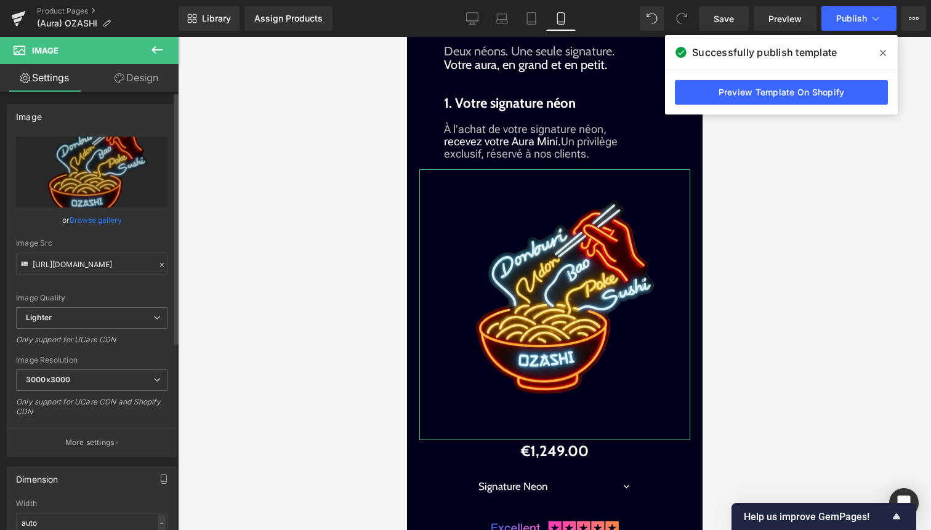
click at [89, 218] on link "Browse gallery" at bounding box center [96, 220] width 52 height 22
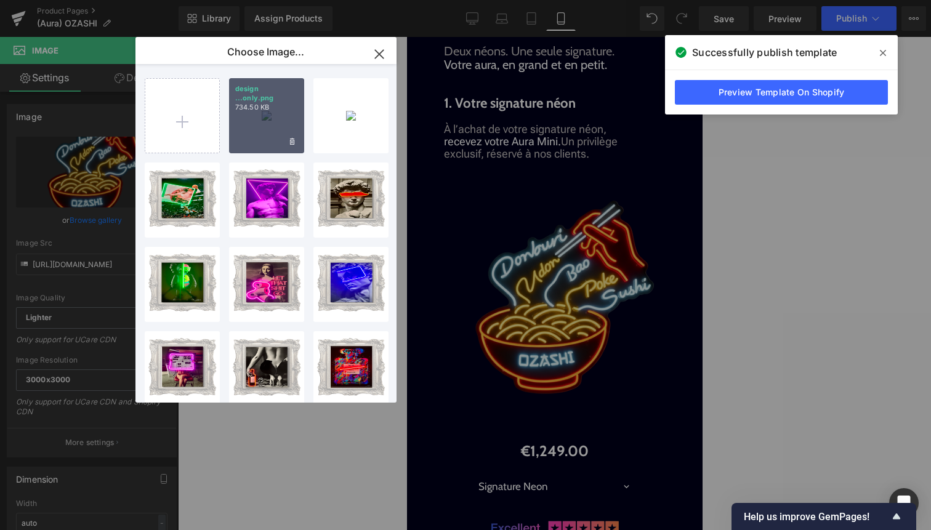
click at [264, 131] on div "design ...only.png 734.50 KB" at bounding box center [266, 115] width 75 height 75
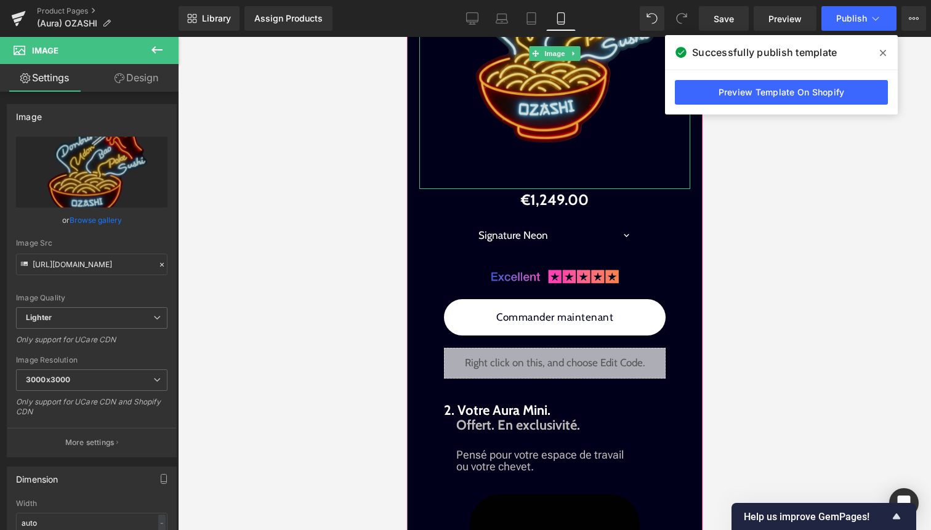
scroll to position [1549, 0]
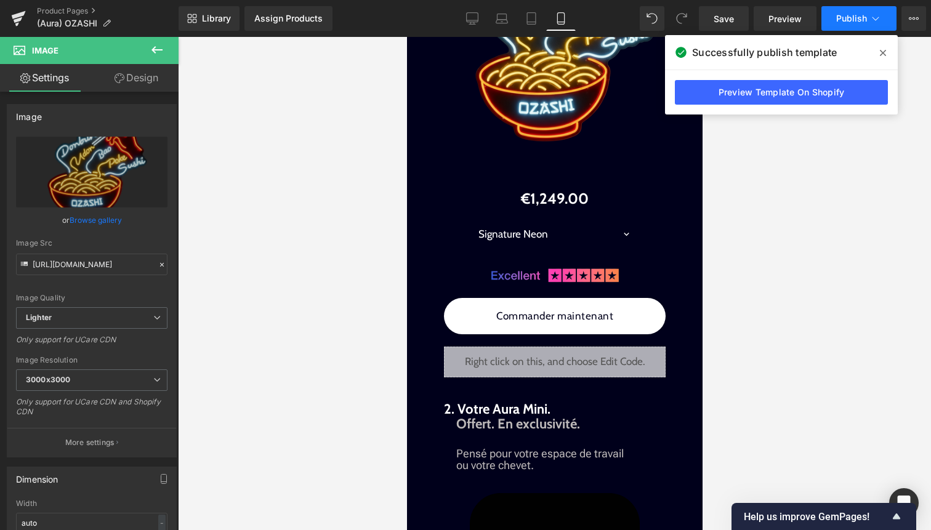
click at [840, 20] on span "Publish" at bounding box center [851, 19] width 31 height 10
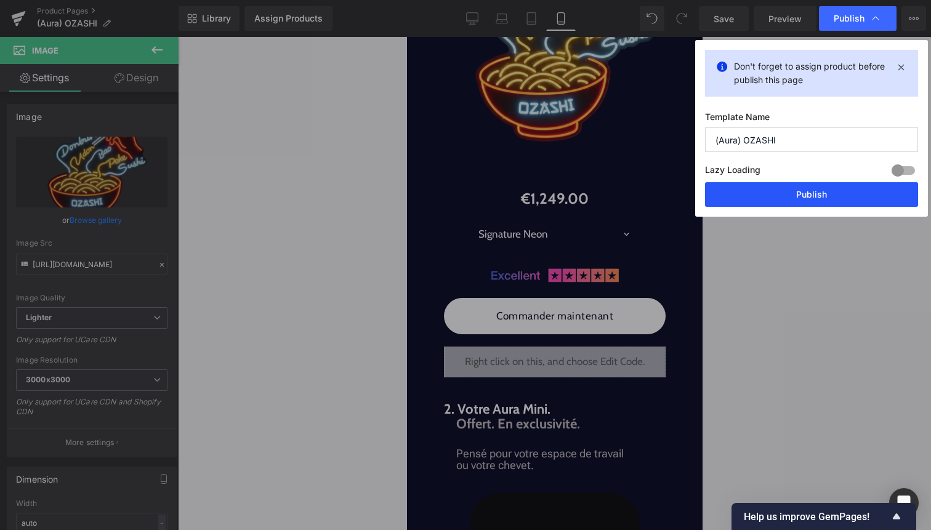
click at [818, 188] on button "Publish" at bounding box center [811, 194] width 213 height 25
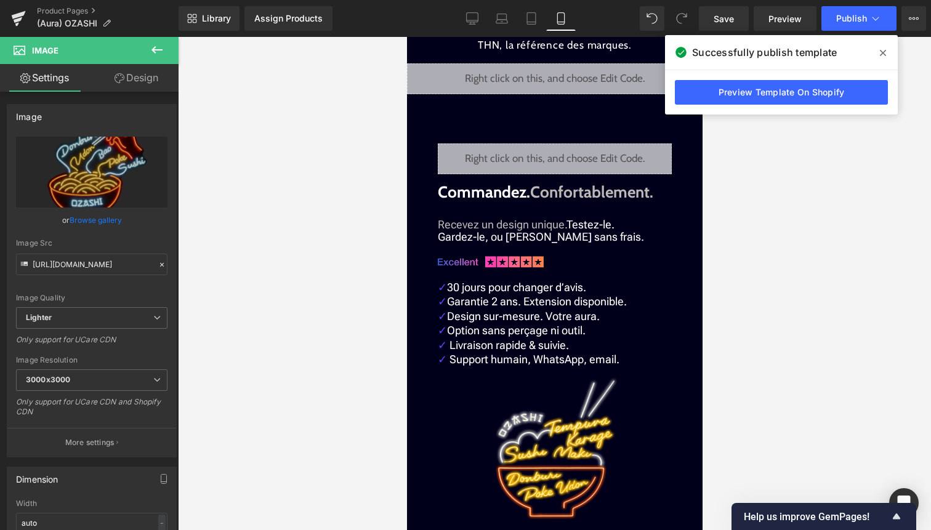
scroll to position [2558, 0]
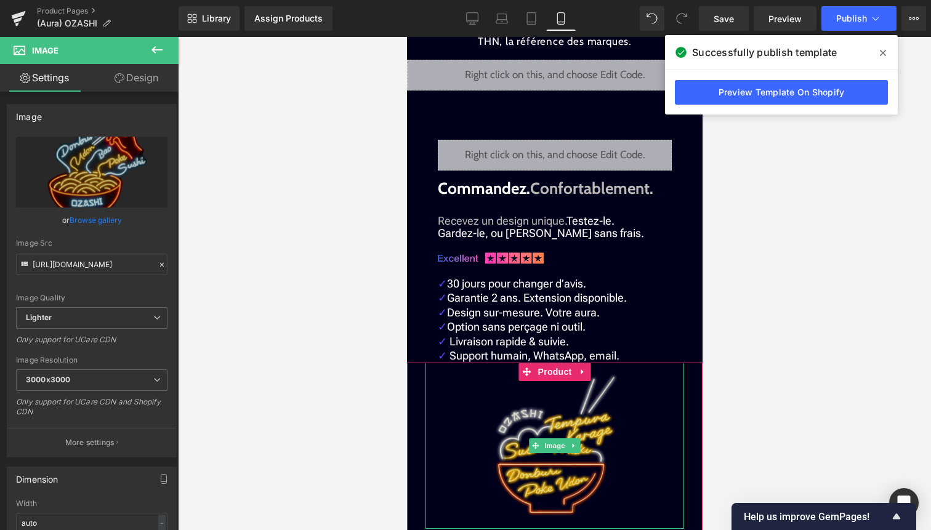
click at [543, 436] on img at bounding box center [554, 446] width 129 height 166
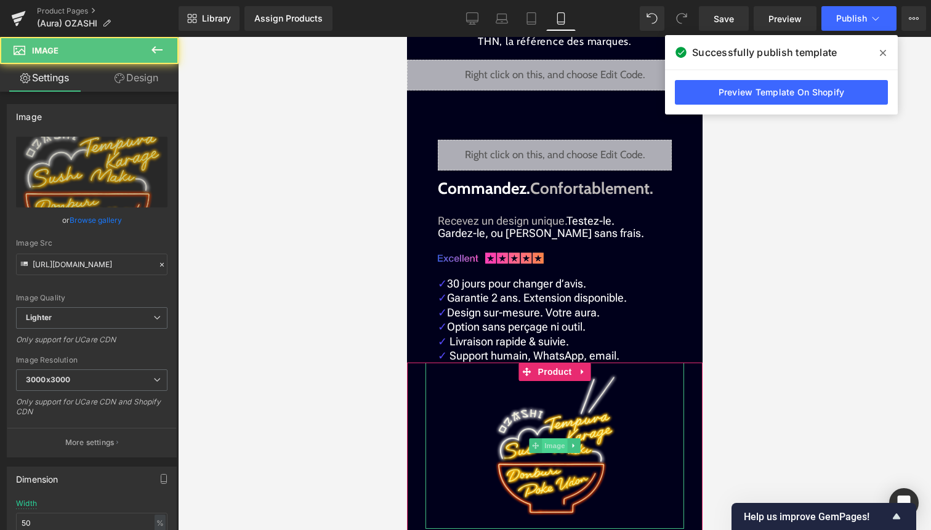
click at [554, 438] on span "Image" at bounding box center [554, 445] width 26 height 15
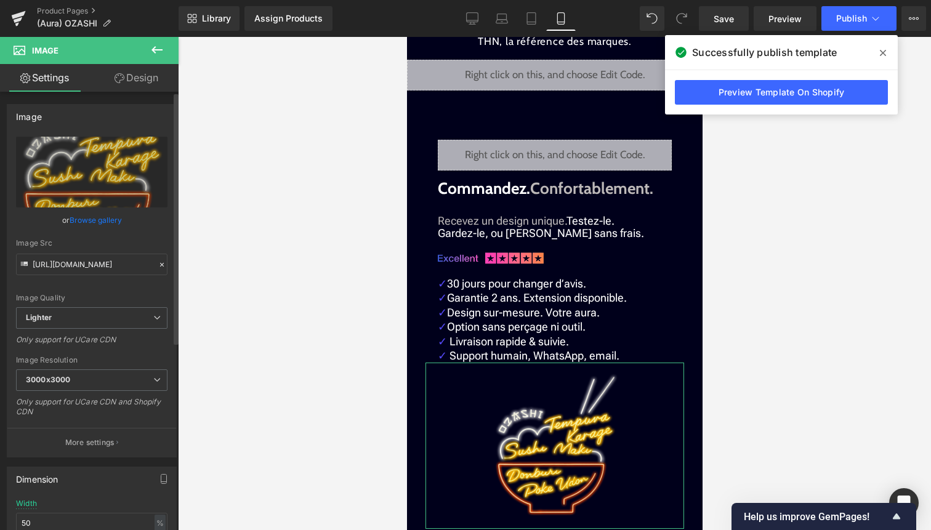
click at [115, 228] on link "Browse gallery" at bounding box center [96, 220] width 52 height 22
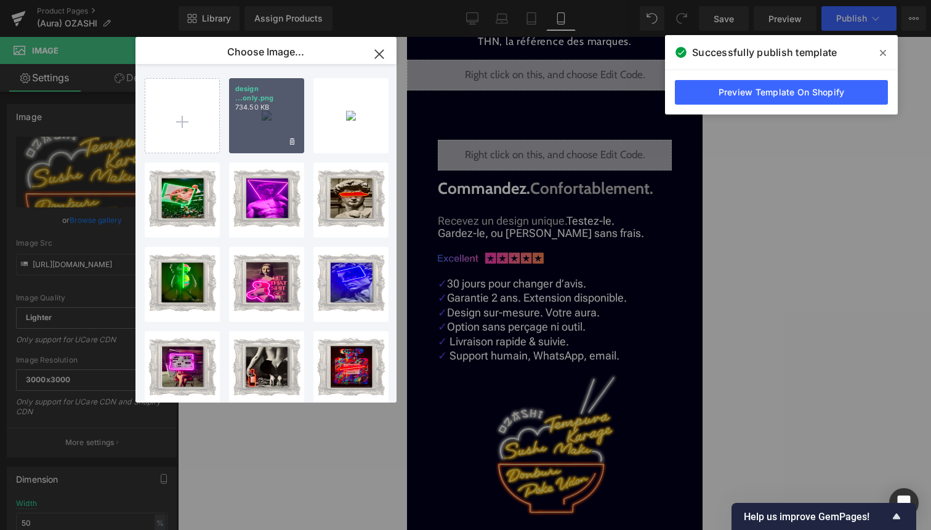
click at [239, 145] on div "design ...only.png 734.50 KB" at bounding box center [266, 115] width 75 height 75
type input "[URL][DOMAIN_NAME]"
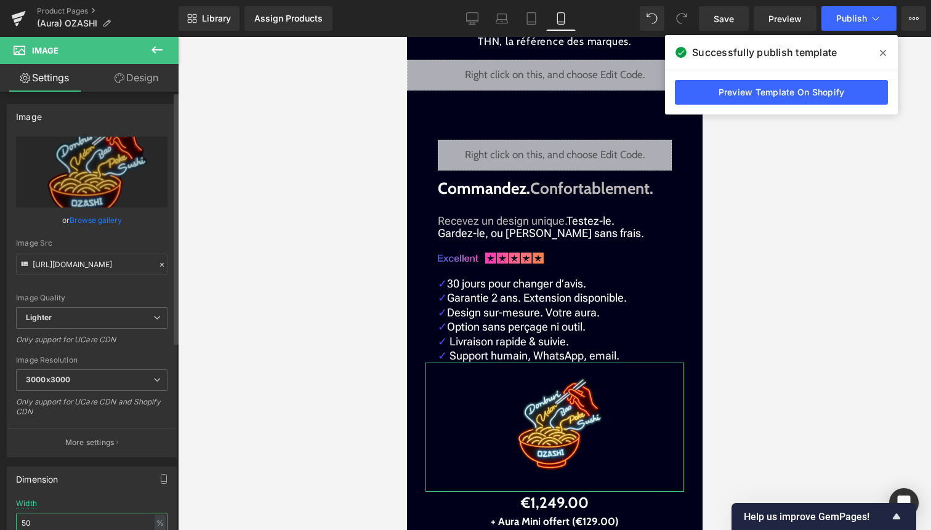
click at [57, 524] on input "50" at bounding box center [91, 523] width 151 height 20
type input "5"
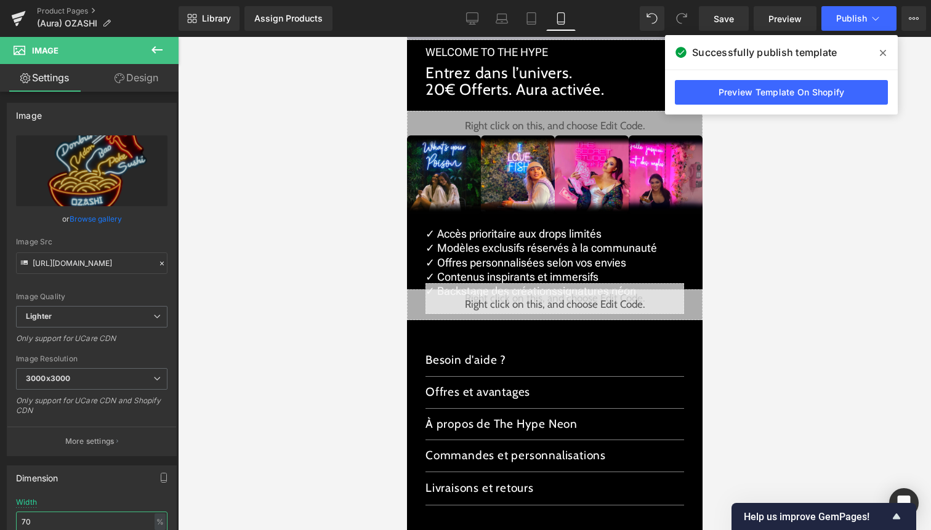
scroll to position [3287, 0]
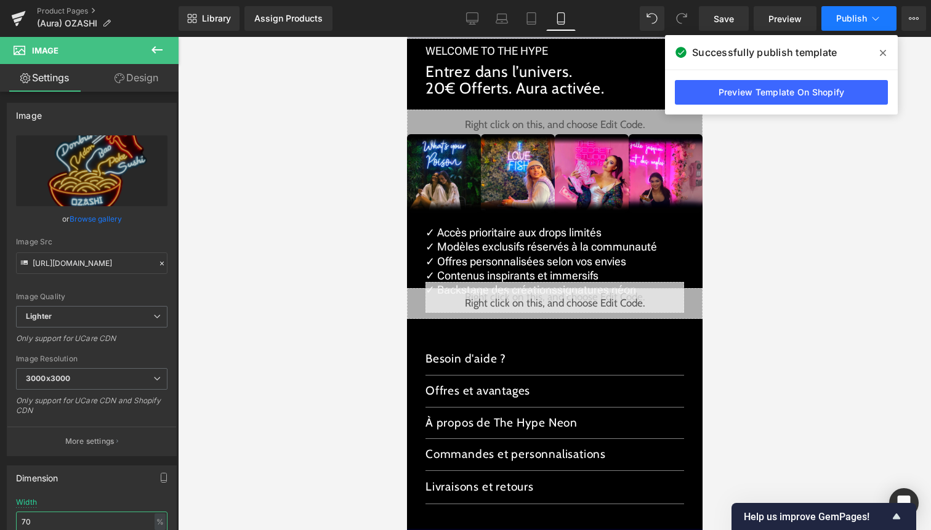
type input "70"
click at [874, 12] on icon at bounding box center [875, 18] width 12 height 12
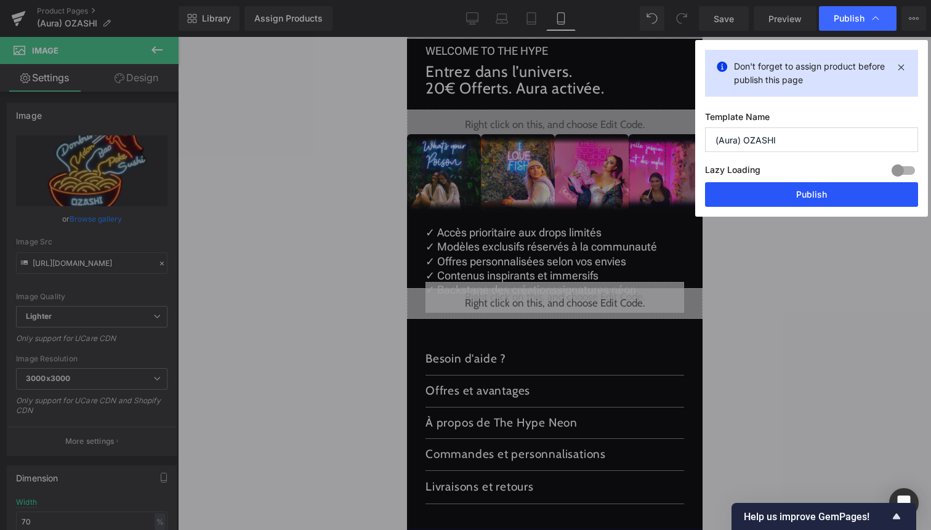
click at [830, 190] on button "Publish" at bounding box center [811, 194] width 213 height 25
